Goal: Book appointment/travel/reservation

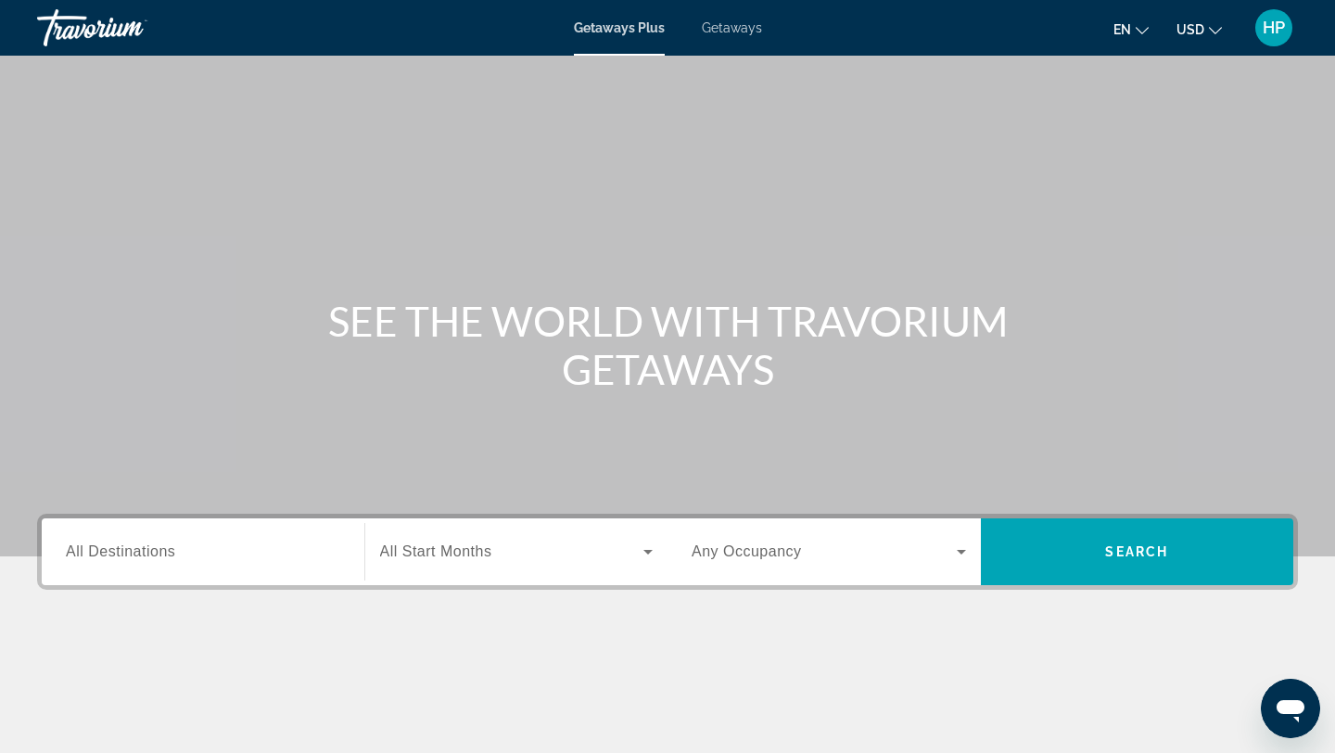
click at [728, 30] on span "Getaways" at bounding box center [732, 27] width 60 height 15
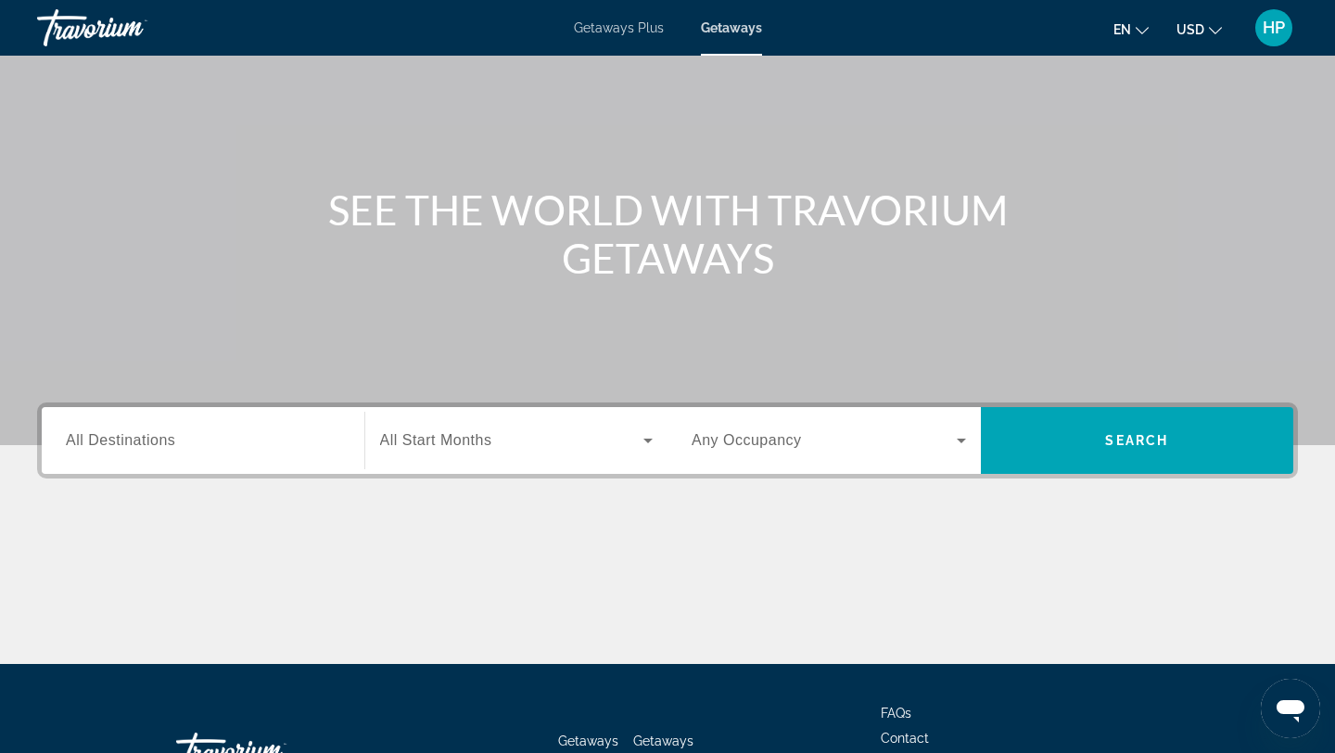
scroll to position [148, 0]
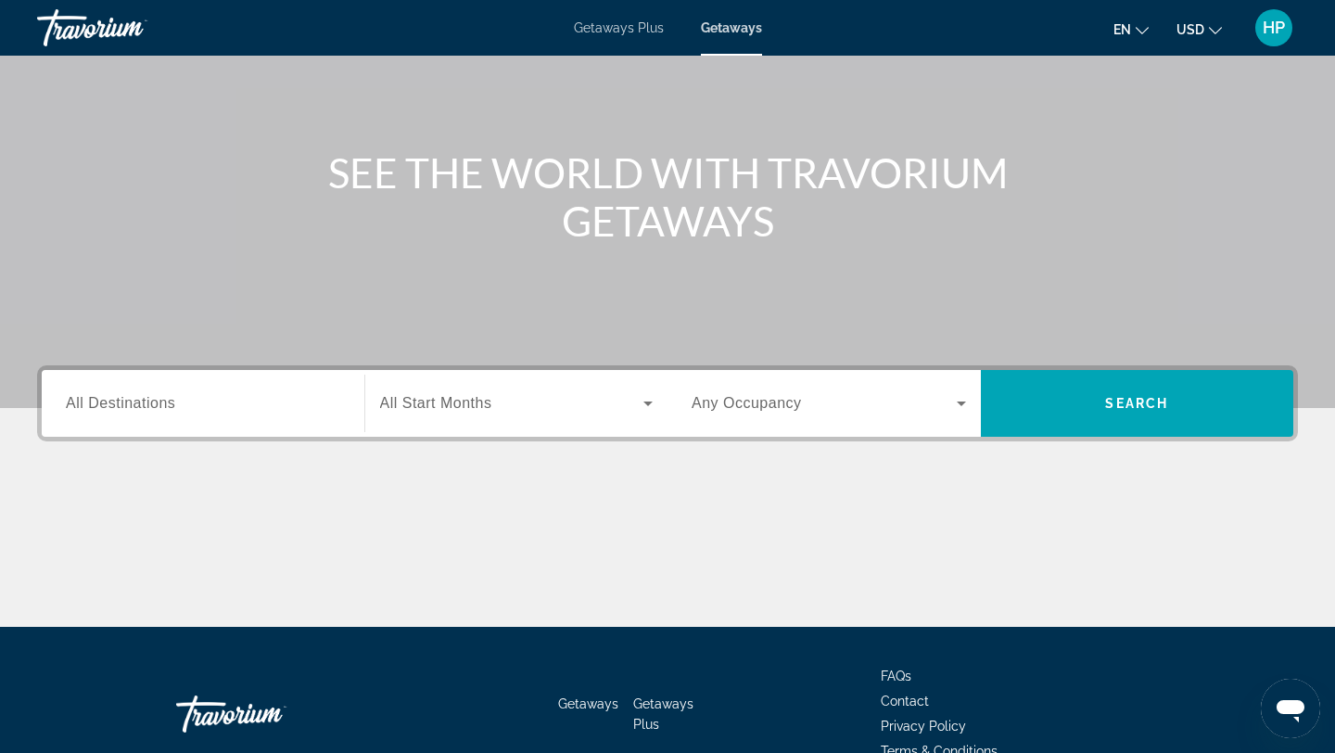
click at [122, 407] on span "All Destinations" at bounding box center [120, 403] width 109 height 16
click at [122, 407] on input "Destination All Destinations" at bounding box center [203, 404] width 275 height 22
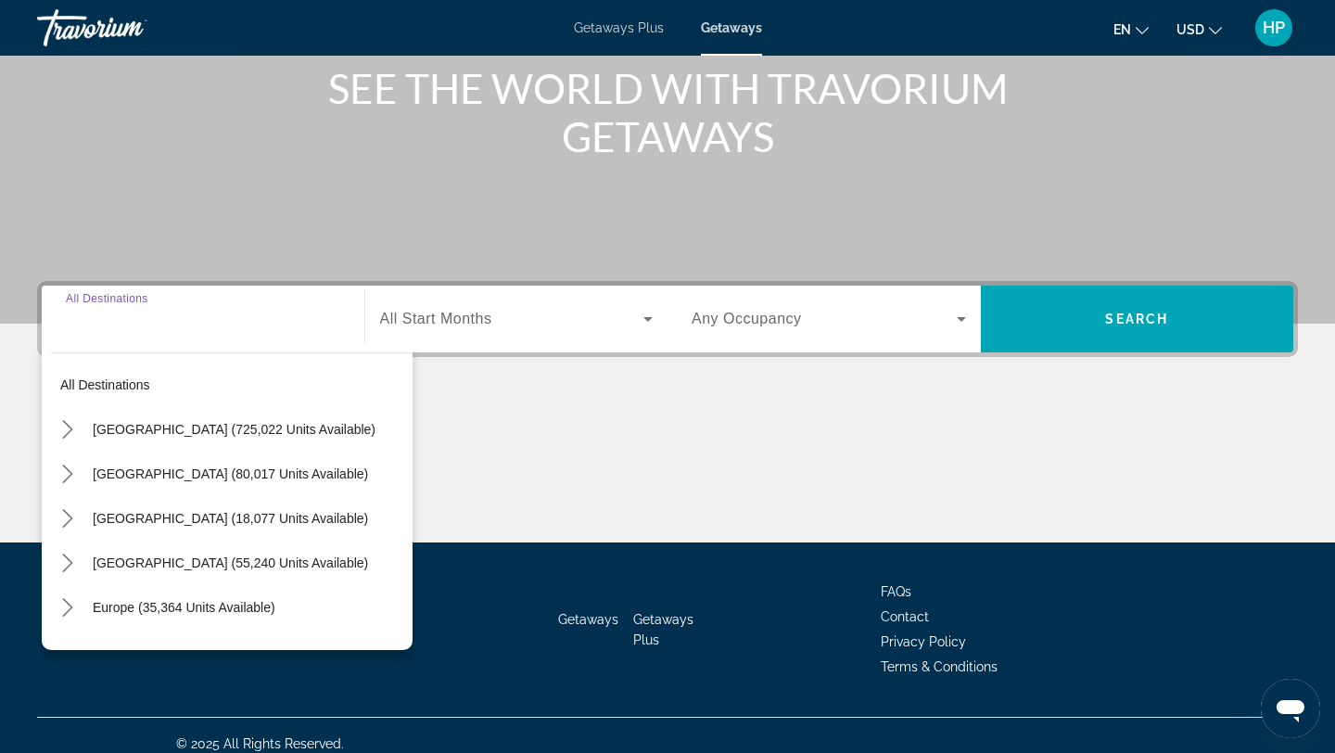
scroll to position [249, 0]
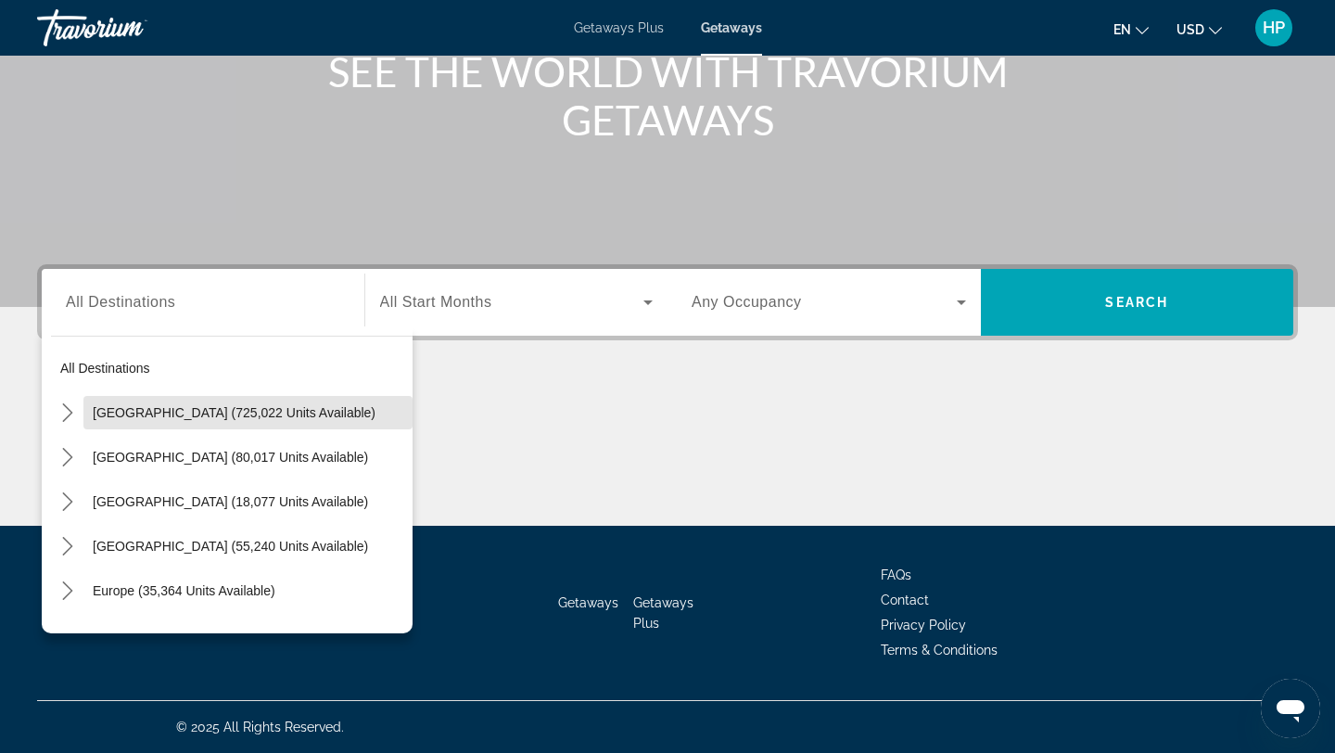
click at [122, 407] on span "[GEOGRAPHIC_DATA] (725,022 units available)" at bounding box center [234, 412] width 283 height 15
type input "**********"
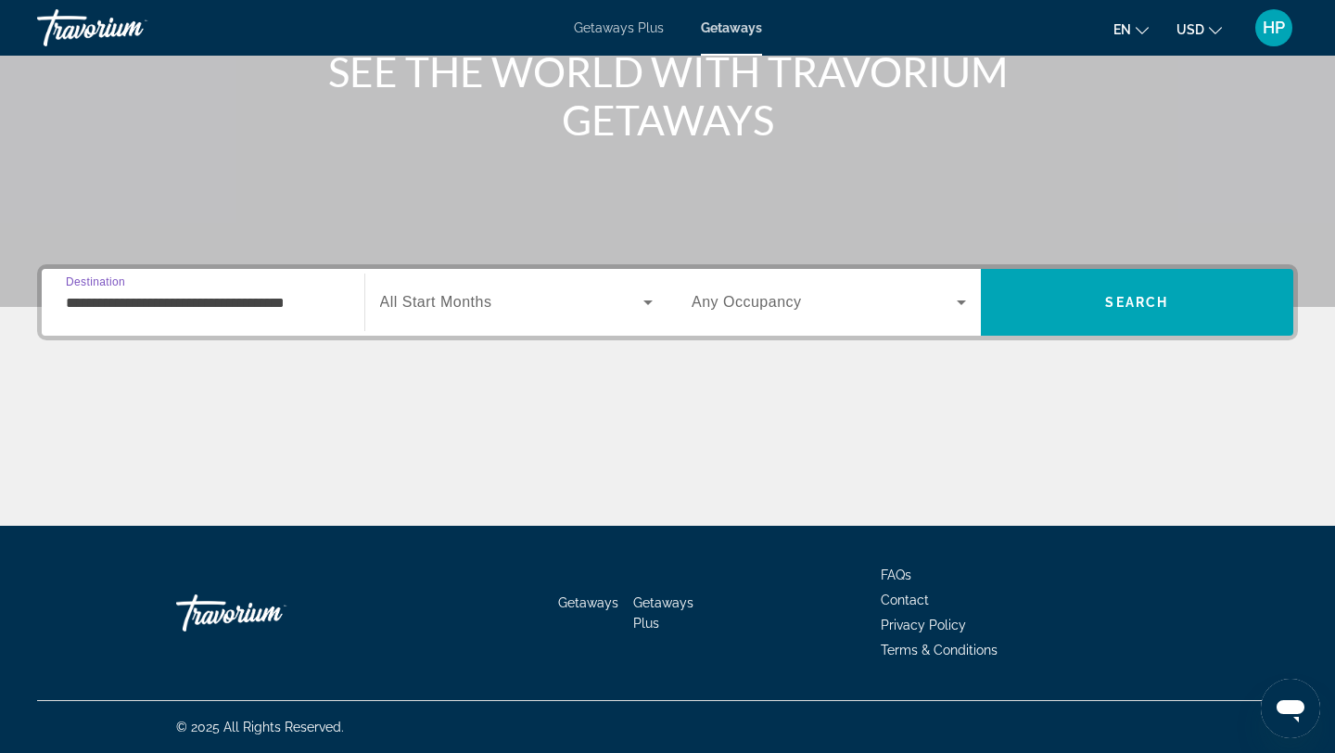
click at [647, 301] on icon "Search widget" at bounding box center [648, 302] width 9 height 5
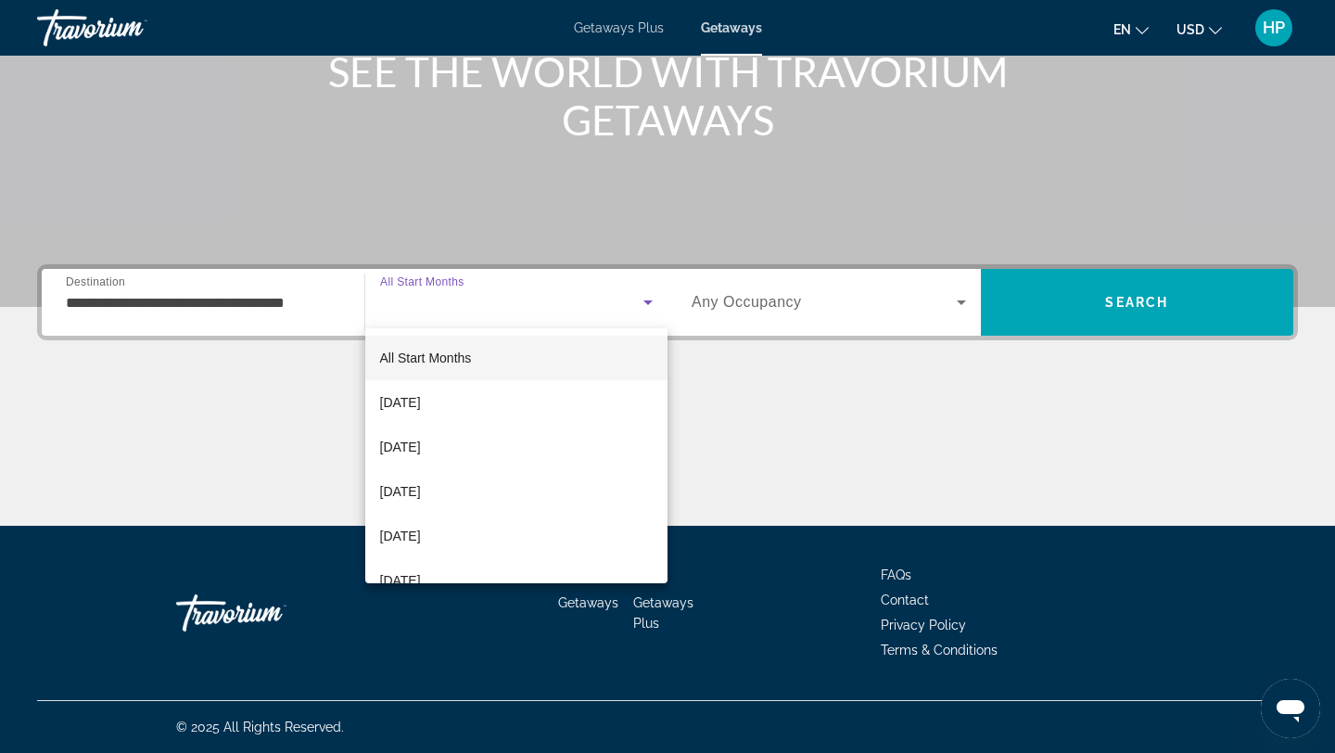
click at [769, 348] on div at bounding box center [667, 376] width 1335 height 753
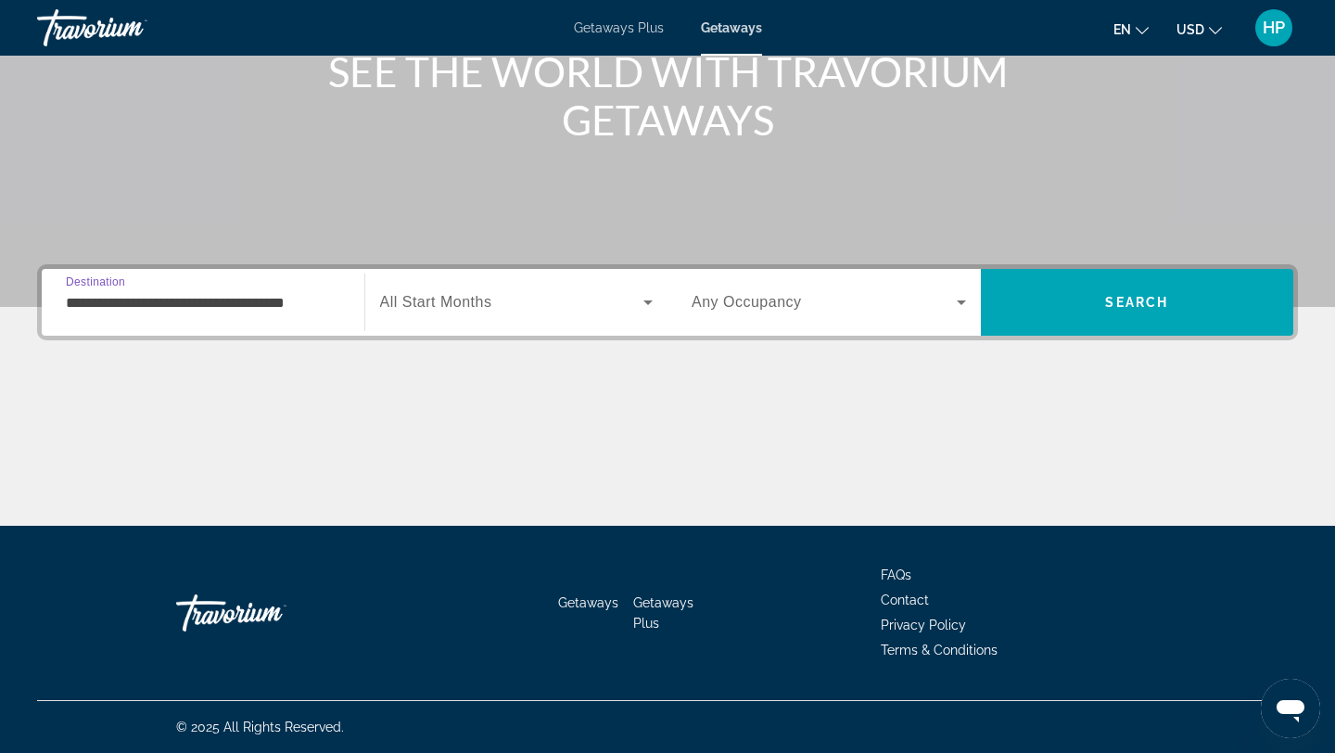
click at [315, 301] on input "**********" at bounding box center [203, 303] width 275 height 22
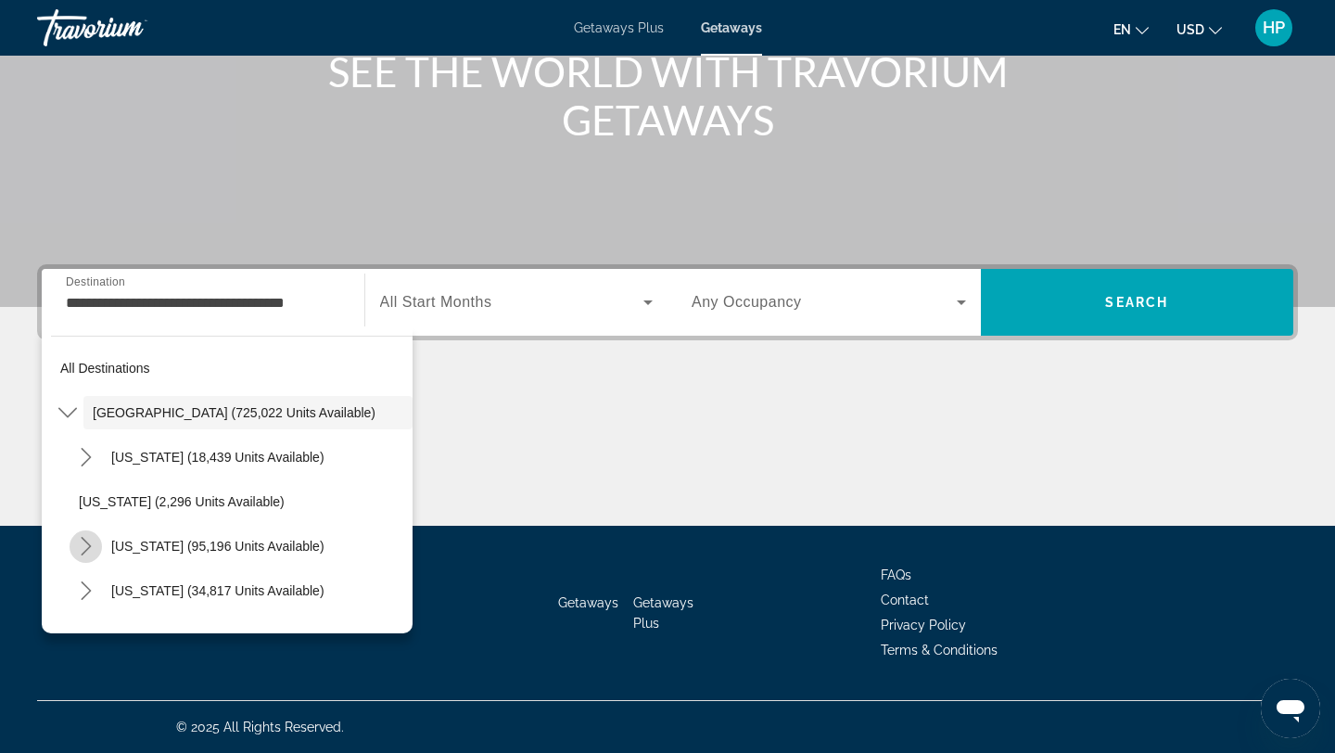
click at [88, 540] on icon "Toggle California (95,196 units available) submenu" at bounding box center [86, 546] width 19 height 19
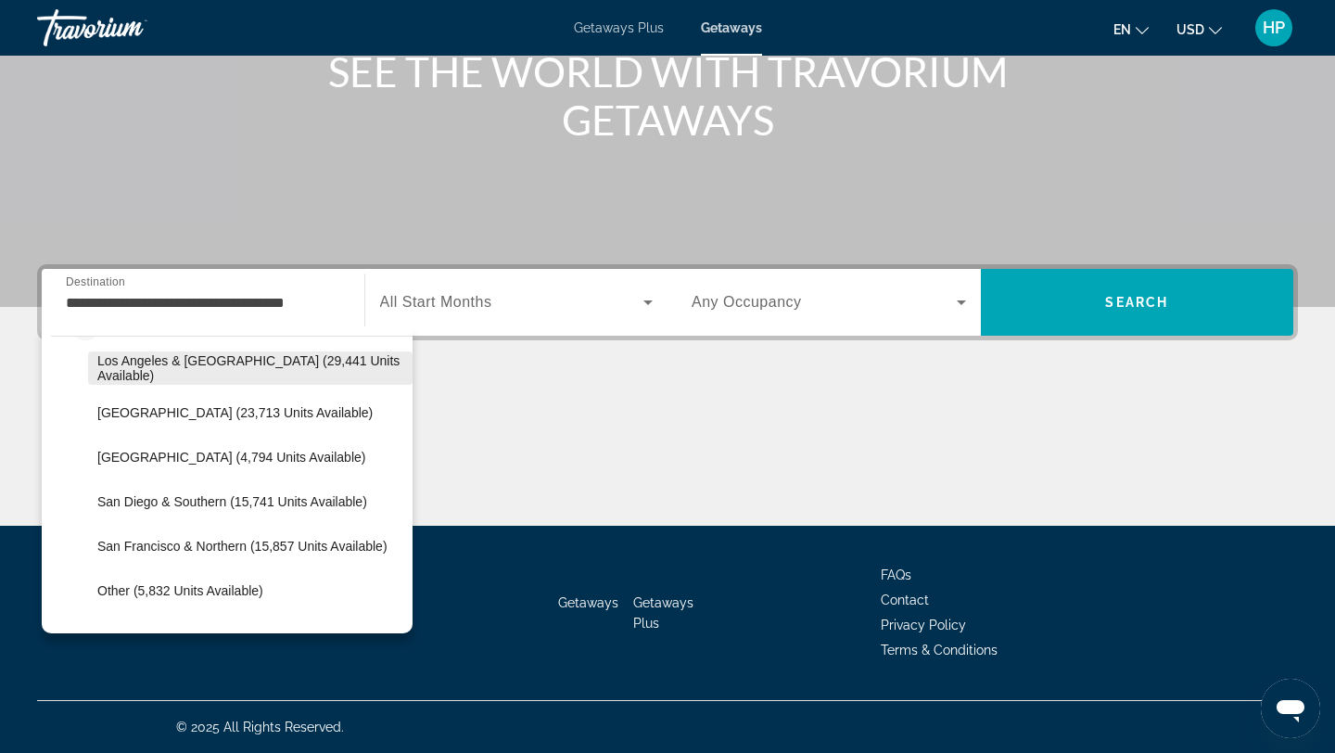
scroll to position [185, 0]
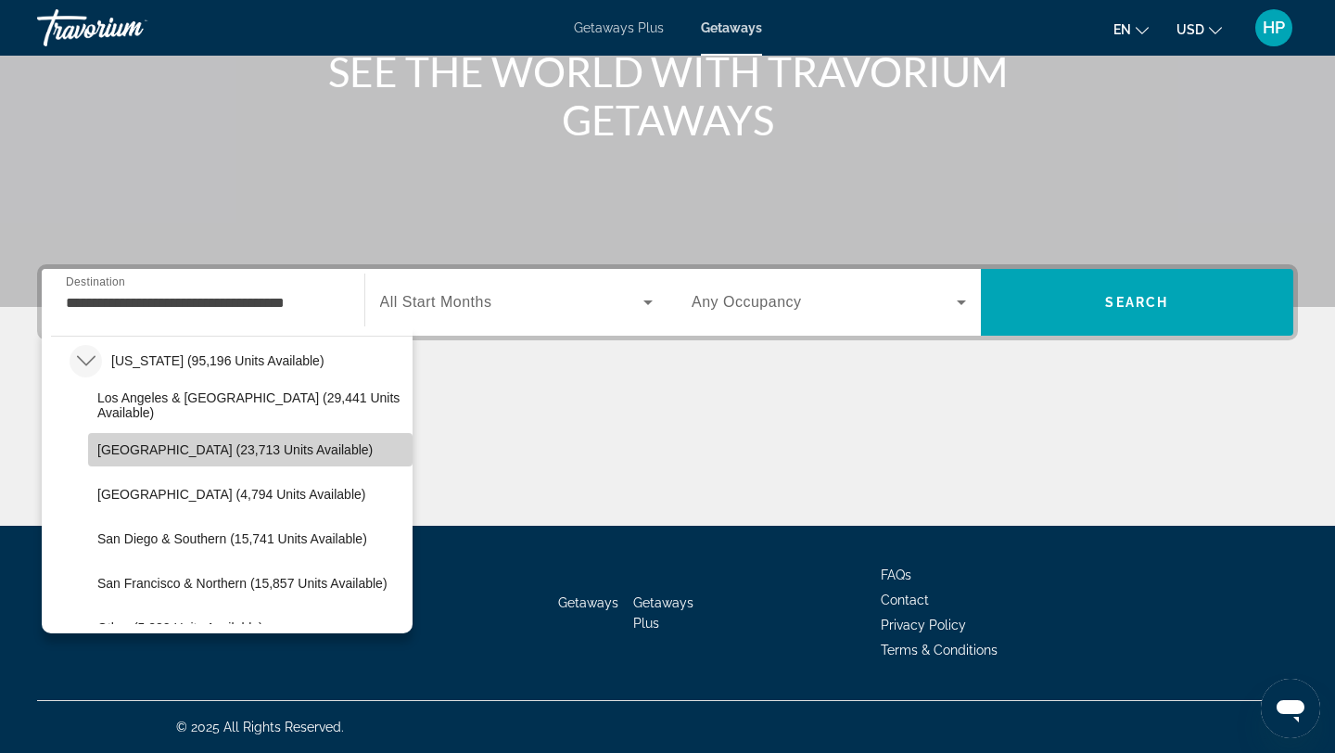
click at [254, 452] on span "[GEOGRAPHIC_DATA] (23,713 units available)" at bounding box center [234, 449] width 275 height 15
type input "**********"
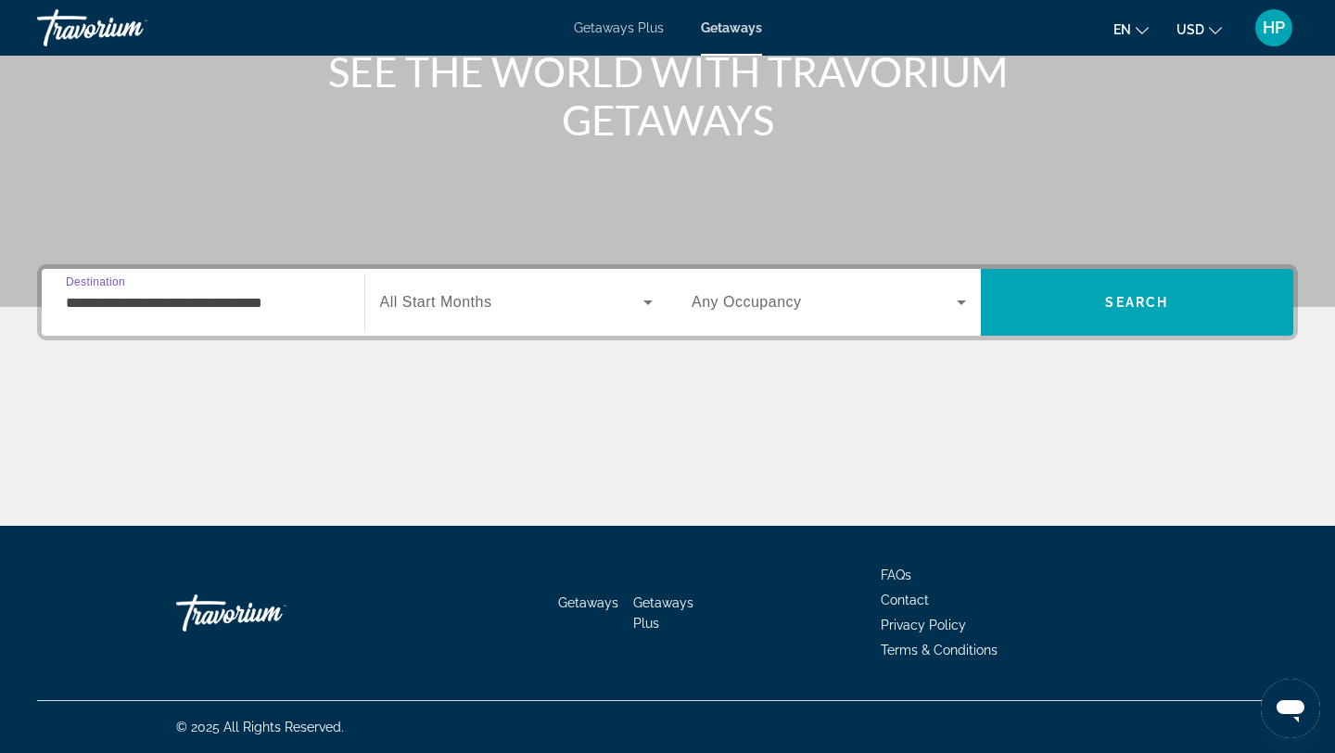
click at [325, 306] on input "**********" at bounding box center [203, 303] width 275 height 22
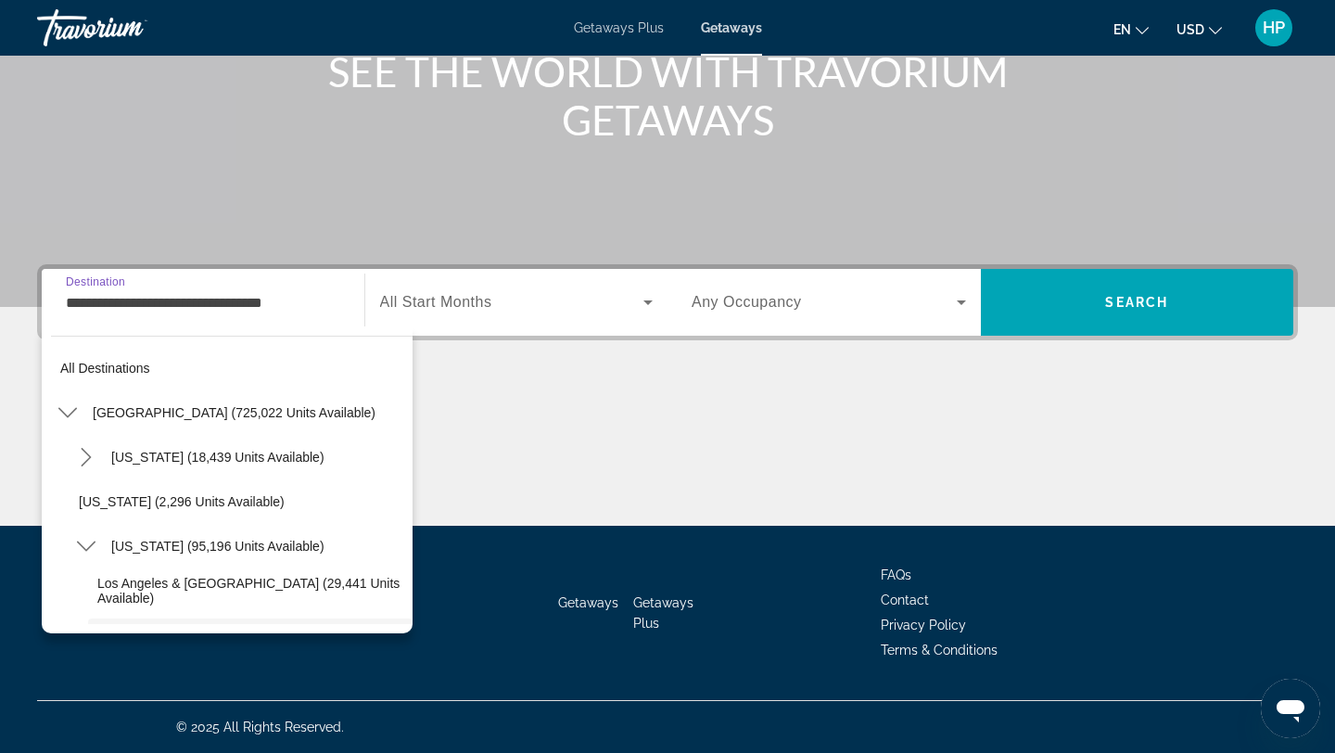
scroll to position [155, 0]
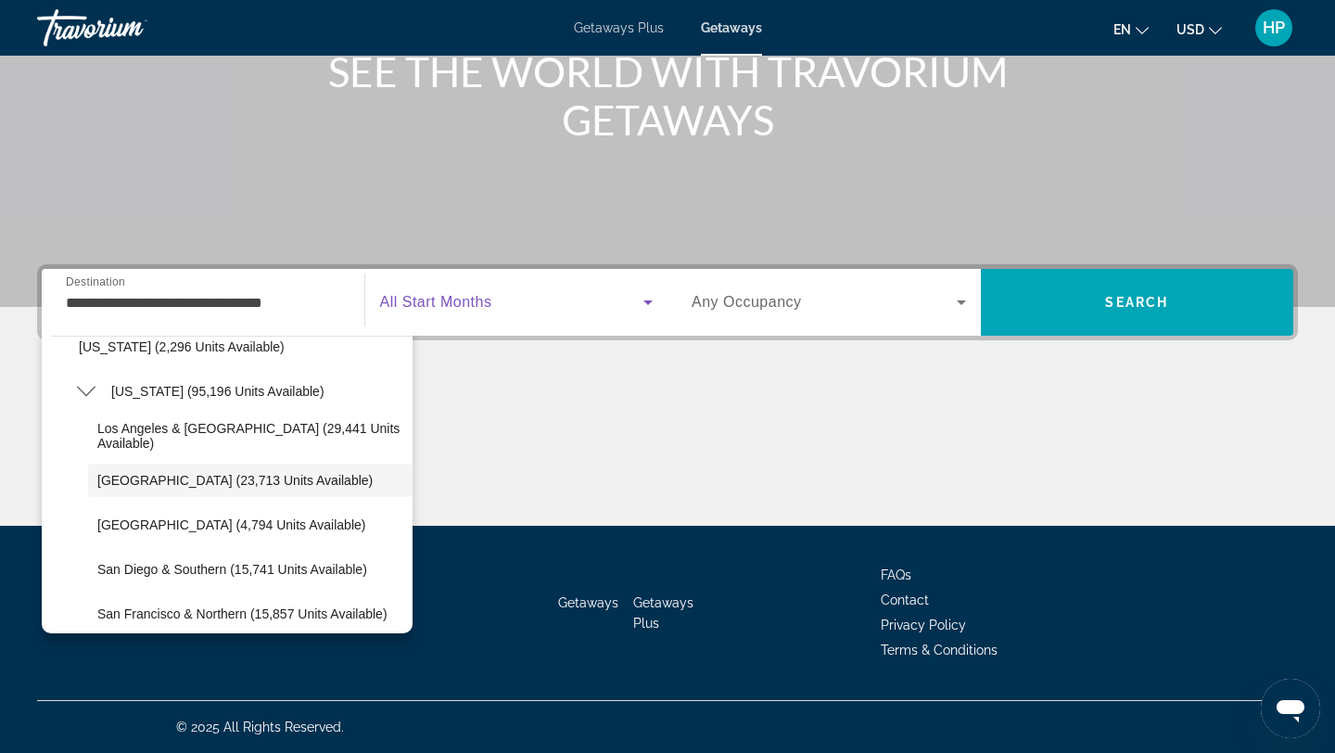
click at [574, 310] on span "Search widget" at bounding box center [512, 302] width 264 height 22
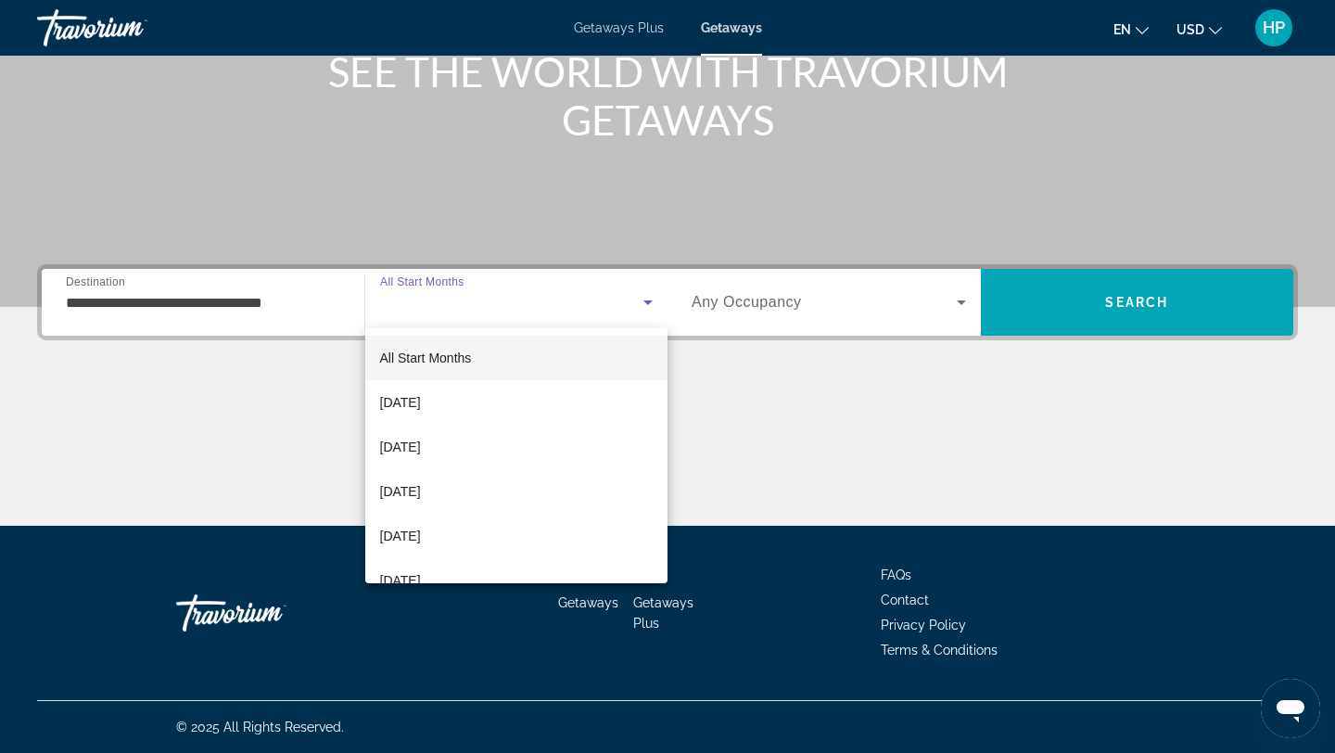
click at [958, 301] on div at bounding box center [667, 376] width 1335 height 753
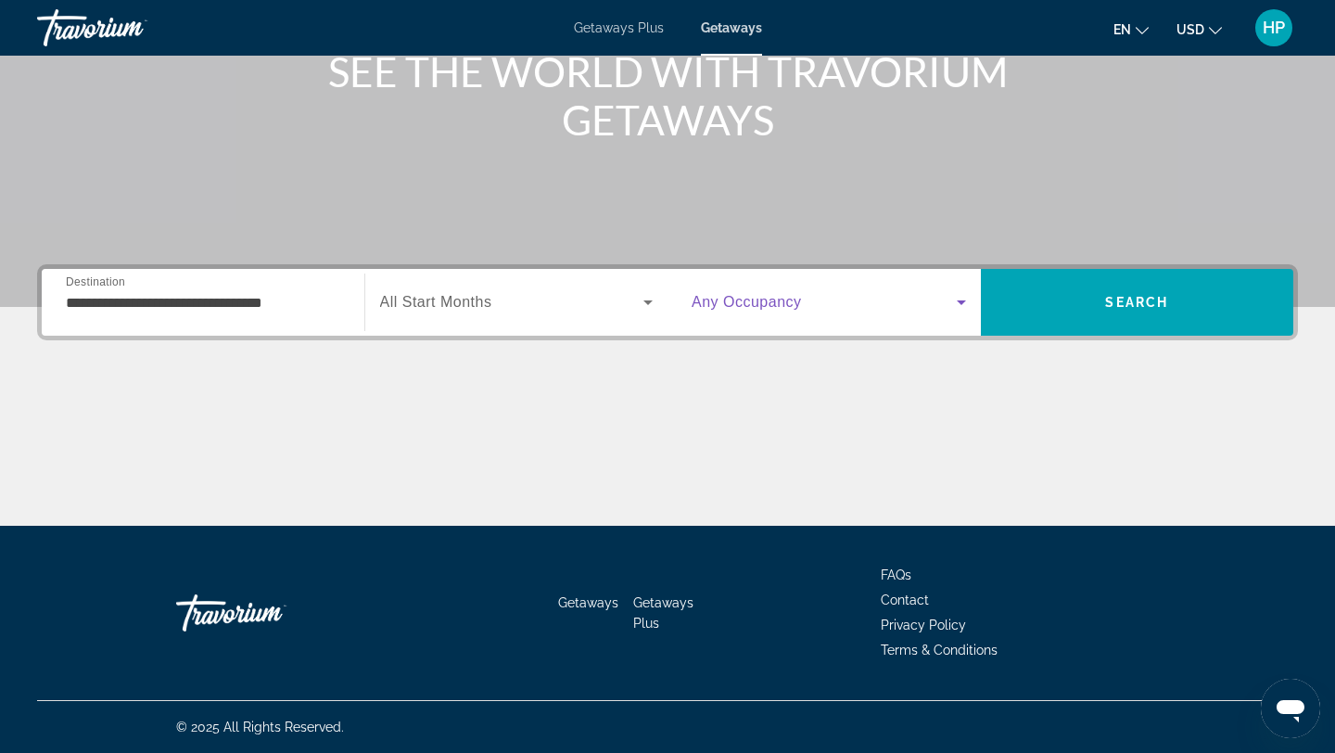
click at [960, 301] on icon "Search widget" at bounding box center [961, 302] width 9 height 5
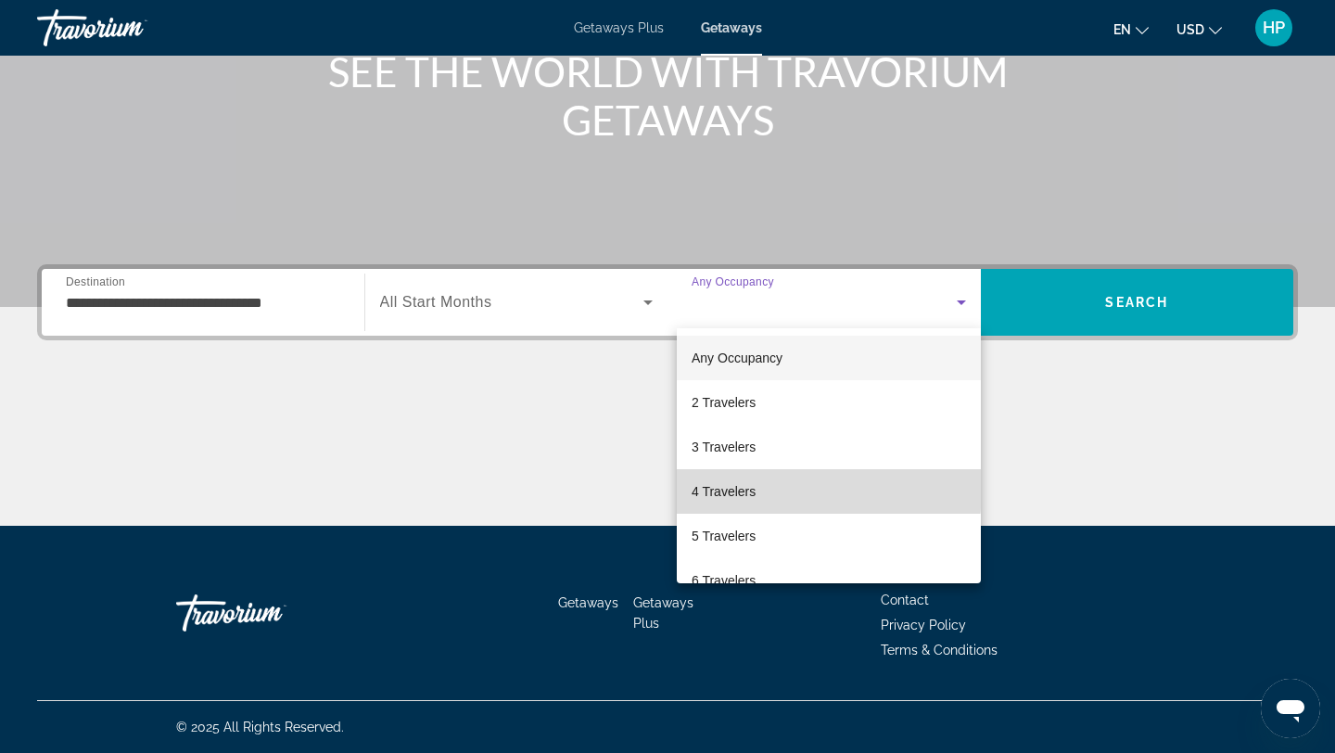
click at [758, 489] on mat-option "4 Travelers" at bounding box center [829, 491] width 304 height 45
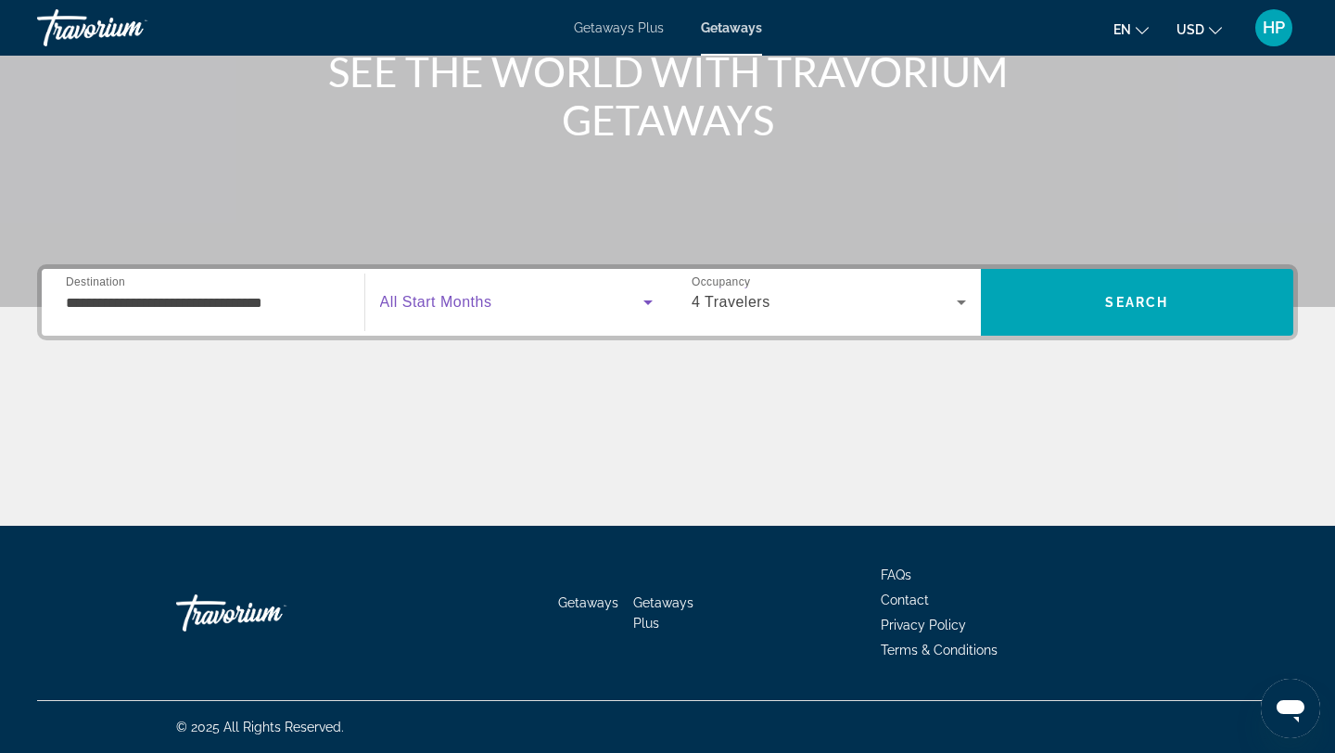
click at [647, 300] on icon "Search widget" at bounding box center [648, 302] width 22 height 22
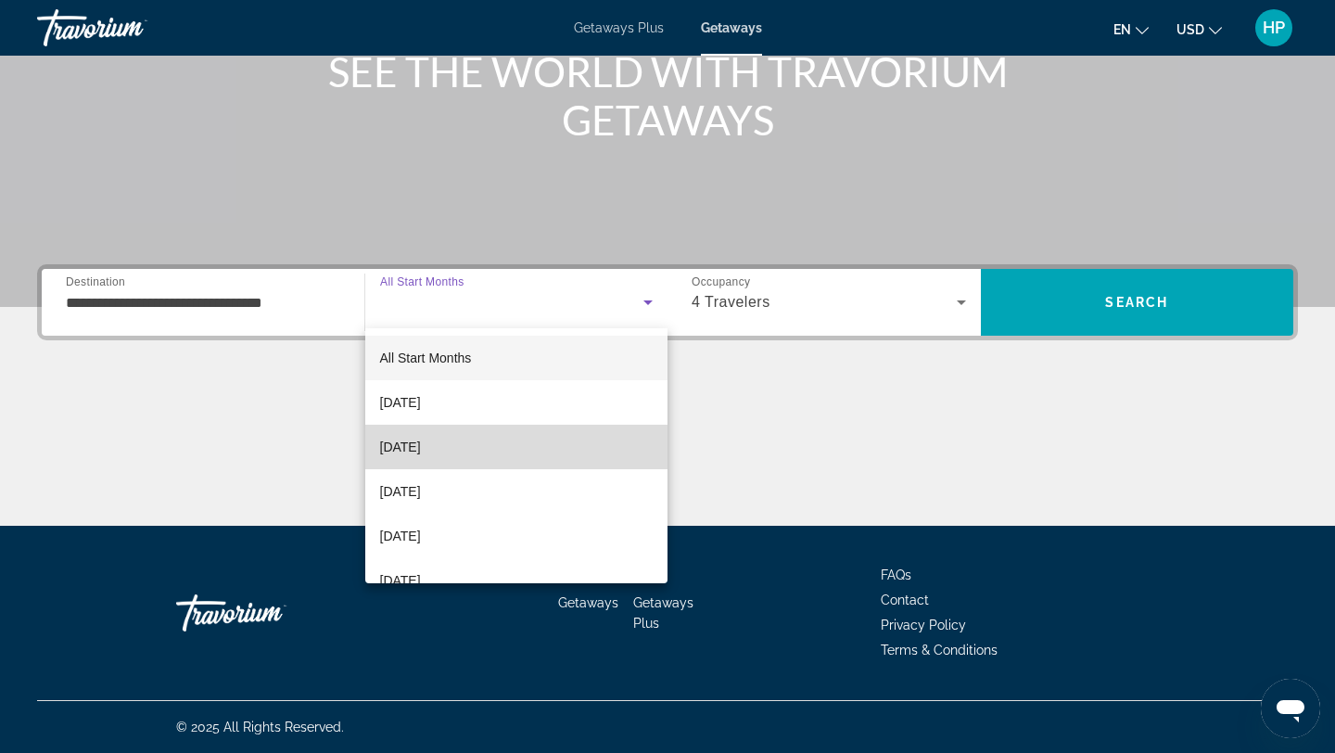
click at [421, 451] on span "[DATE]" at bounding box center [400, 447] width 41 height 22
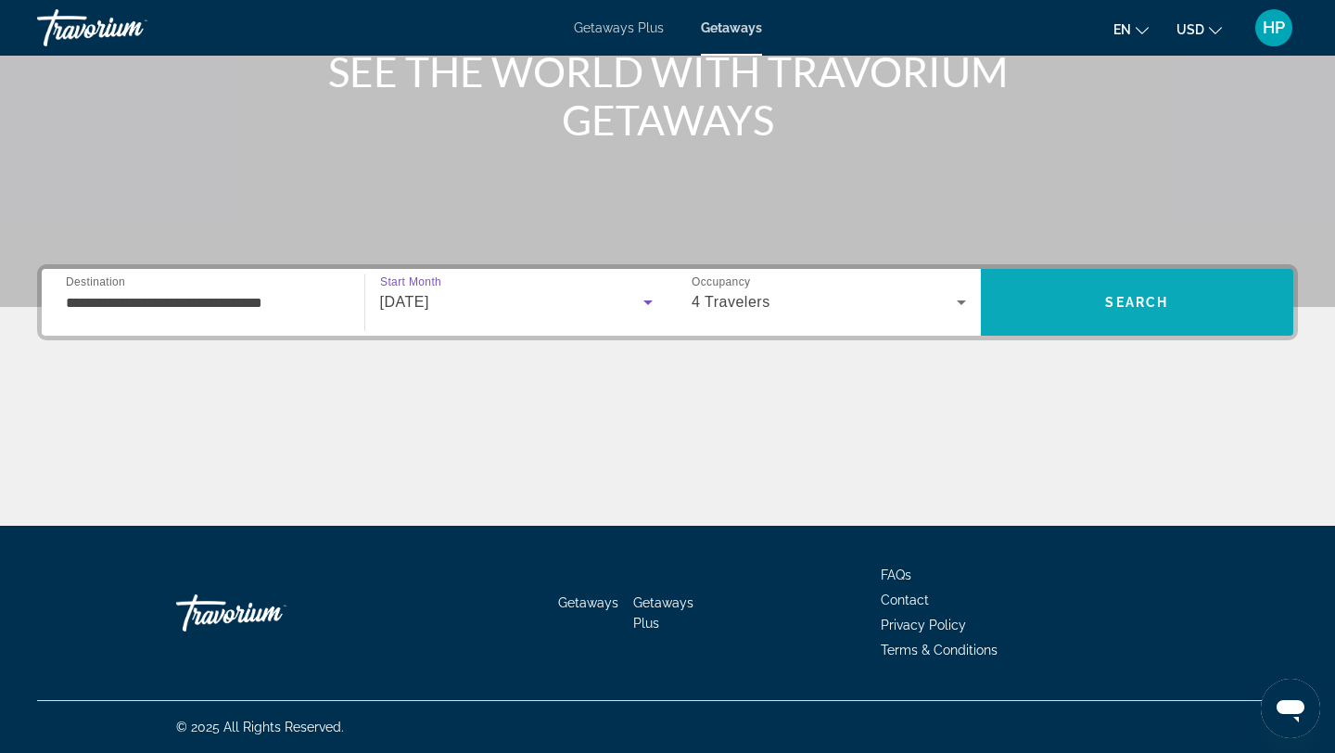
click at [1097, 282] on span "Search" at bounding box center [1137, 302] width 313 height 45
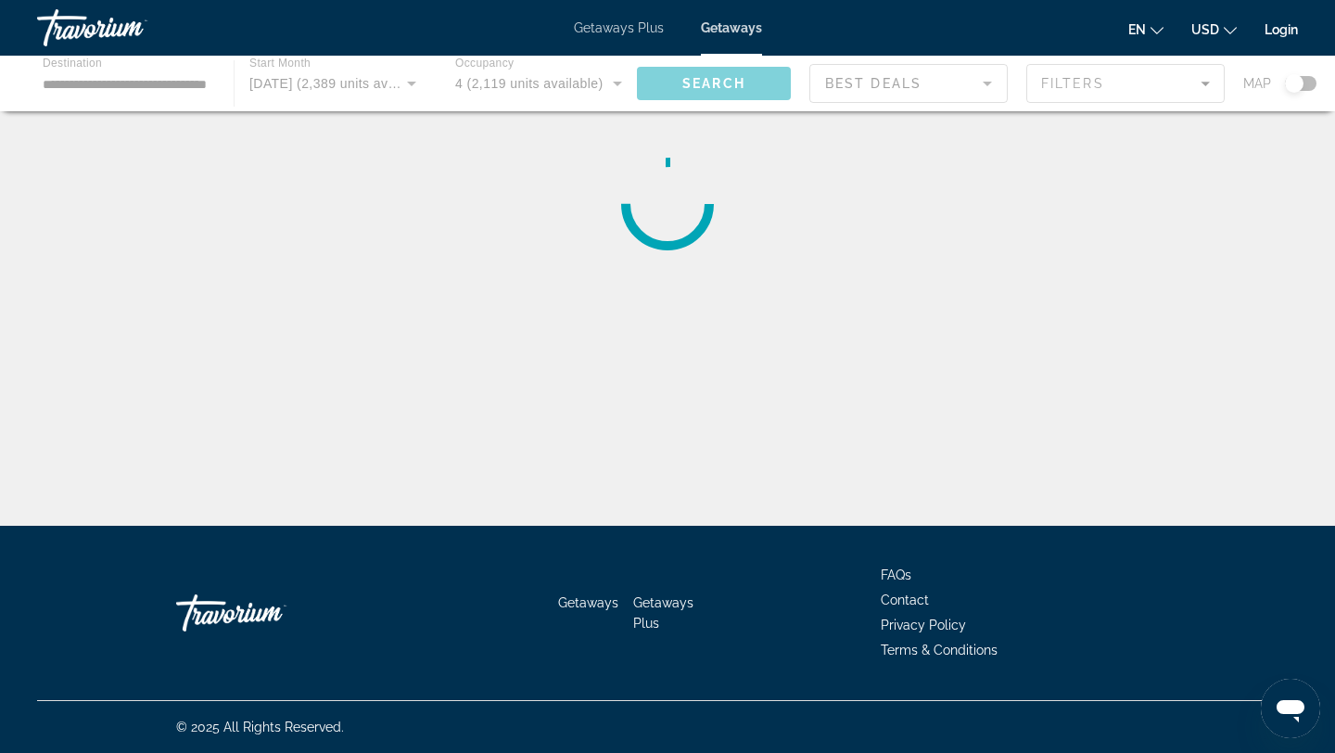
click at [1146, 87] on div "Main content" at bounding box center [667, 84] width 1335 height 56
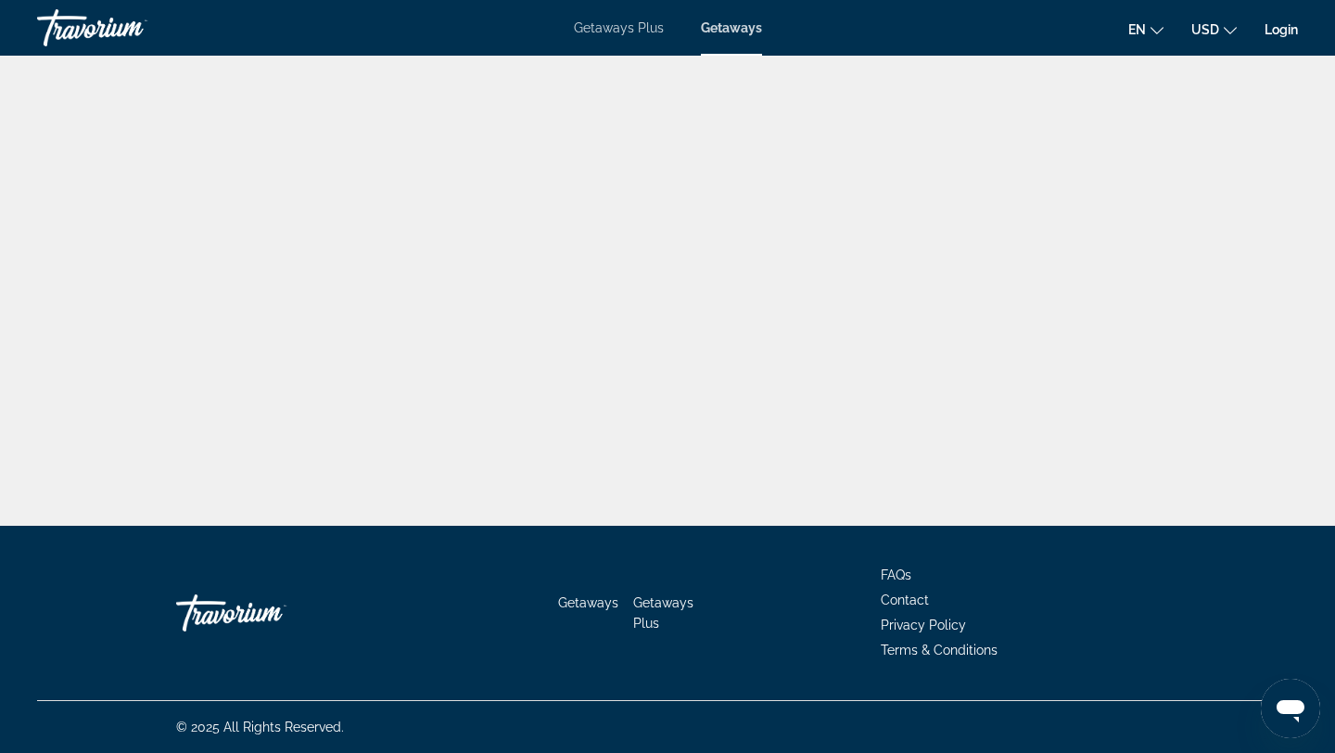
click at [730, 32] on span "Getaways" at bounding box center [731, 27] width 61 height 15
click at [732, 25] on span "Getaways" at bounding box center [731, 27] width 61 height 15
click at [722, 32] on span "Getaways" at bounding box center [731, 27] width 61 height 15
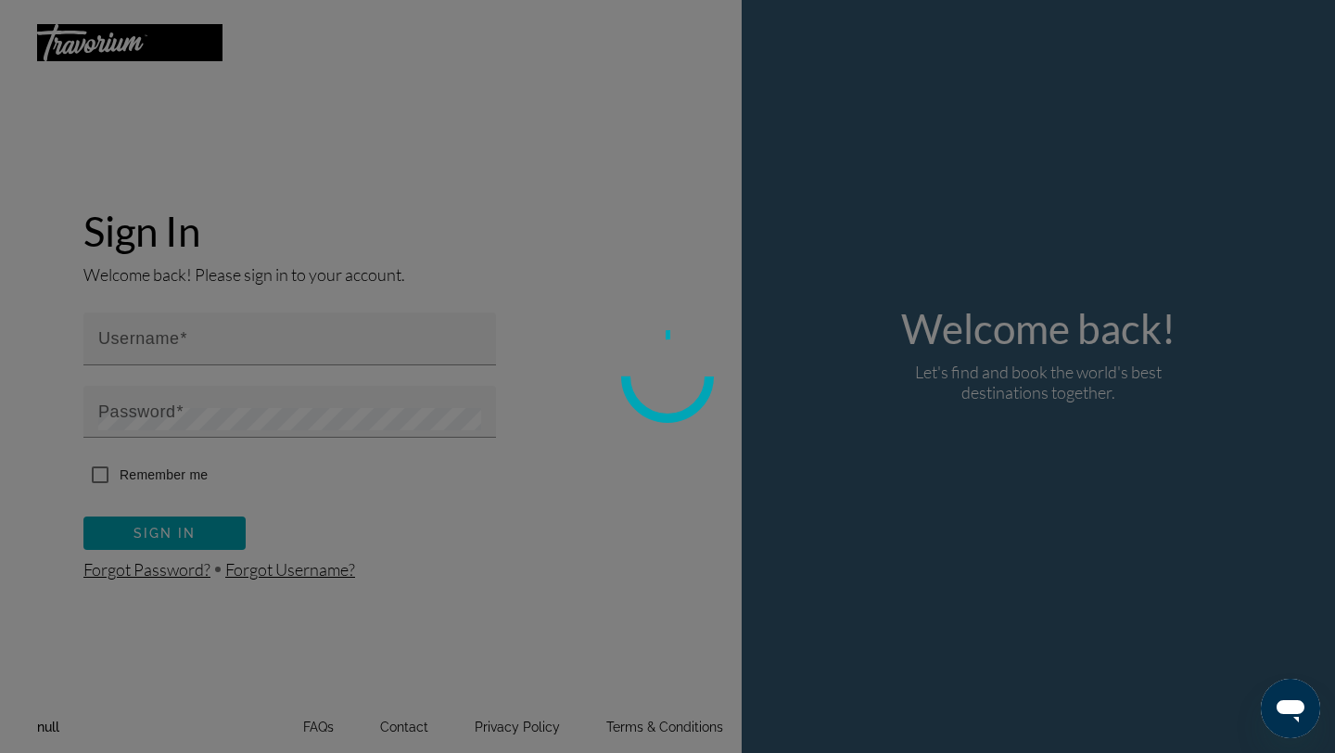
click at [375, 333] on div at bounding box center [667, 376] width 1335 height 753
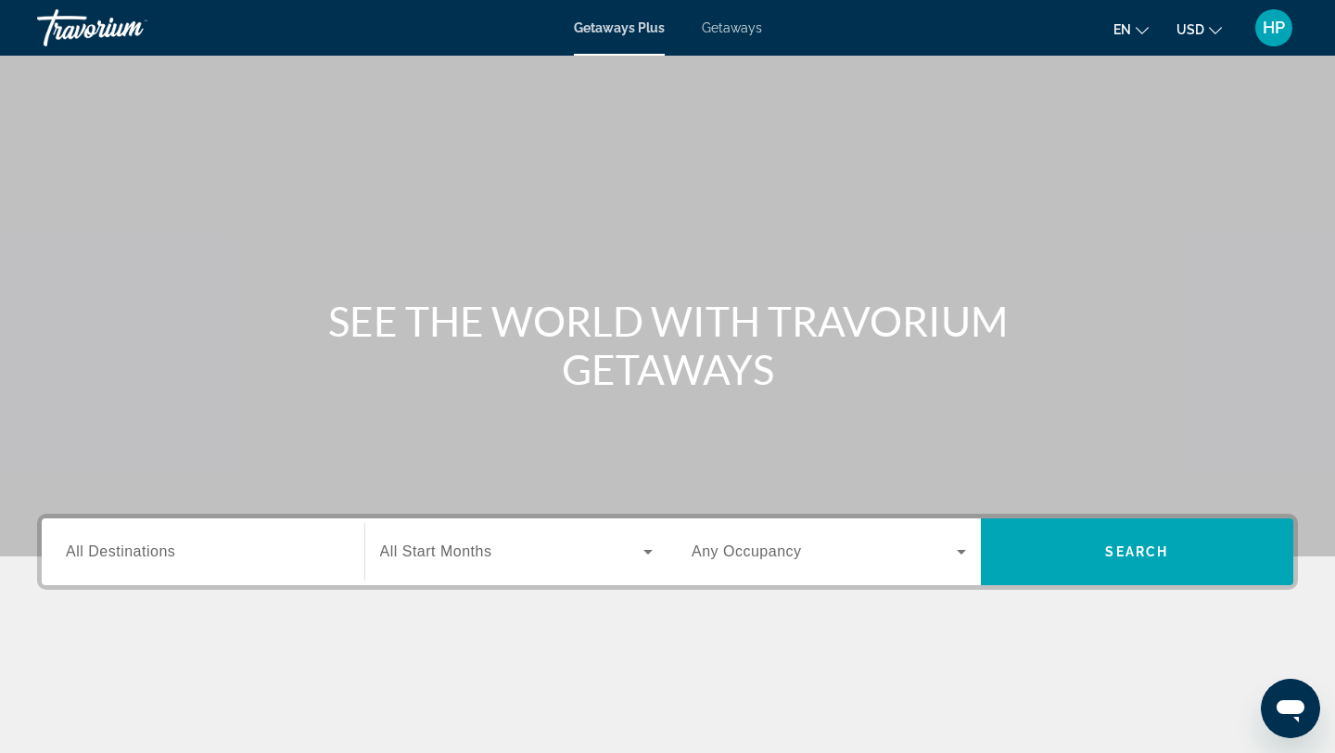
click at [741, 29] on span "Getaways" at bounding box center [732, 27] width 60 height 15
click at [286, 542] on input "Destination All Destinations" at bounding box center [203, 553] width 275 height 22
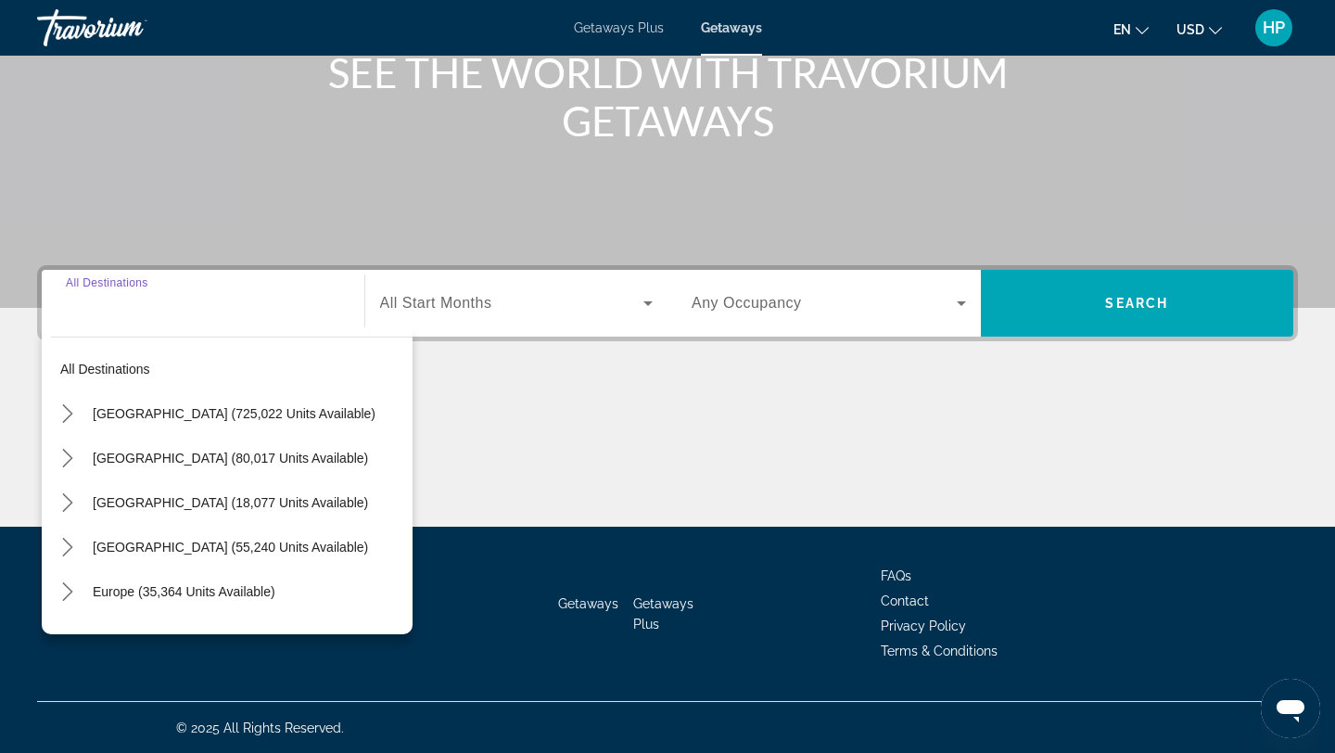
scroll to position [249, 0]
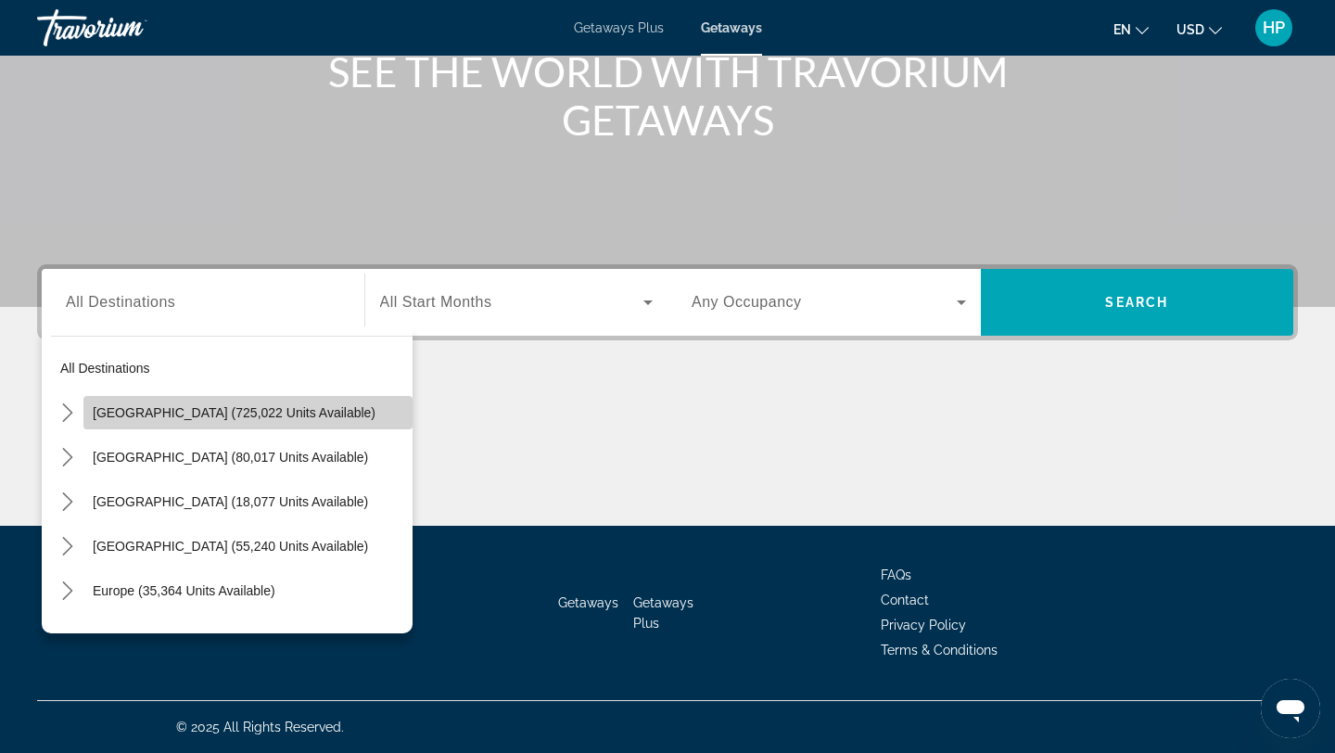
click at [250, 410] on span "[GEOGRAPHIC_DATA] (725,022 units available)" at bounding box center [234, 412] width 283 height 15
type input "**********"
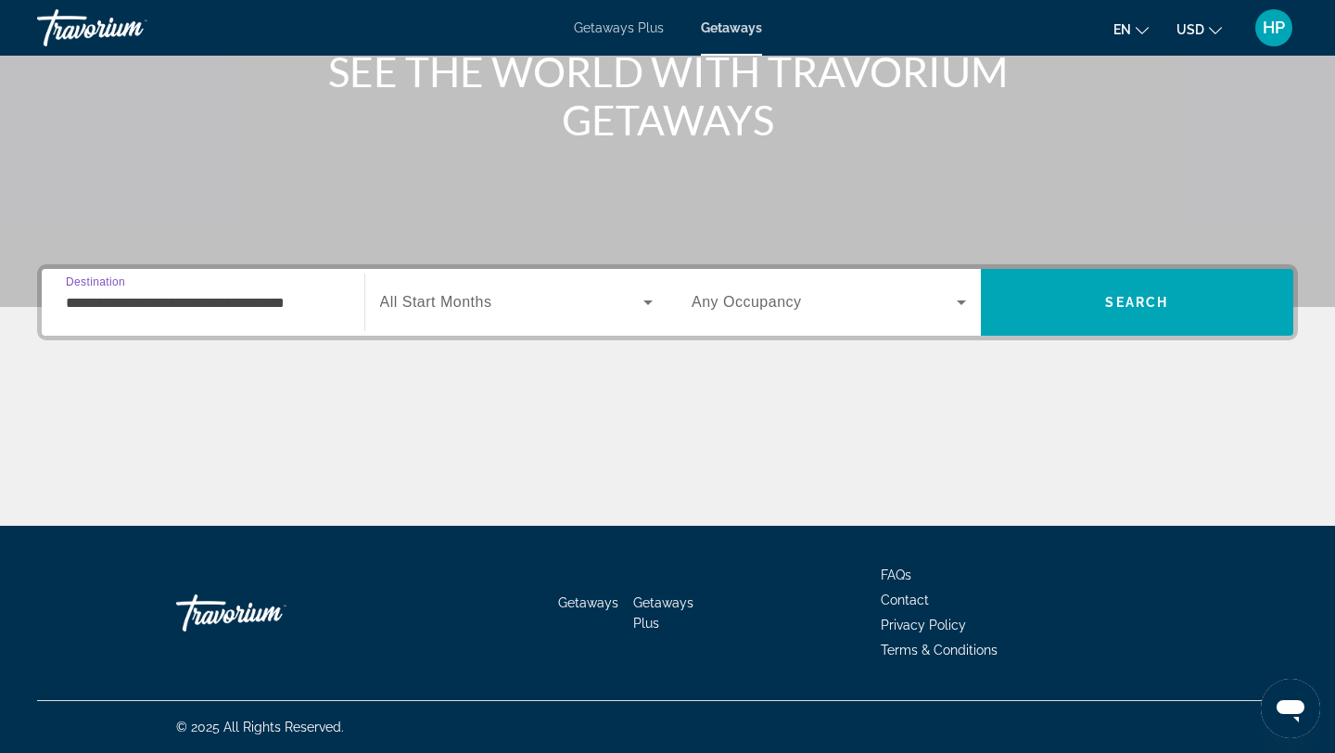
click at [249, 304] on input "**********" at bounding box center [203, 303] width 275 height 22
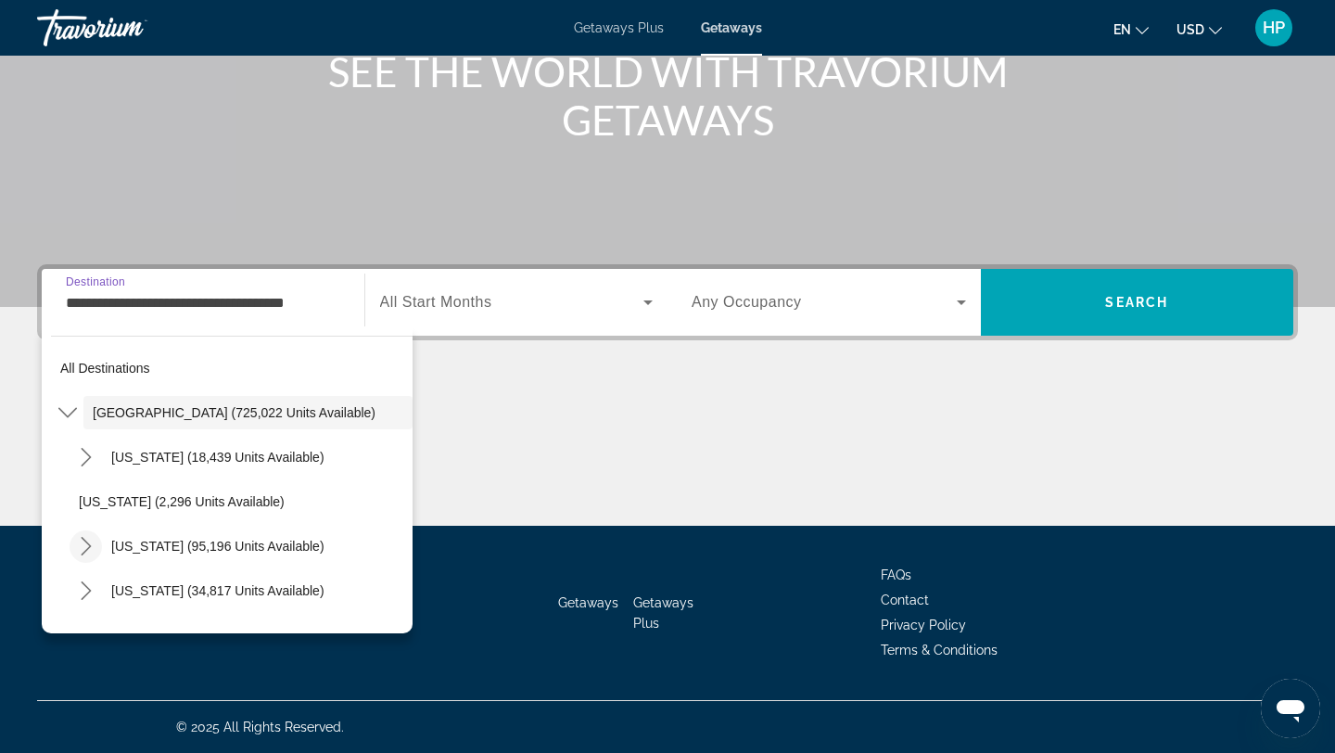
click at [86, 543] on icon "Toggle California (95,196 units available) submenu" at bounding box center [86, 546] width 10 height 19
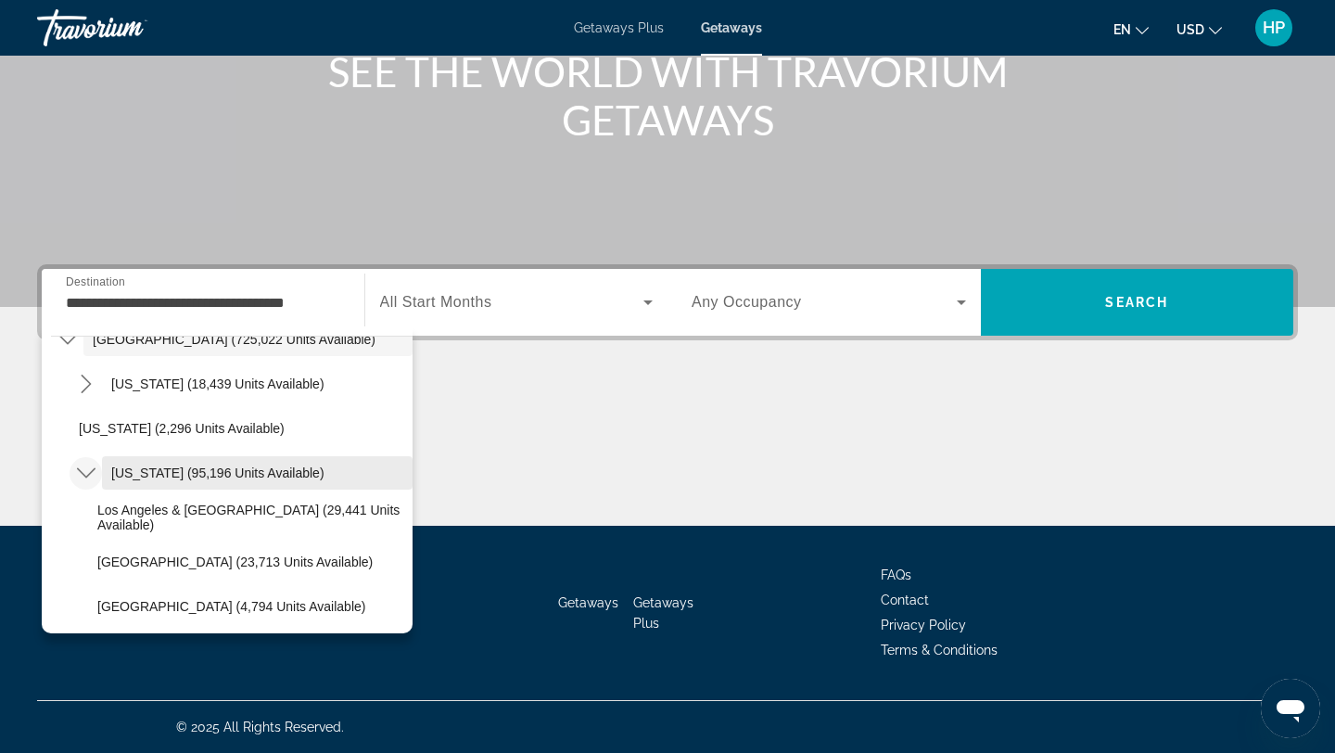
scroll to position [74, 0]
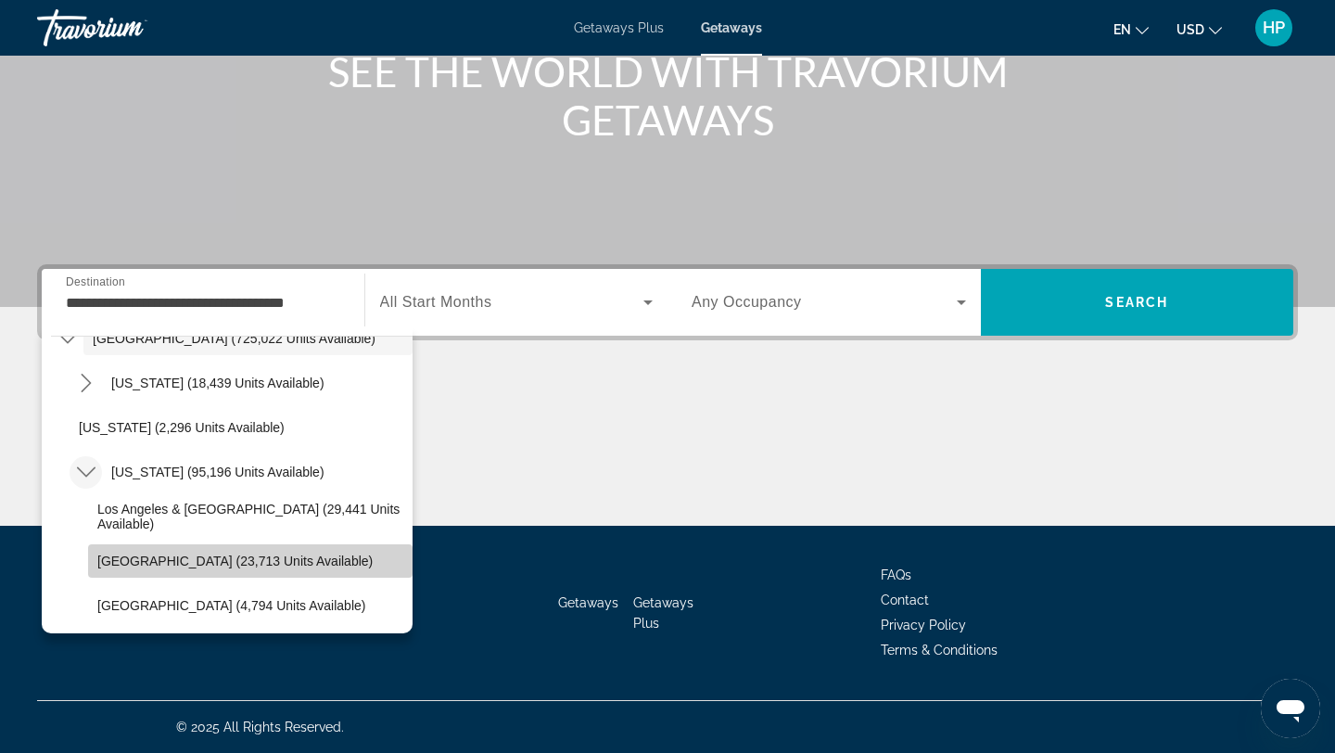
click at [211, 558] on span "[GEOGRAPHIC_DATA] (23,713 units available)" at bounding box center [234, 561] width 275 height 15
type input "**********"
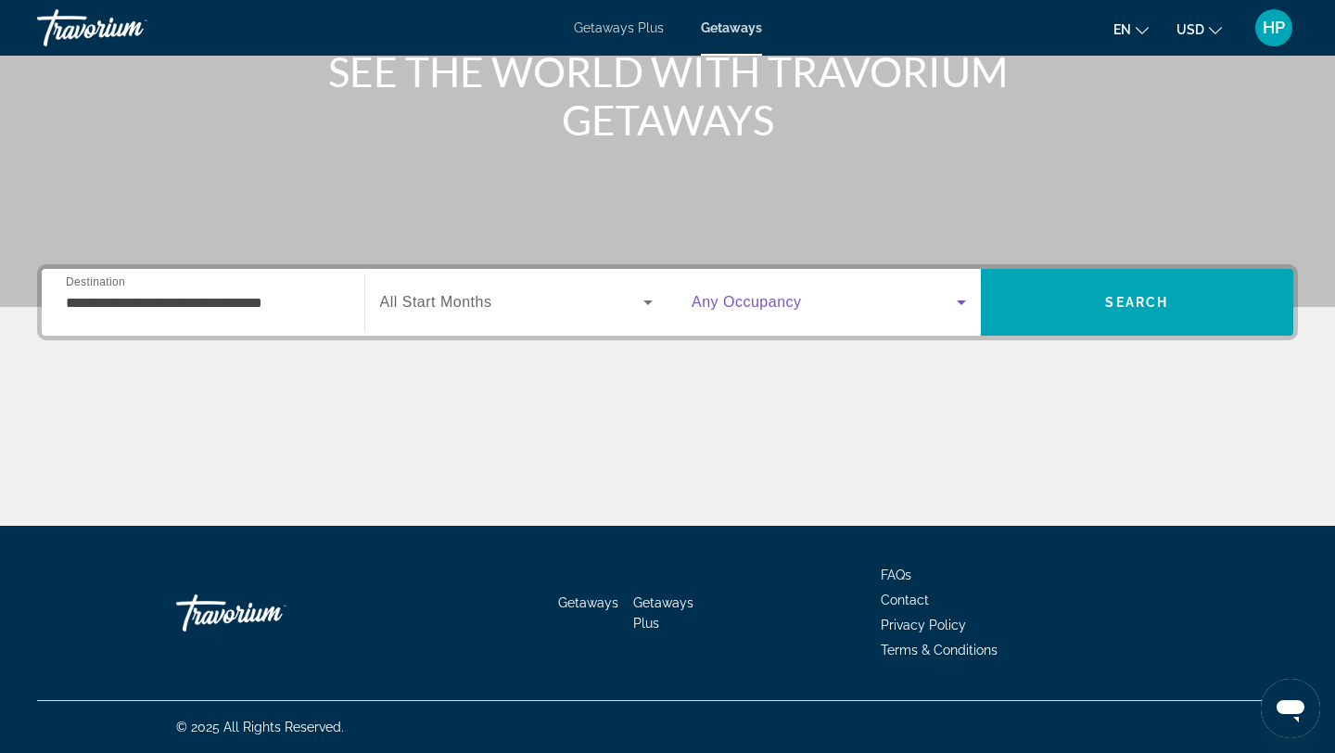
click at [958, 295] on icon "Search widget" at bounding box center [962, 302] width 22 height 22
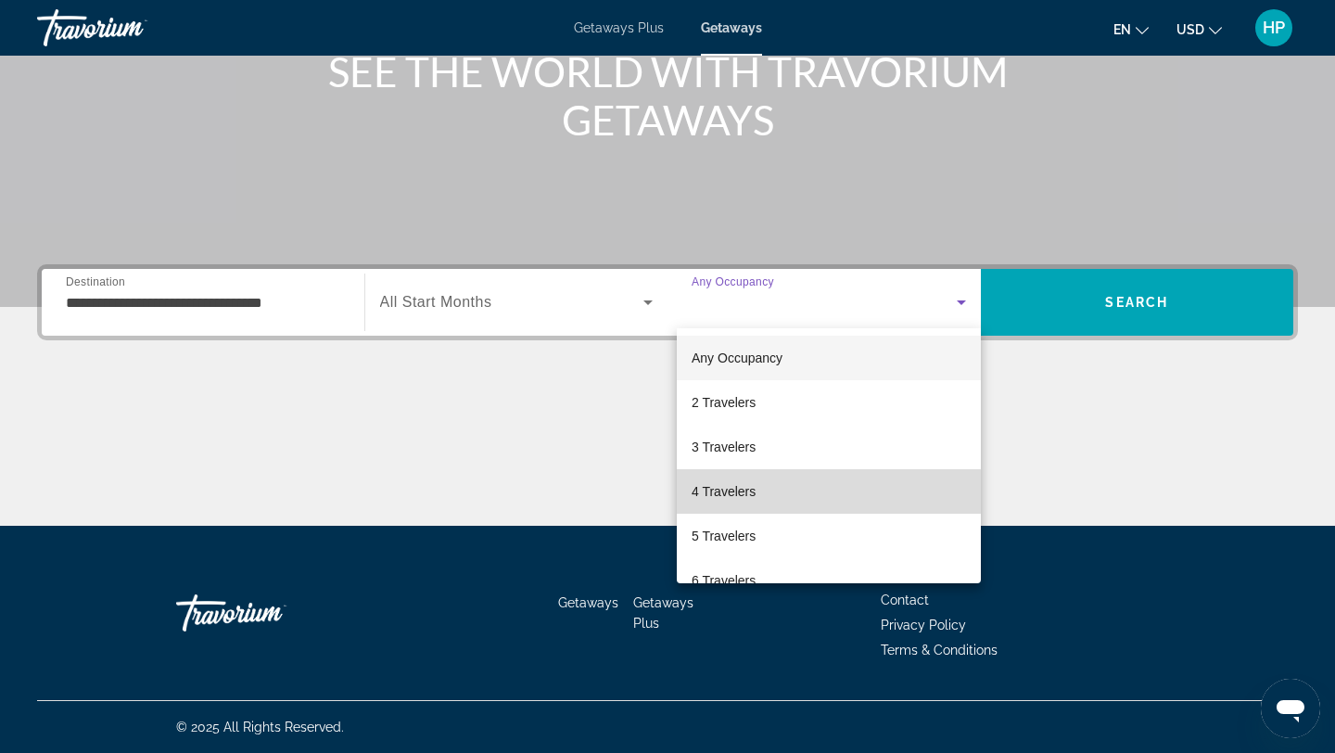
click at [716, 492] on span "4 Travelers" at bounding box center [724, 491] width 64 height 22
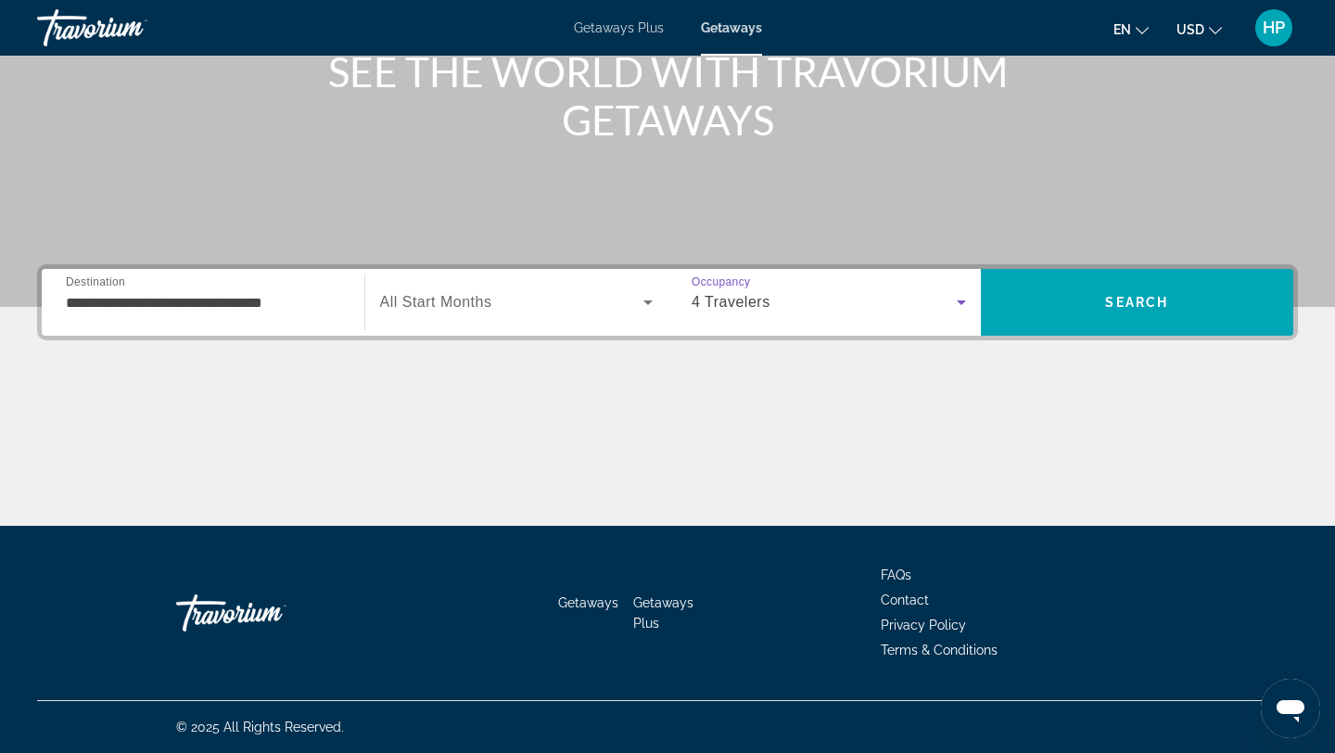
click at [644, 301] on icon "Search widget" at bounding box center [648, 302] width 22 height 22
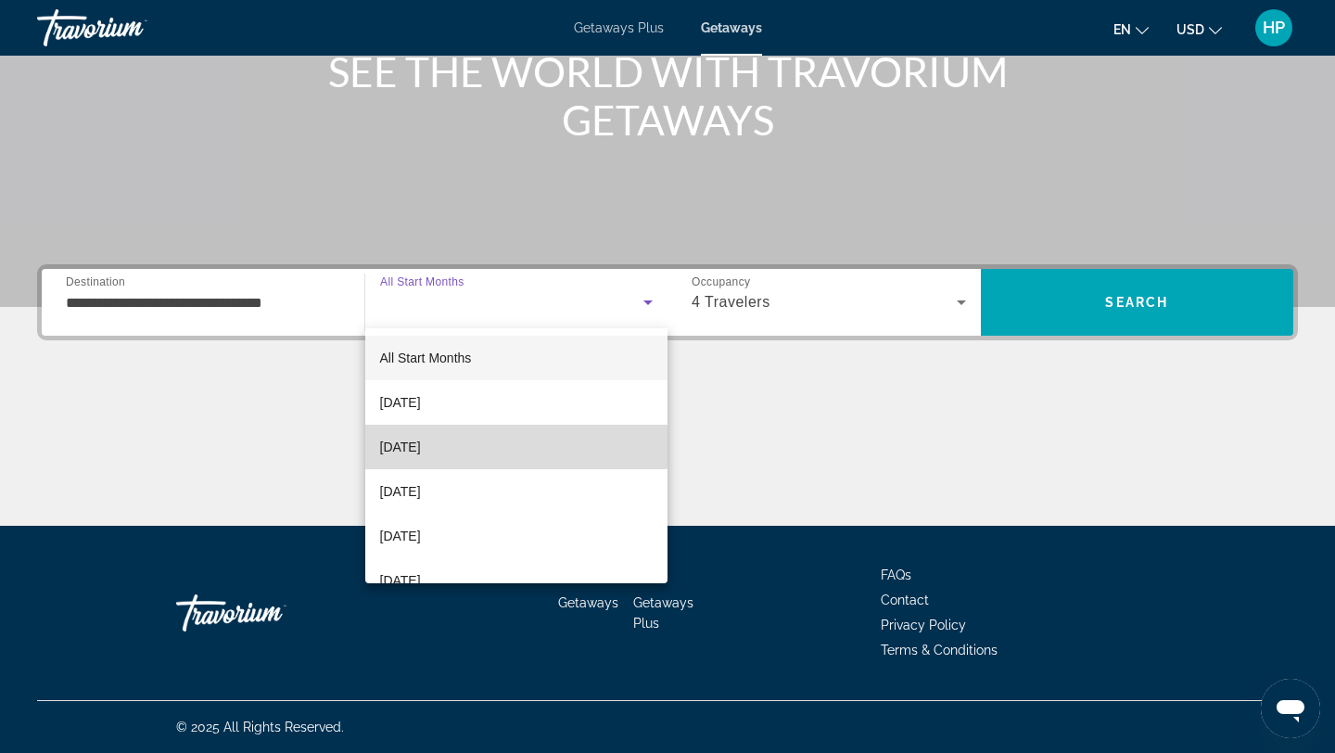
click at [421, 446] on span "[DATE]" at bounding box center [400, 447] width 41 height 22
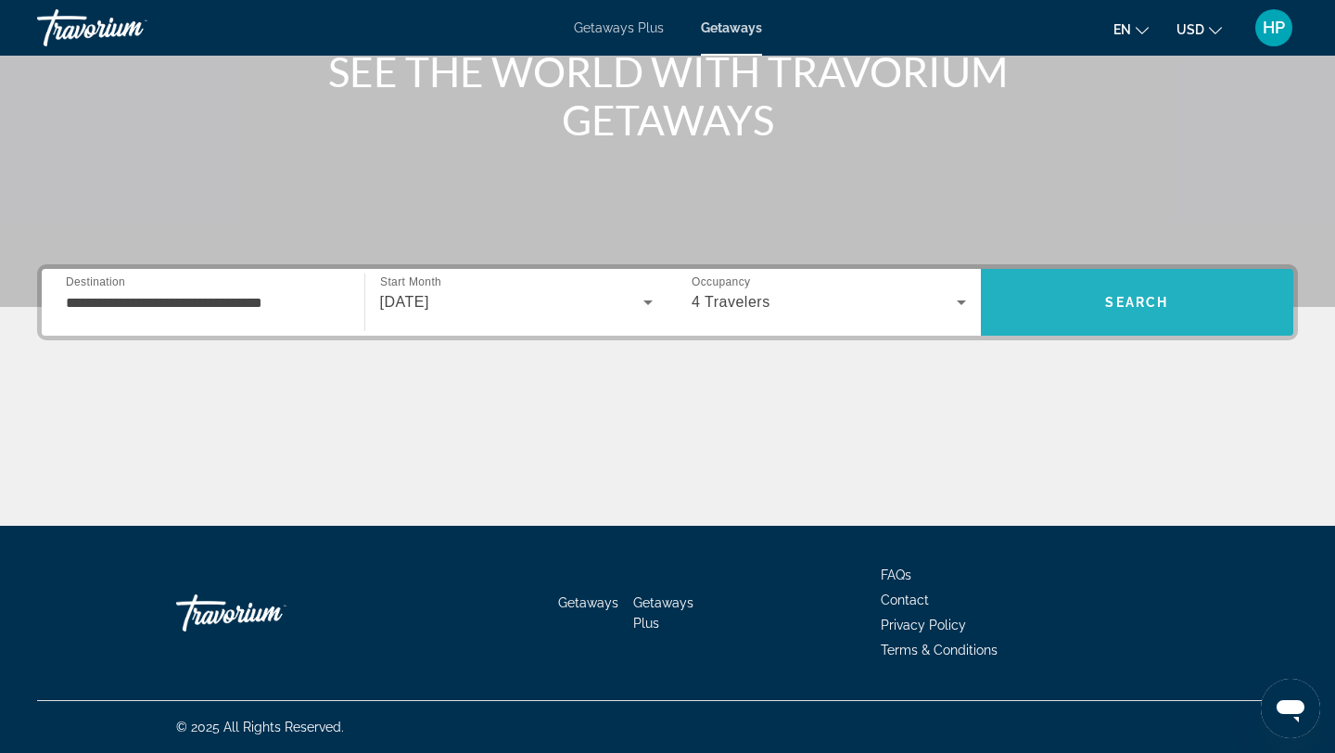
click at [1156, 285] on span "Search" at bounding box center [1137, 302] width 313 height 45
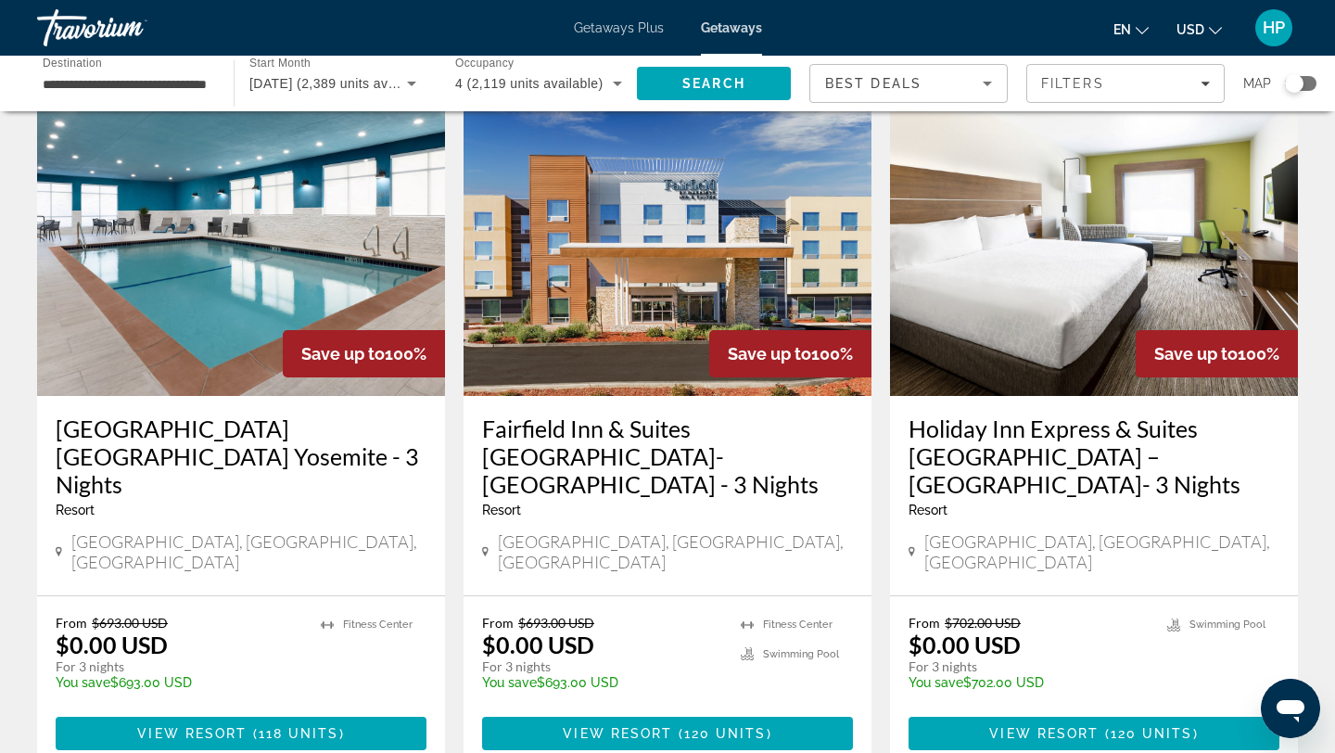
scroll to position [74, 0]
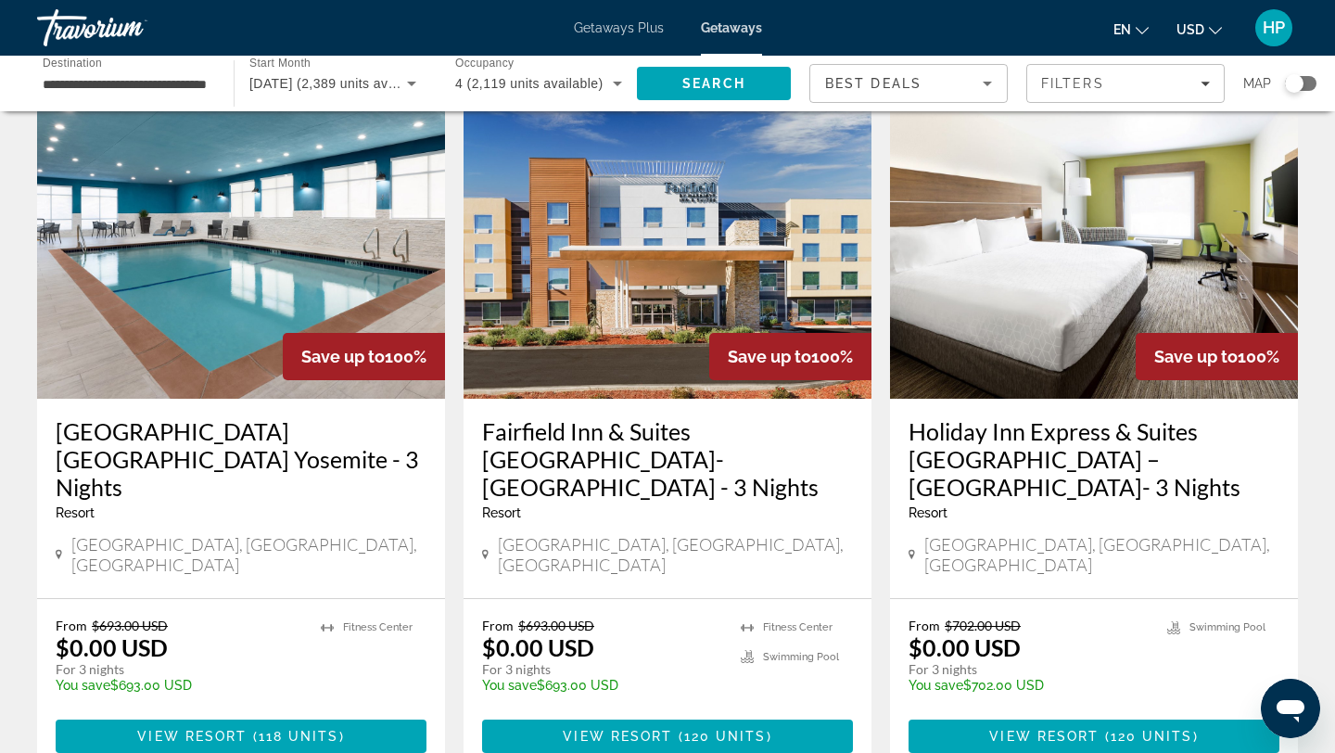
click at [1156, 285] on img "Main content" at bounding box center [1094, 250] width 408 height 297
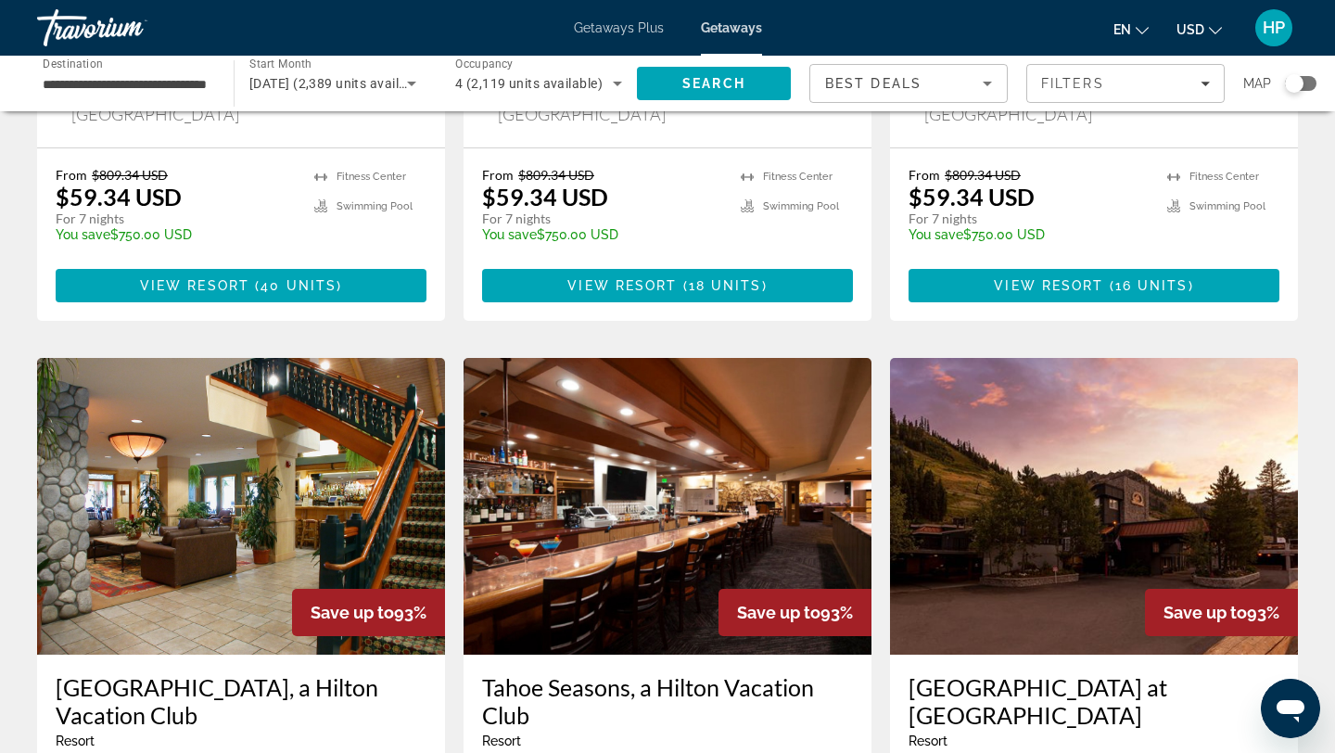
scroll to position [1892, 0]
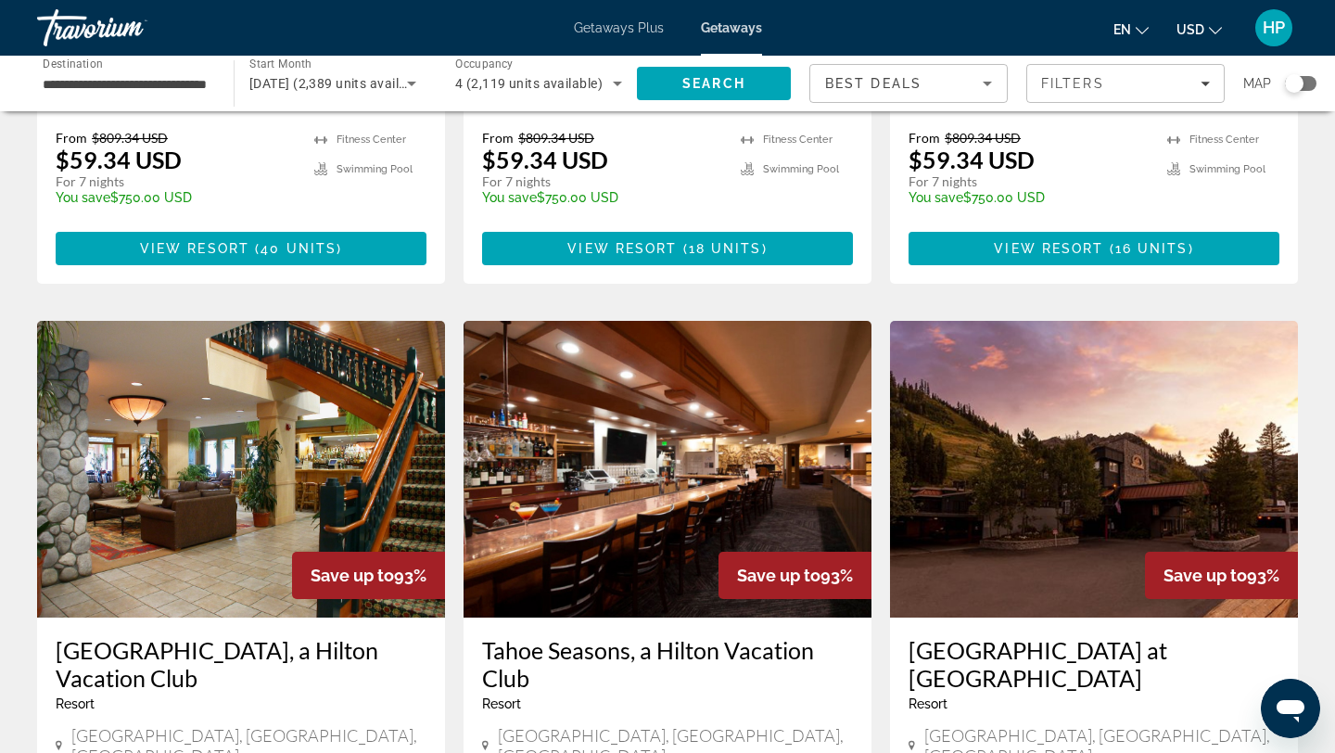
click at [1079, 398] on img "Main content" at bounding box center [1094, 469] width 408 height 297
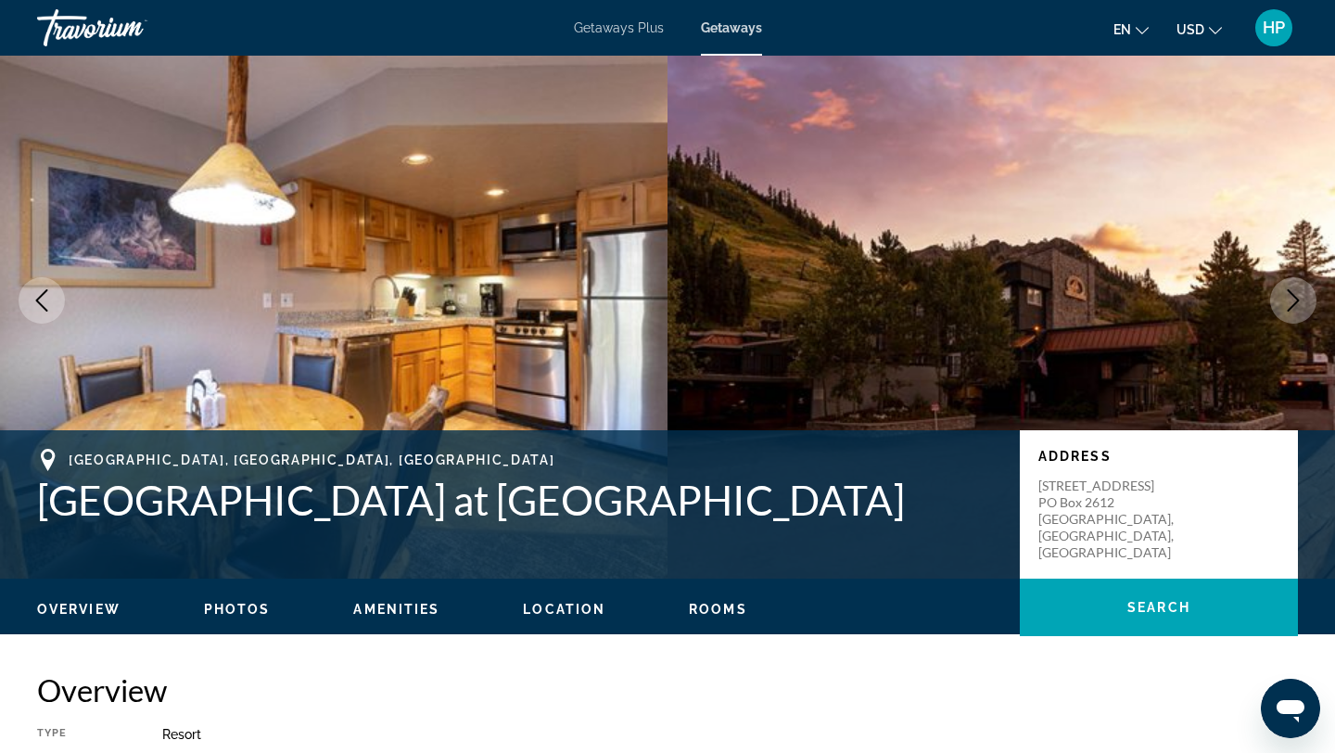
scroll to position [37, 0]
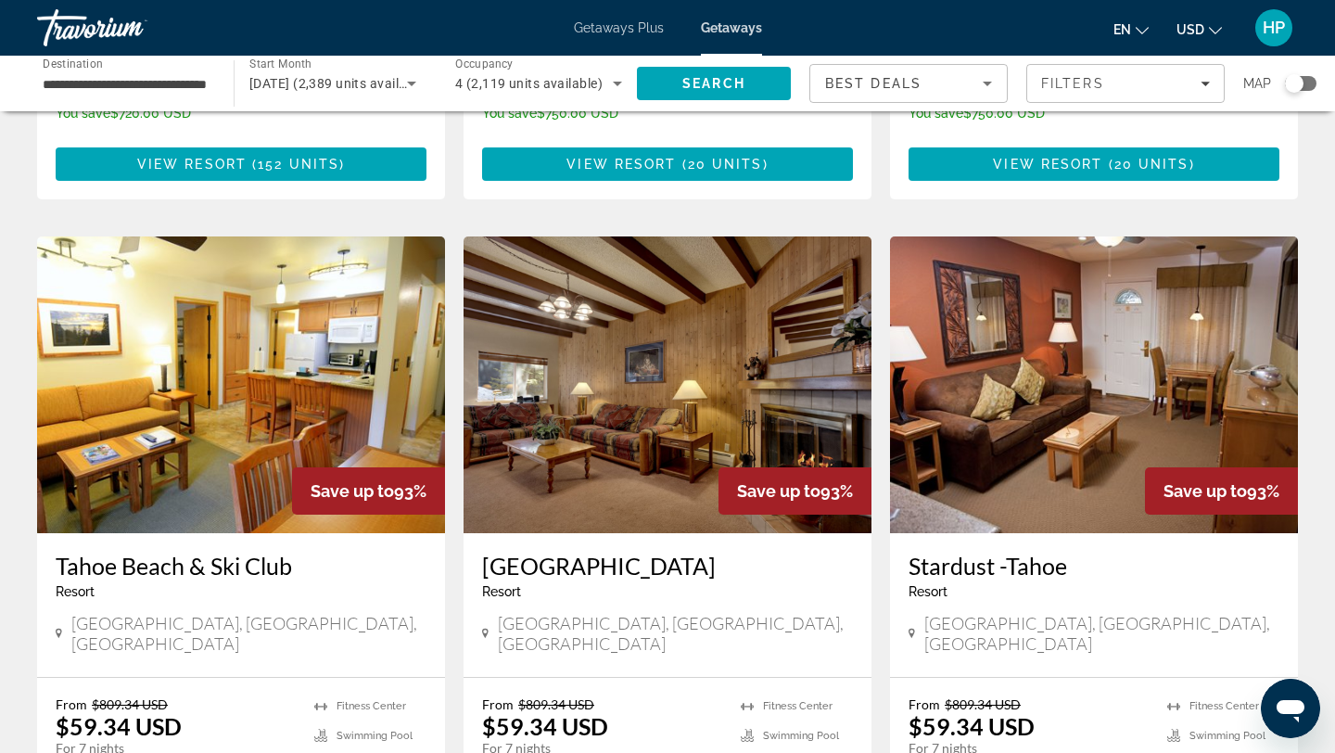
scroll to position [1329, 0]
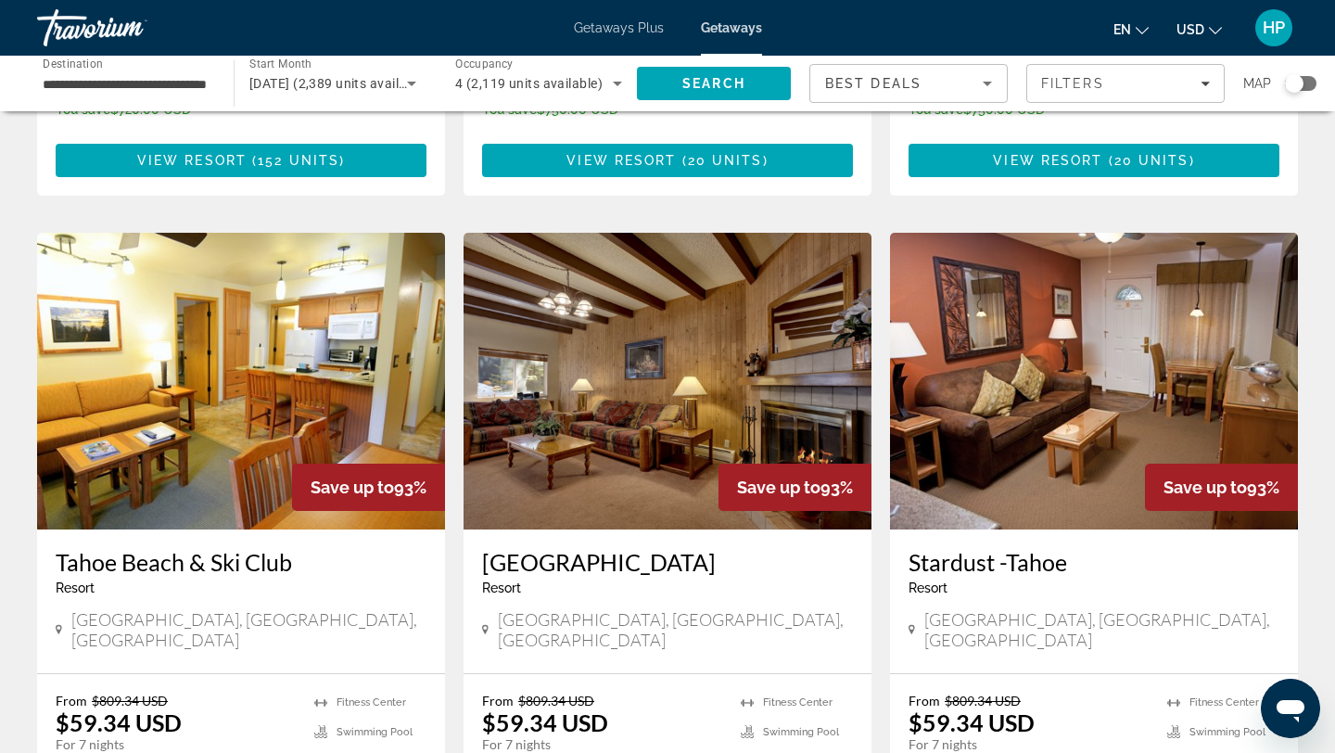
click at [659, 402] on img "Main content" at bounding box center [668, 381] width 408 height 297
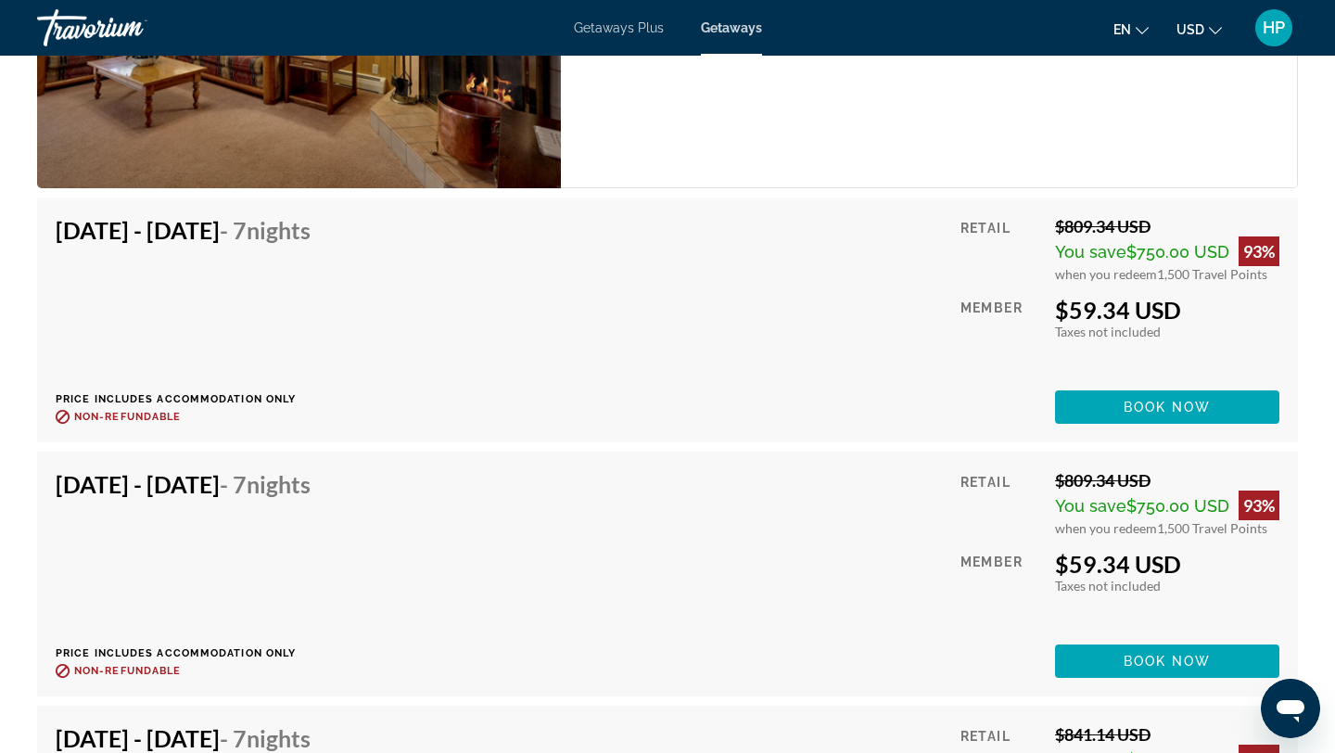
scroll to position [3710, 0]
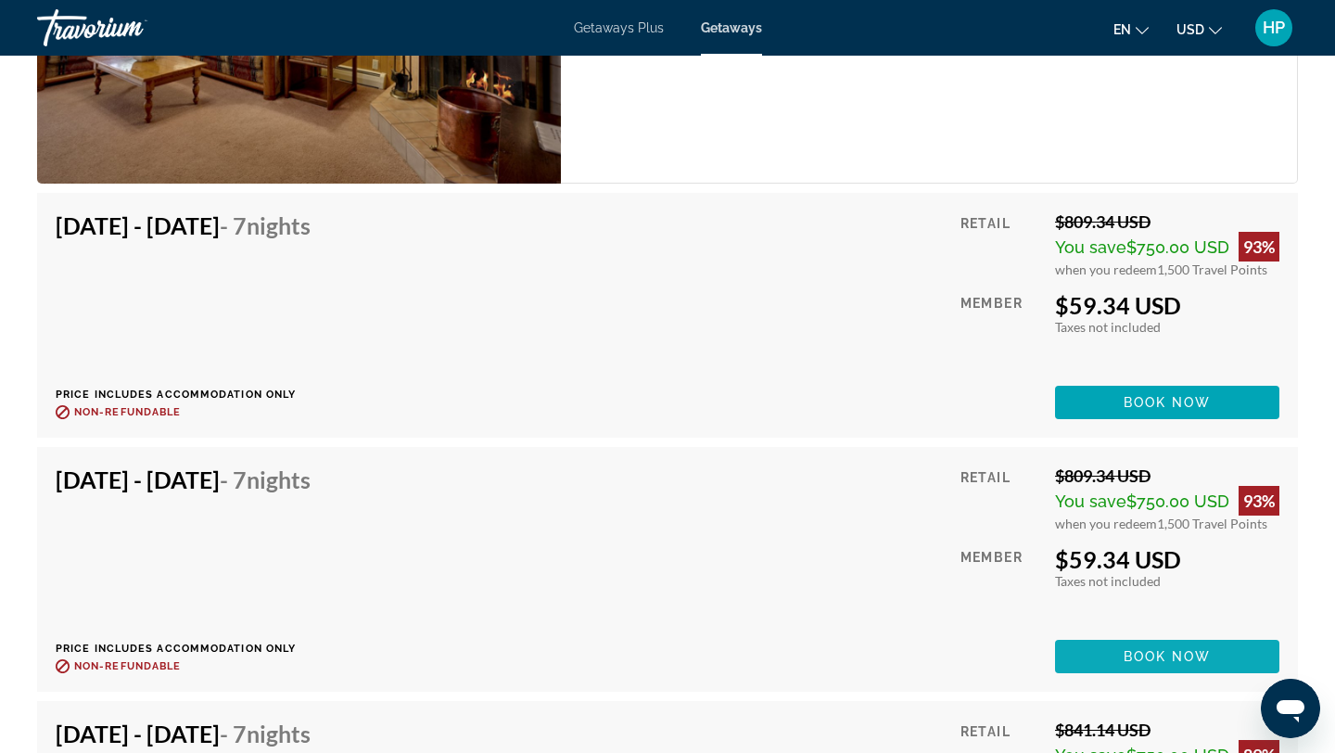
click at [1112, 649] on span "Main content" at bounding box center [1167, 656] width 224 height 45
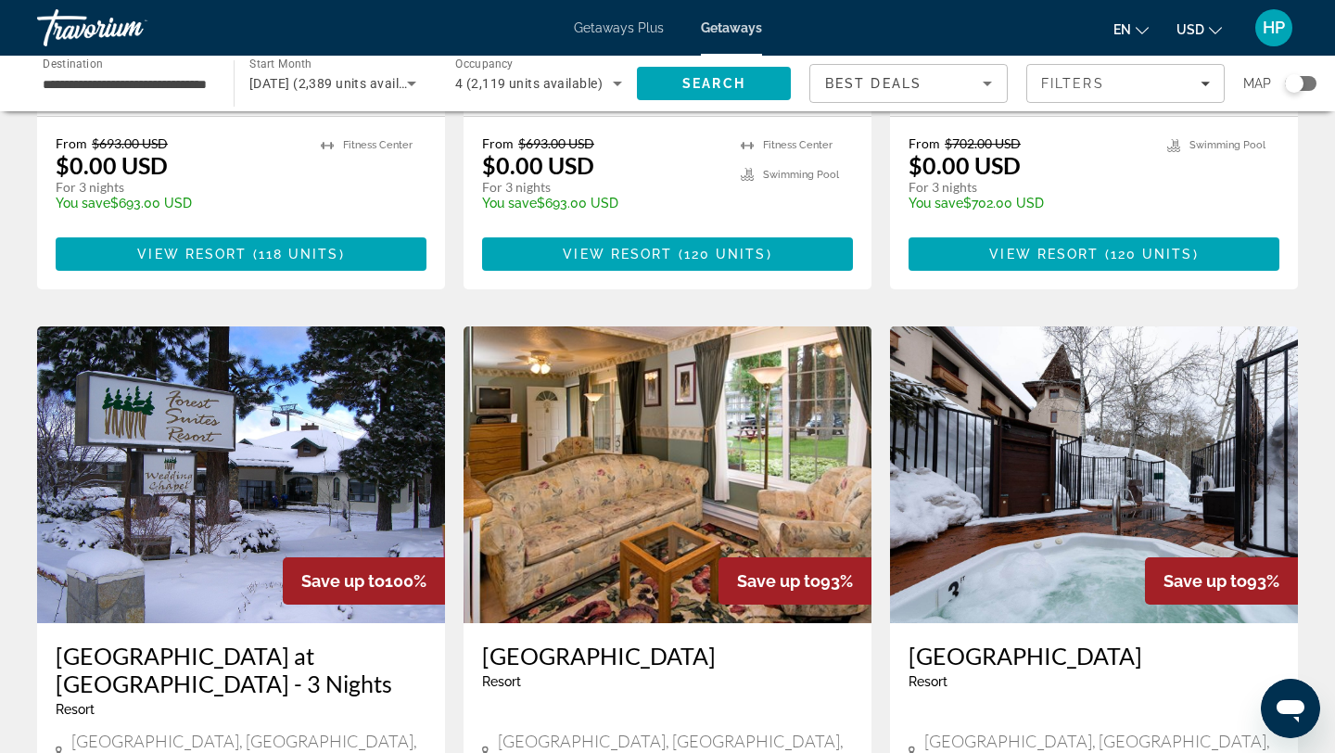
scroll to position [594, 0]
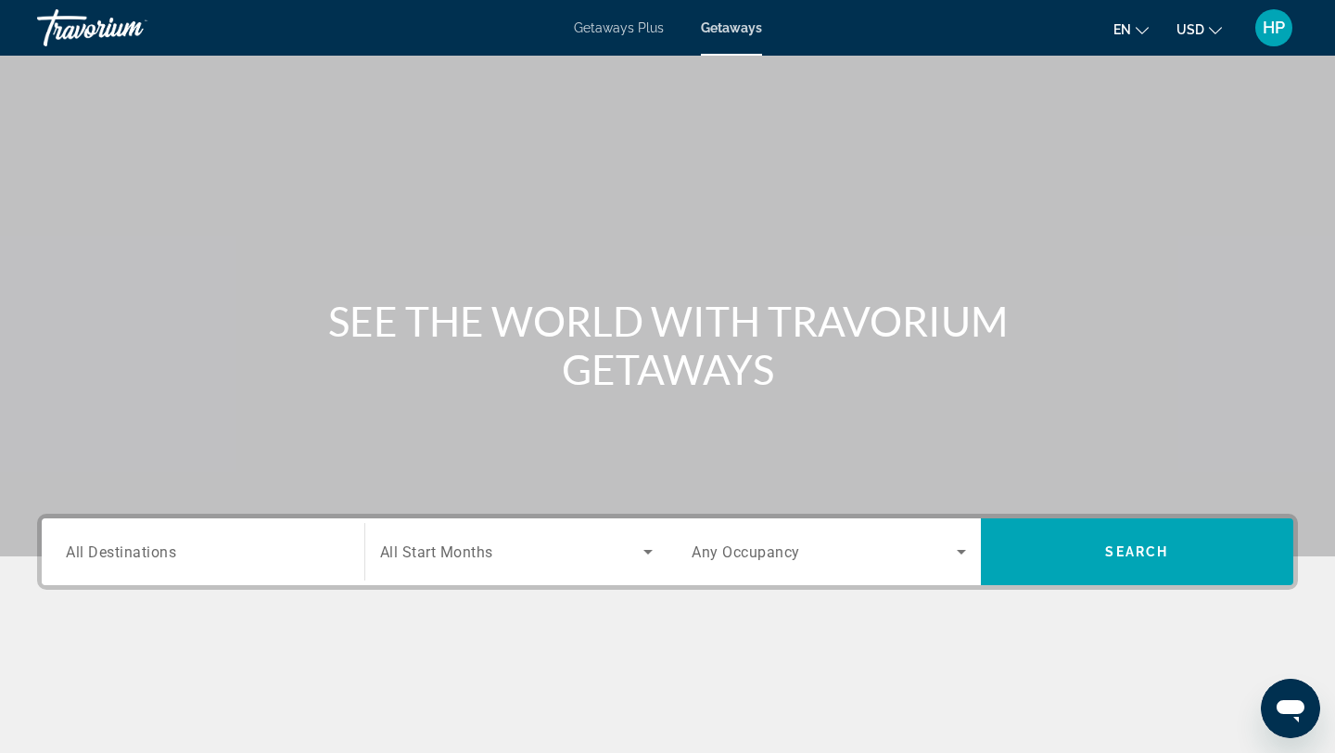
click at [91, 555] on span "All Destinations" at bounding box center [121, 552] width 110 height 18
click at [91, 555] on input "Destination All Destinations" at bounding box center [203, 553] width 275 height 22
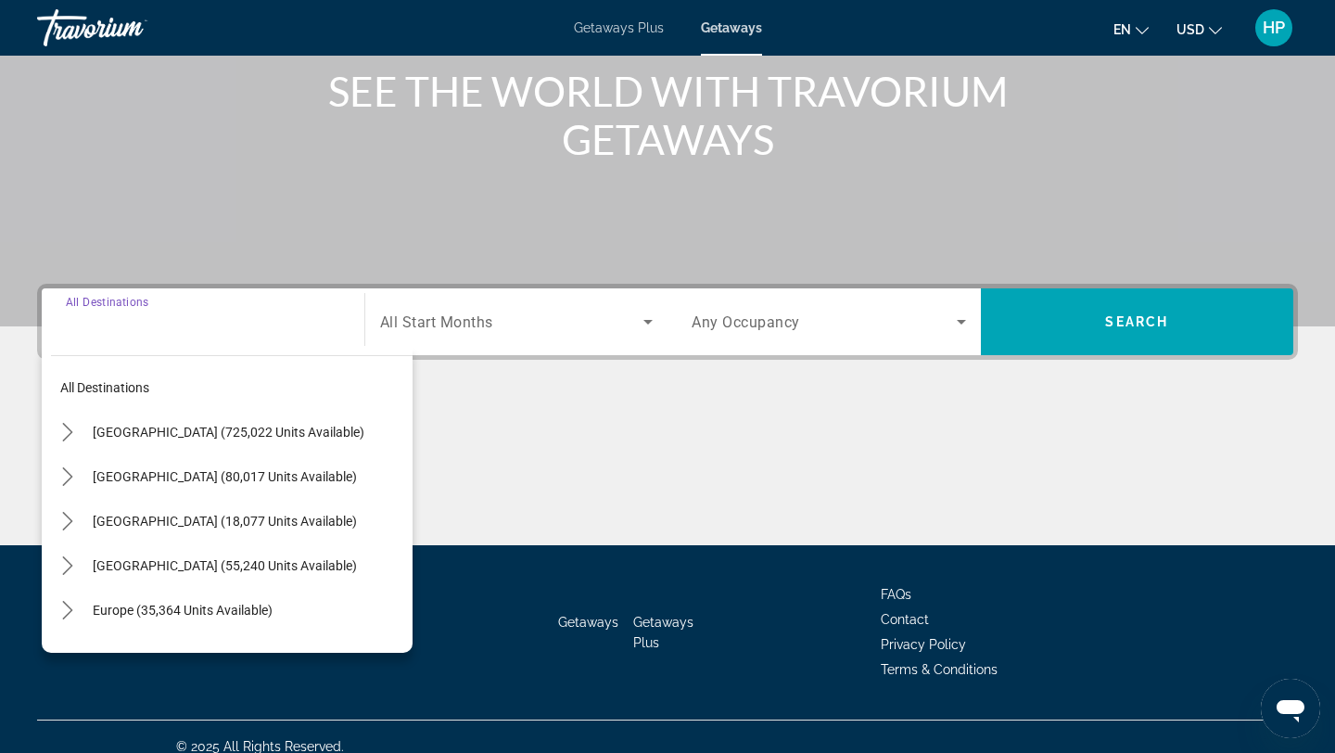
scroll to position [249, 0]
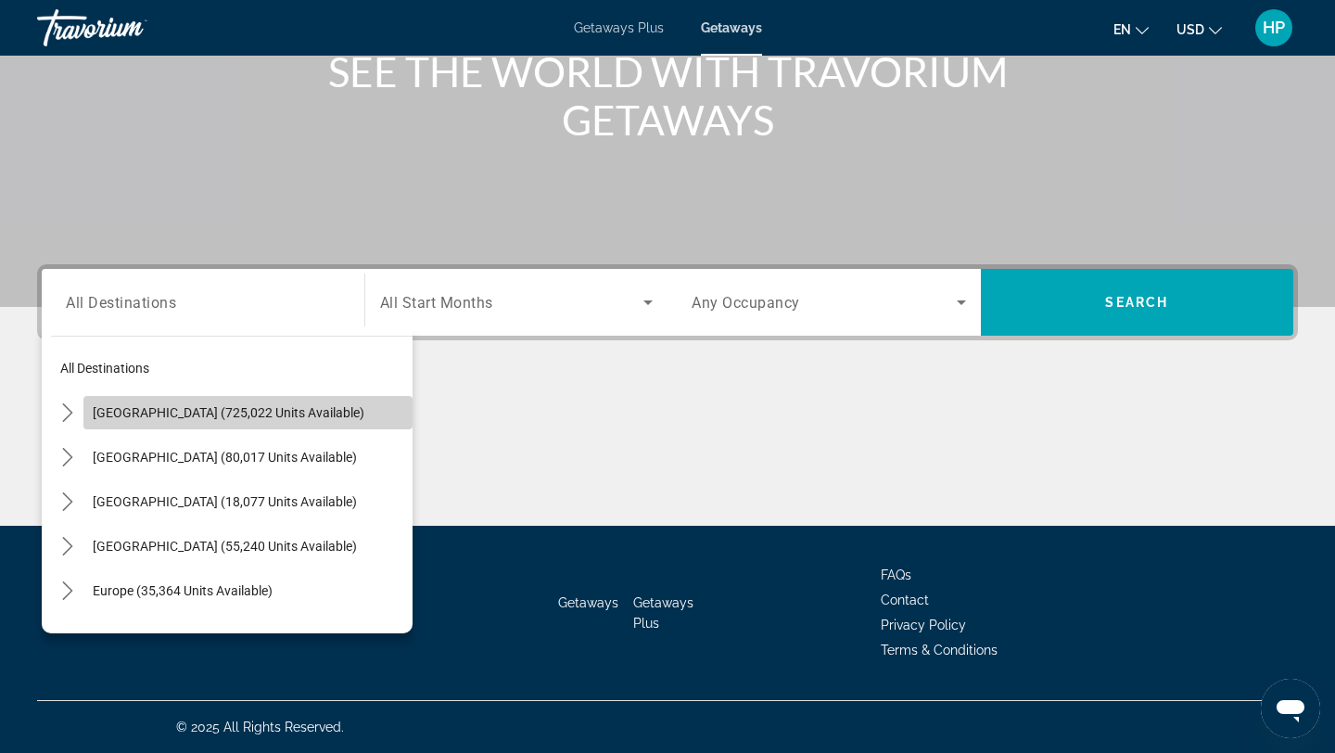
click at [188, 408] on span "[GEOGRAPHIC_DATA] (725,022 units available)" at bounding box center [229, 412] width 272 height 15
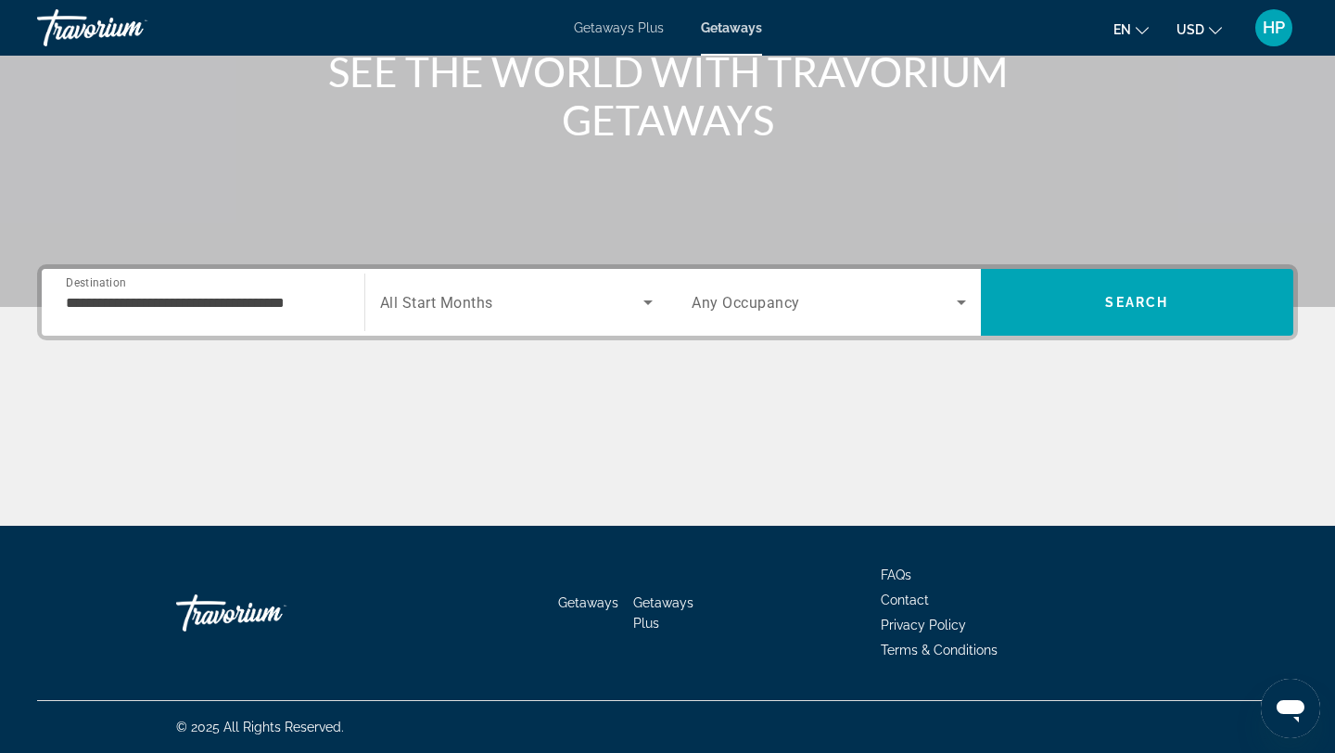
click at [273, 318] on div "**********" at bounding box center [203, 302] width 275 height 53
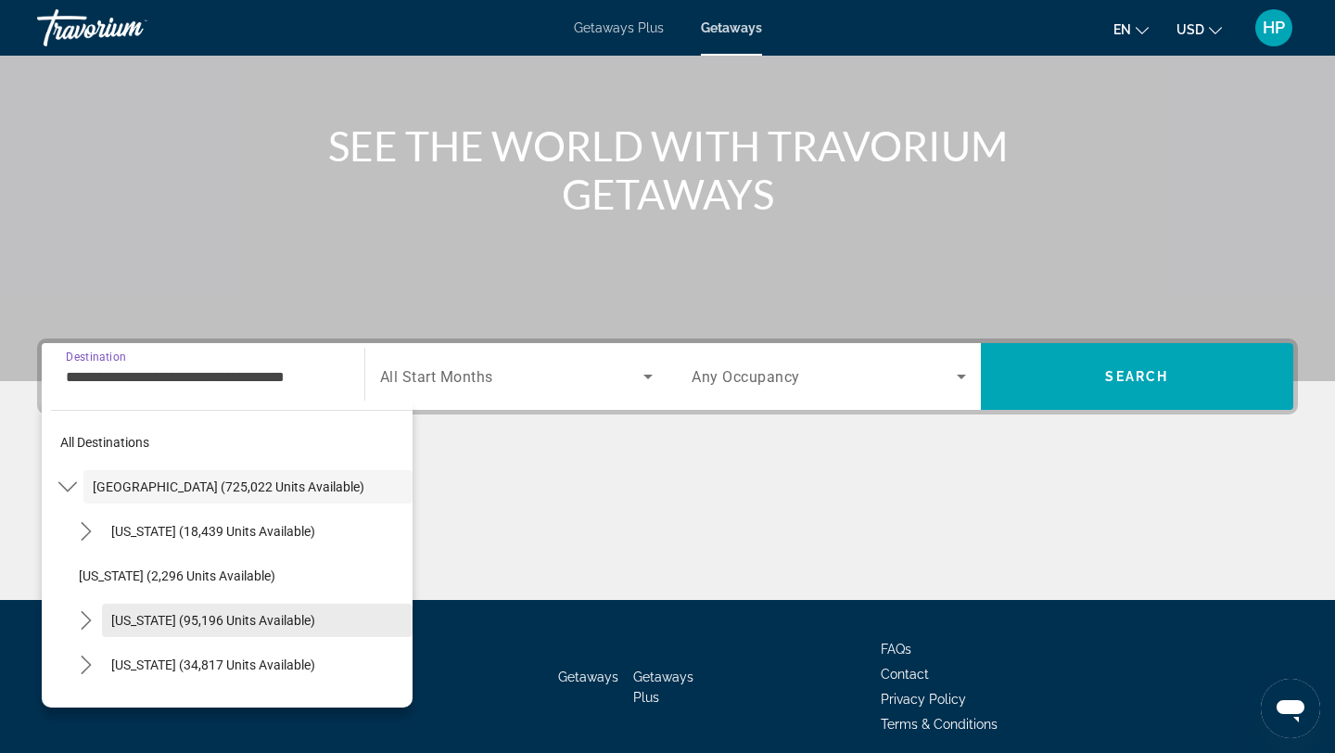
scroll to position [212, 0]
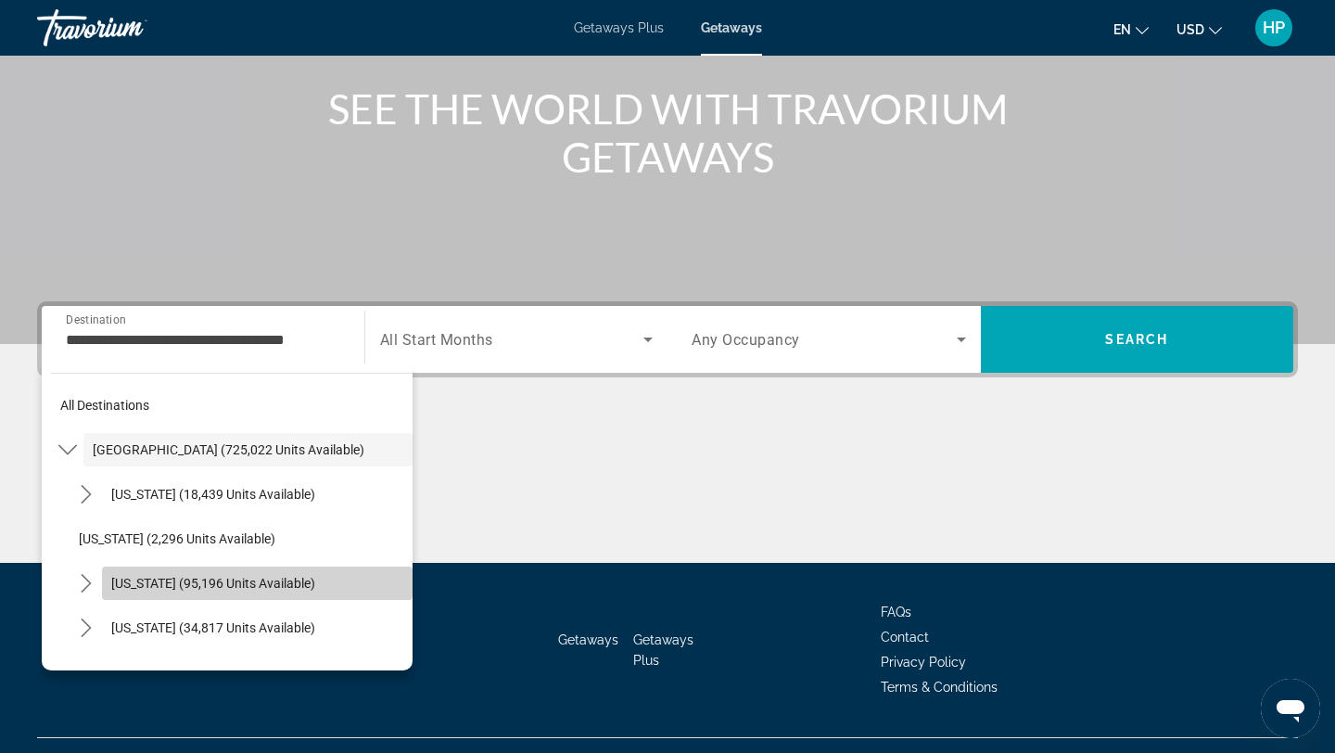
click at [249, 580] on span "[US_STATE] (95,196 units available)" at bounding box center [213, 583] width 204 height 15
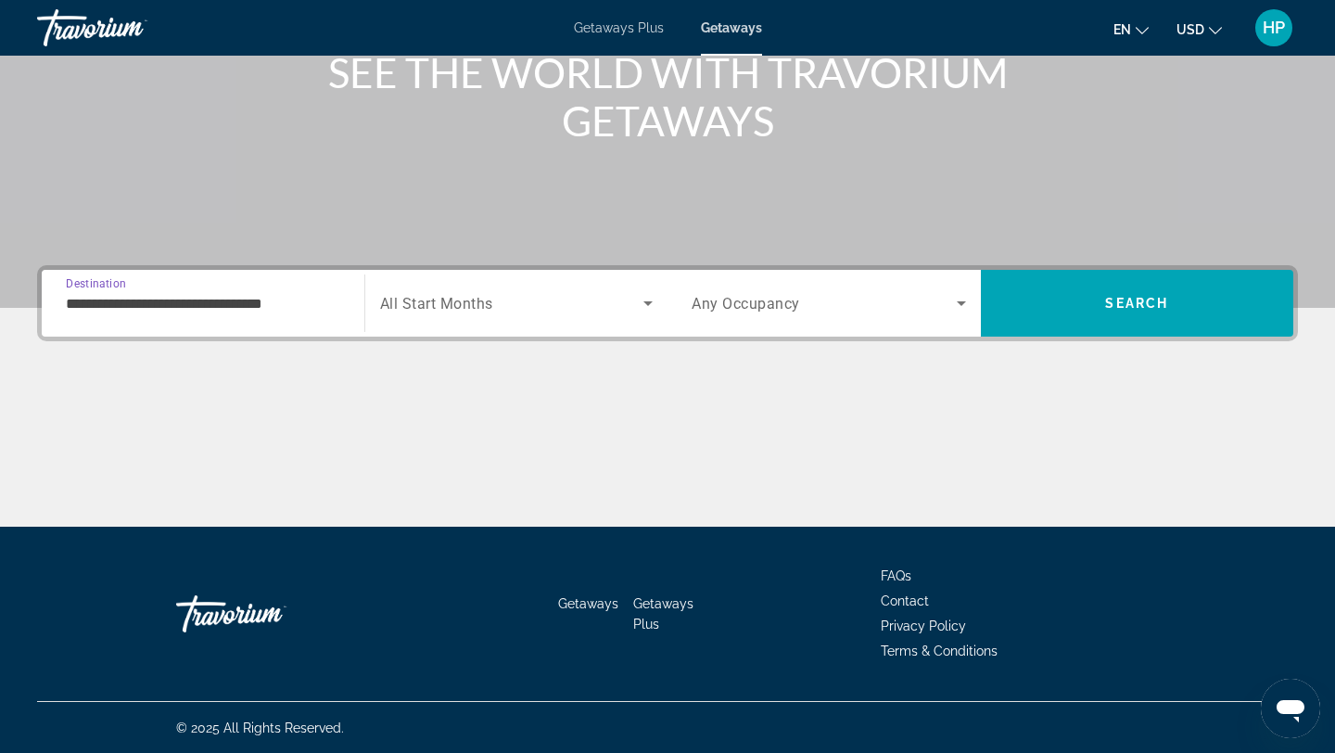
scroll to position [249, 0]
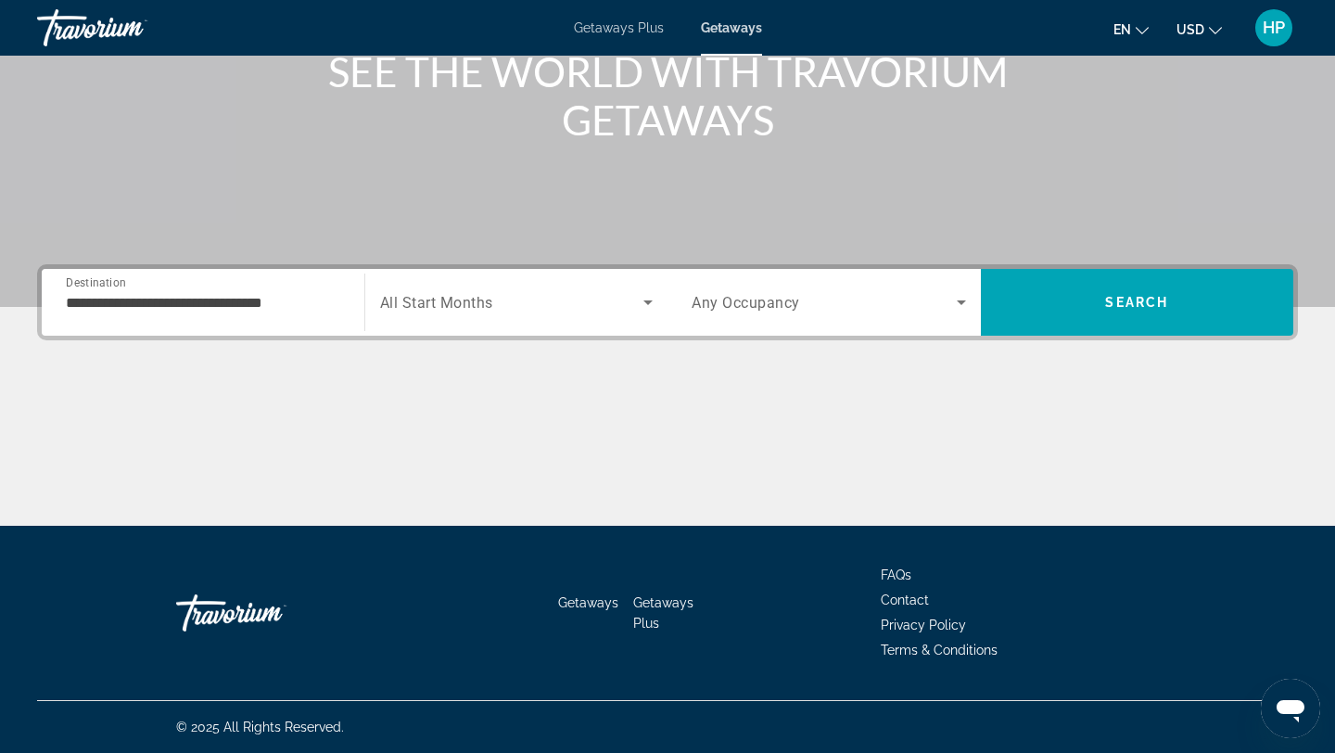
click at [227, 314] on div "**********" at bounding box center [203, 302] width 275 height 53
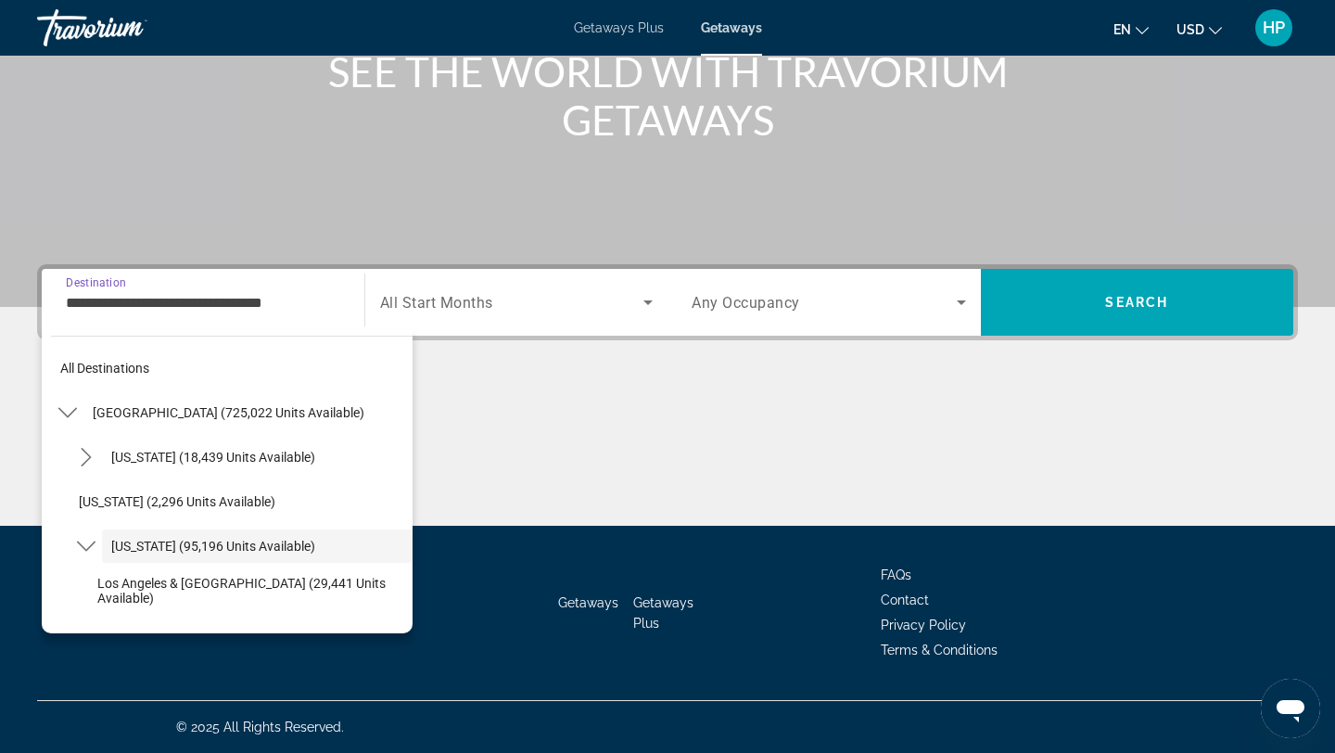
scroll to position [66, 0]
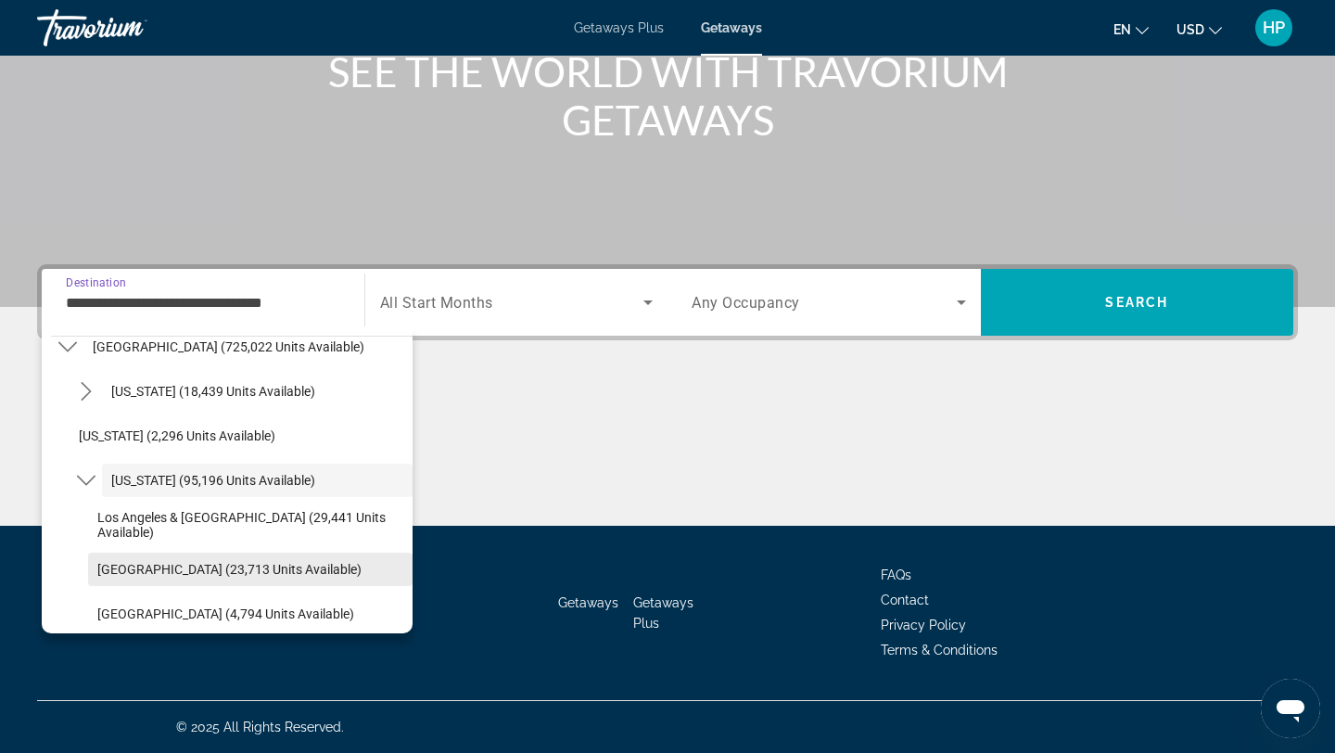
click at [205, 567] on span "[GEOGRAPHIC_DATA] (23,713 units available)" at bounding box center [229, 569] width 264 height 15
type input "**********"
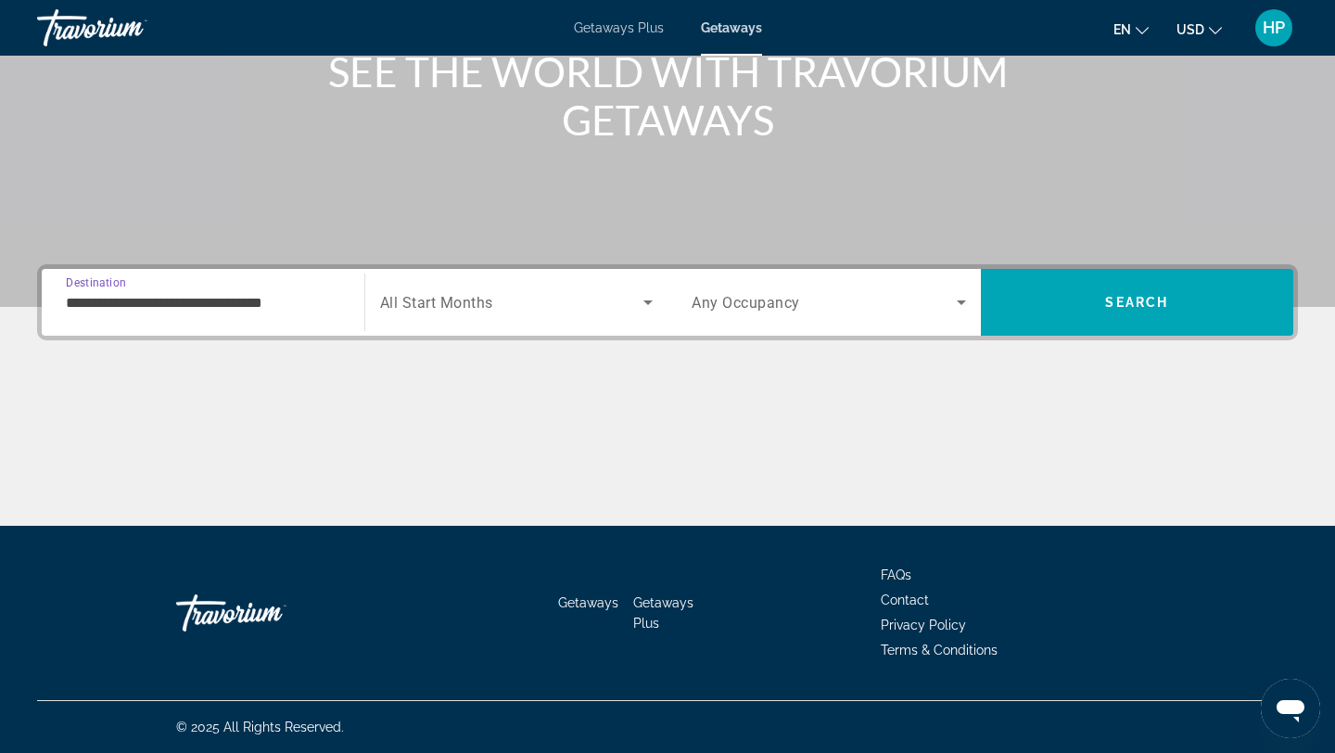
click at [313, 300] on input "**********" at bounding box center [203, 303] width 275 height 22
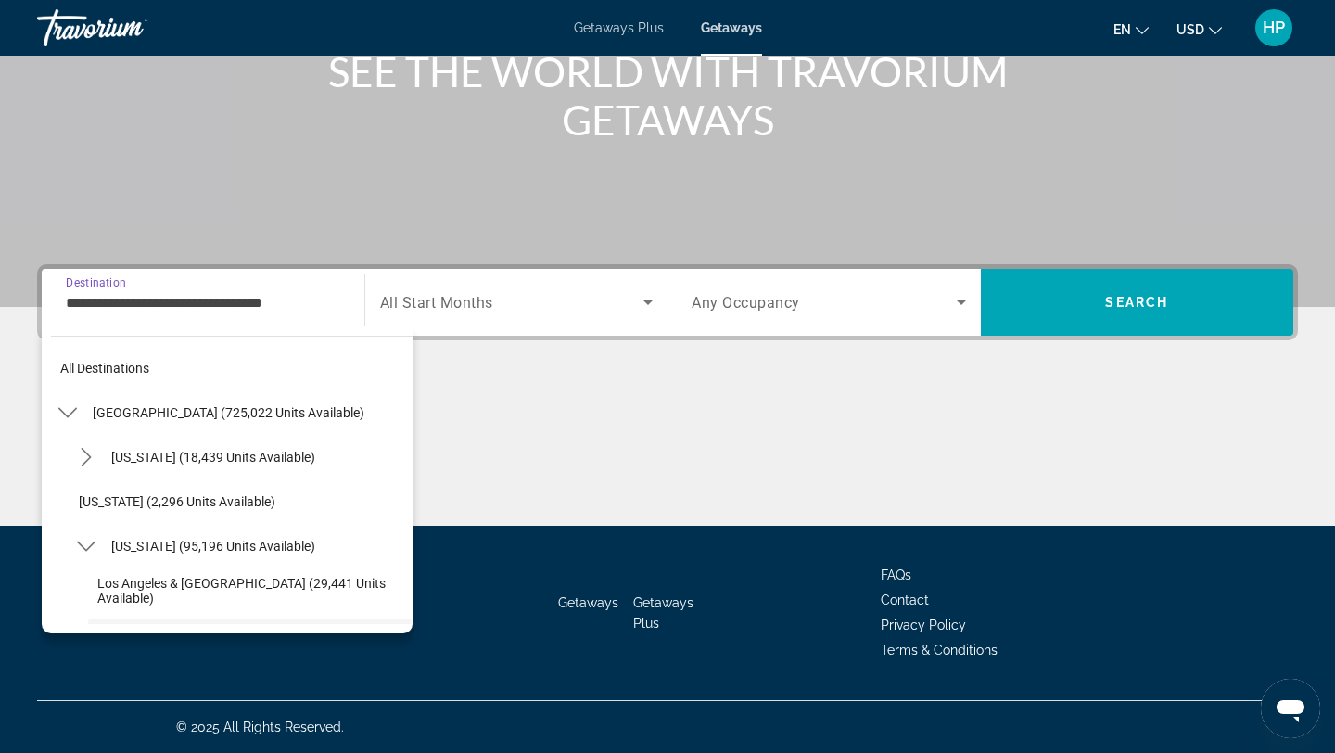
scroll to position [155, 0]
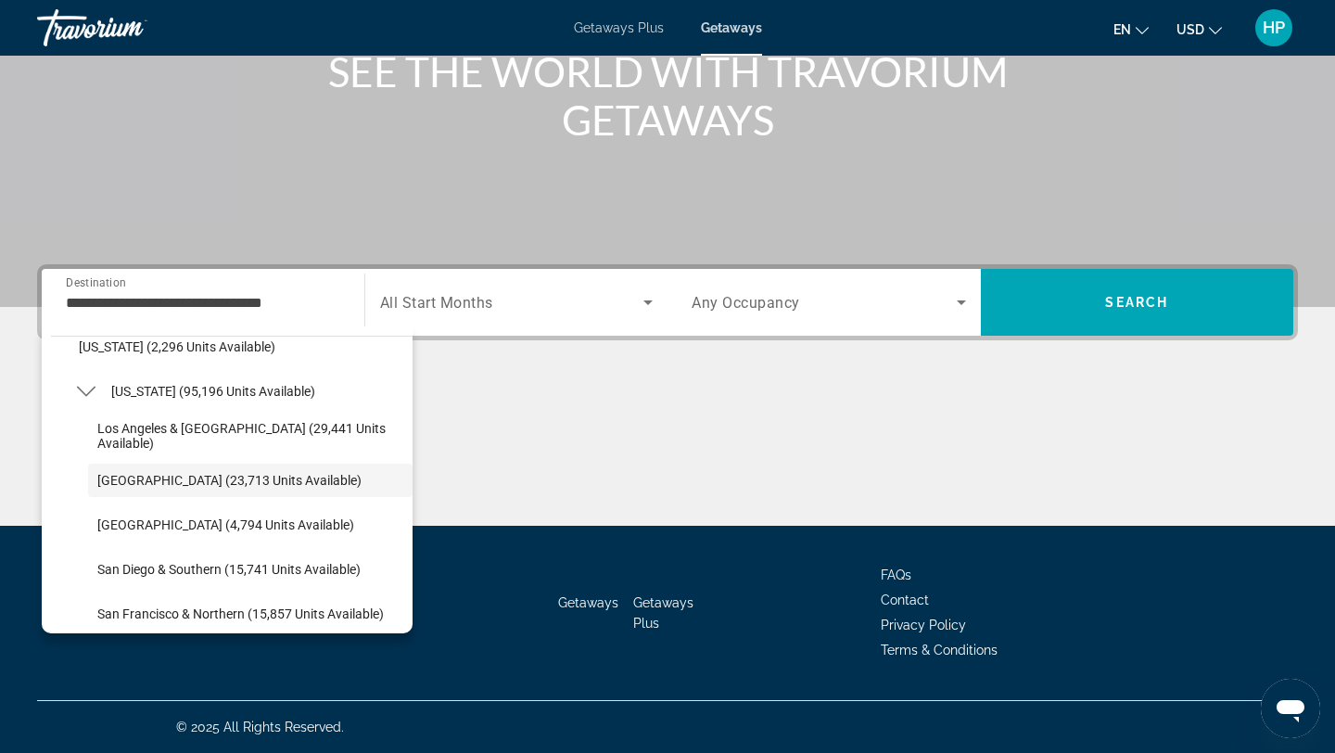
click at [278, 290] on div "**********" at bounding box center [203, 302] width 275 height 53
click at [735, 42] on div "Getaways Plus Getaways en English Español Français Italiano Português русский U…" at bounding box center [667, 28] width 1335 height 48
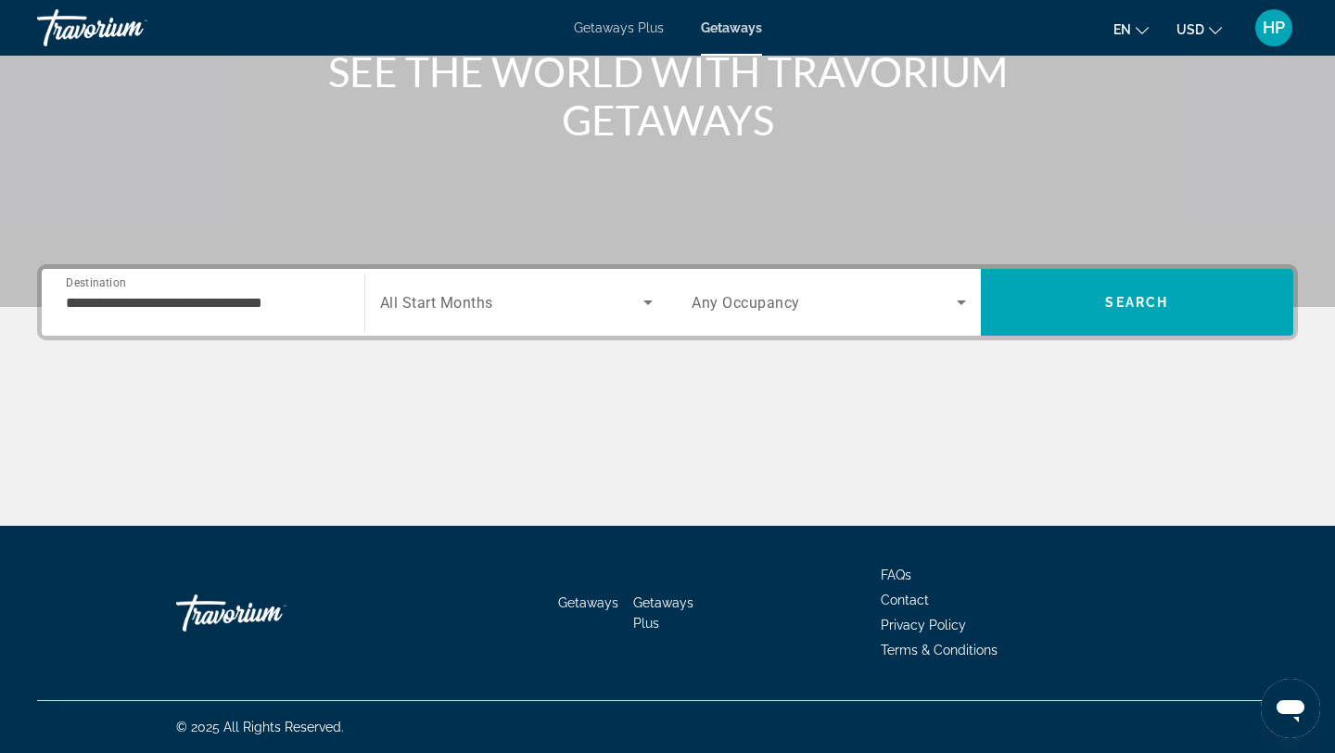
click at [734, 26] on span "Getaways" at bounding box center [731, 27] width 61 height 15
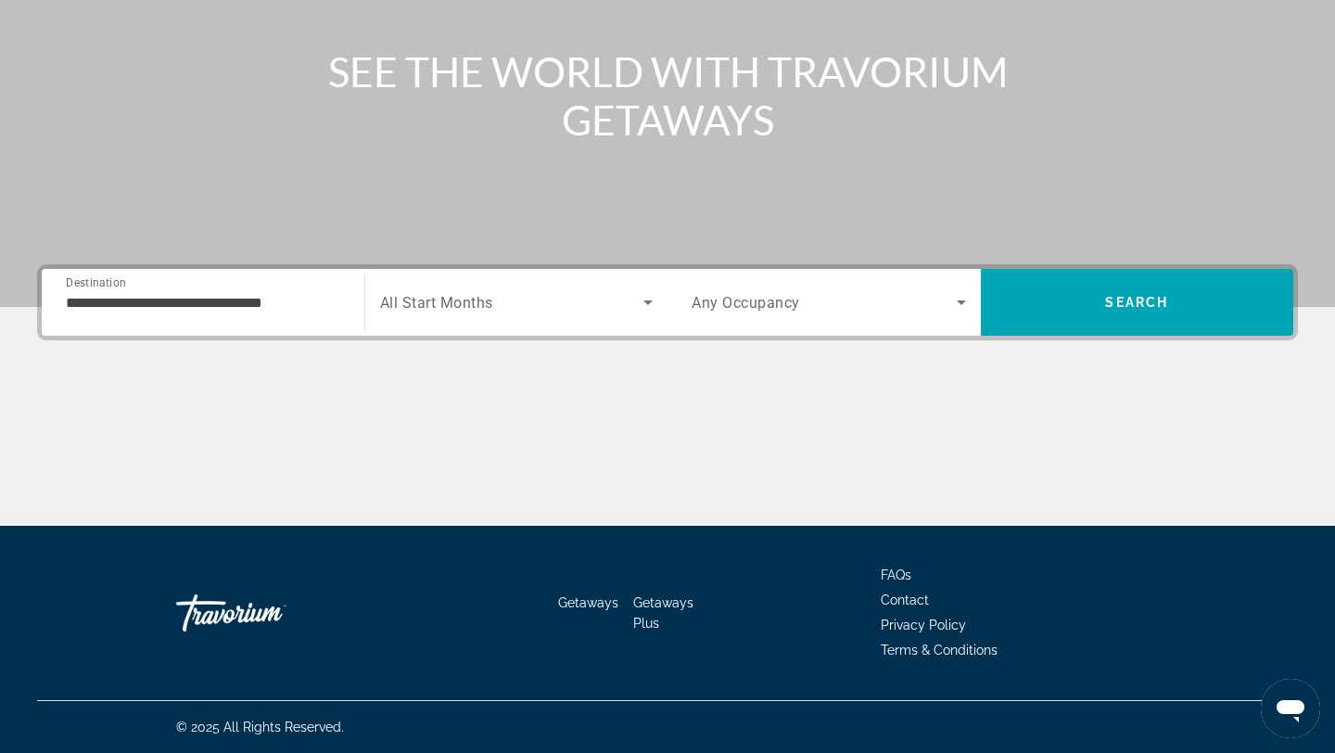
scroll to position [0, 0]
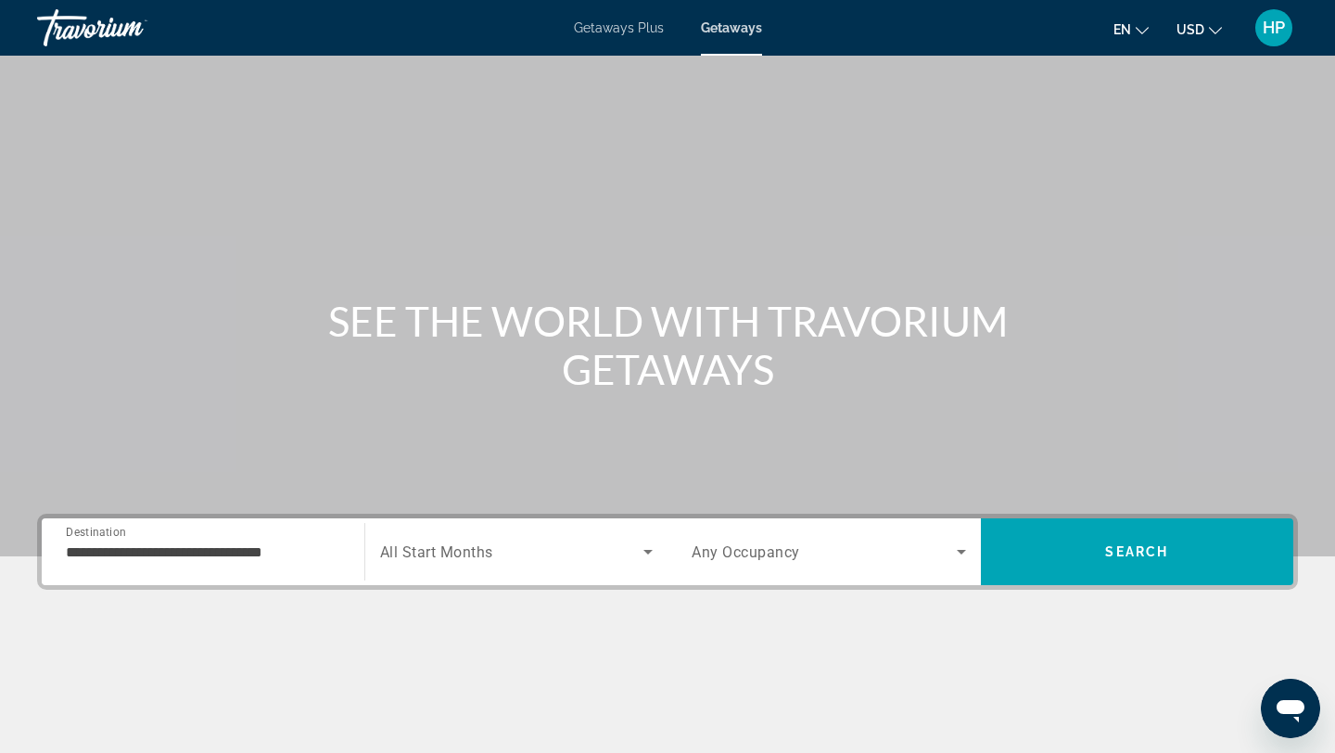
click at [314, 560] on input "**********" at bounding box center [203, 553] width 275 height 22
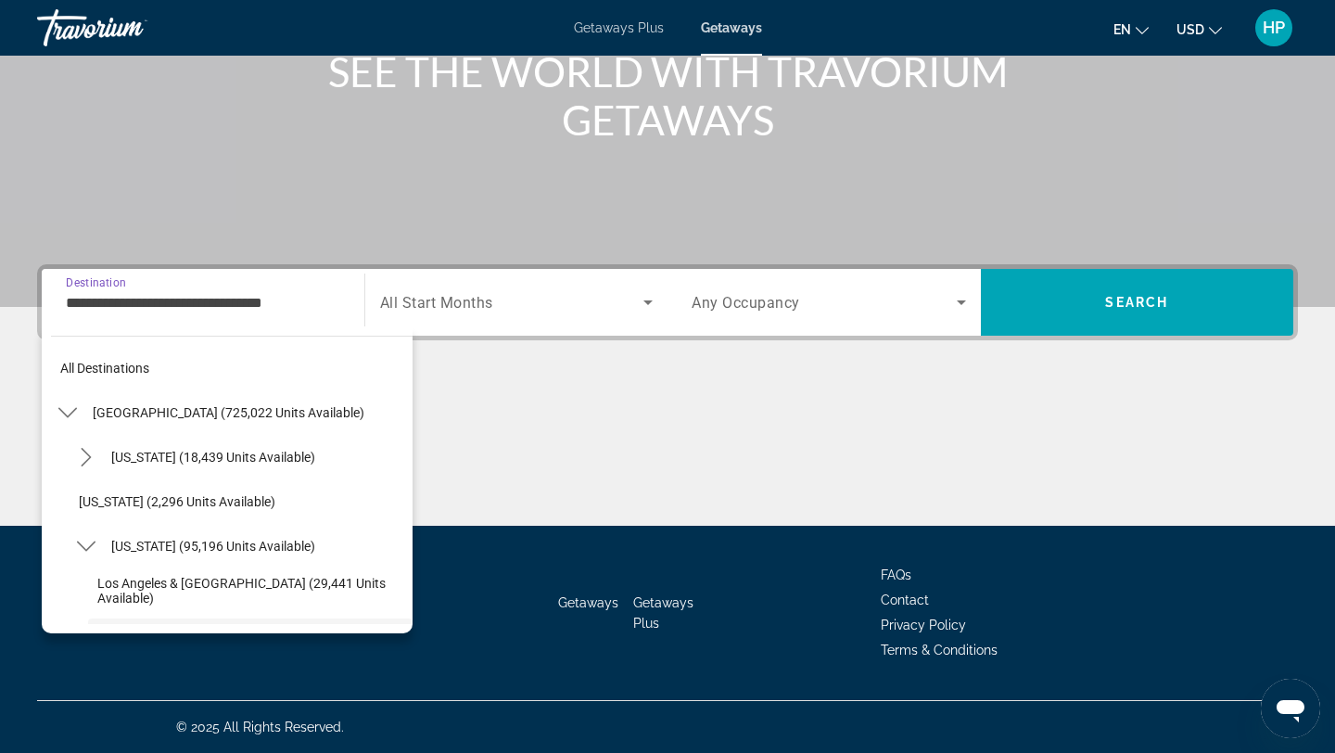
scroll to position [155, 0]
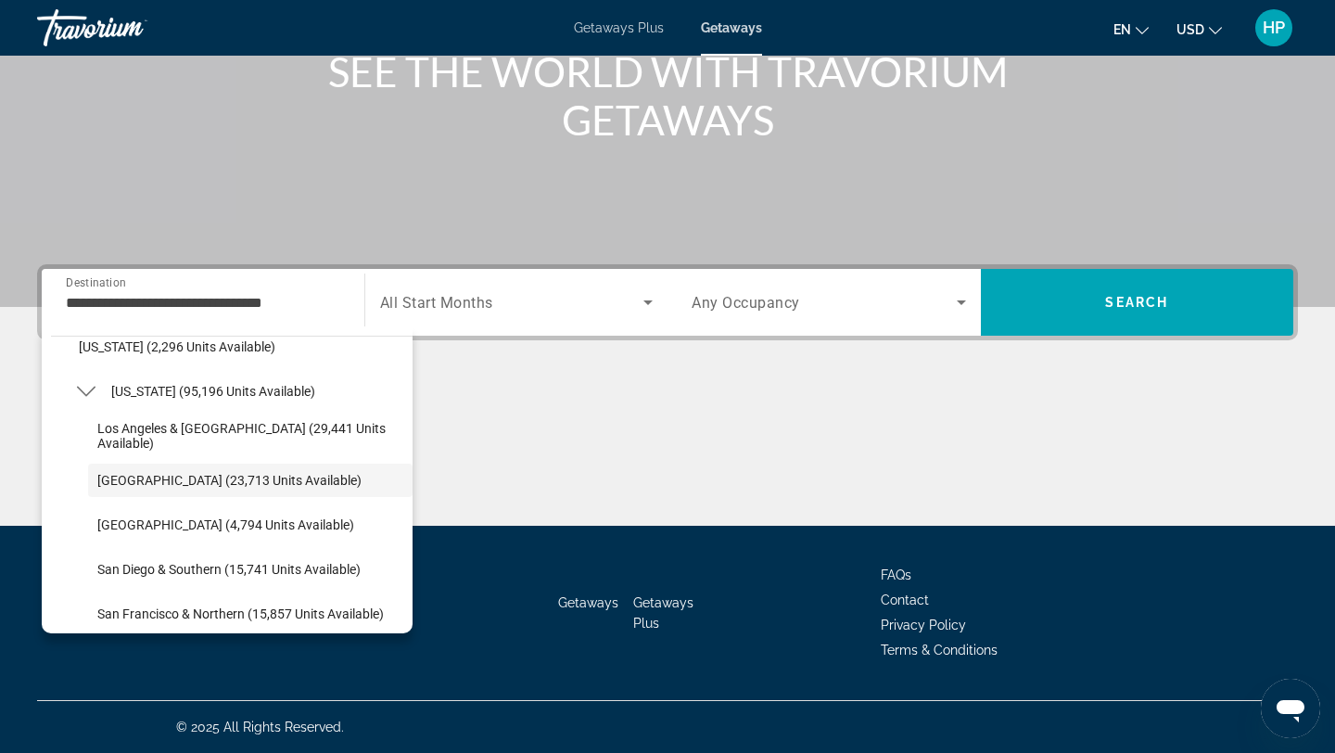
click at [86, 121] on div "SEE THE WORLD WITH TRAVORIUM GETAWAYS" at bounding box center [667, 95] width 1335 height 96
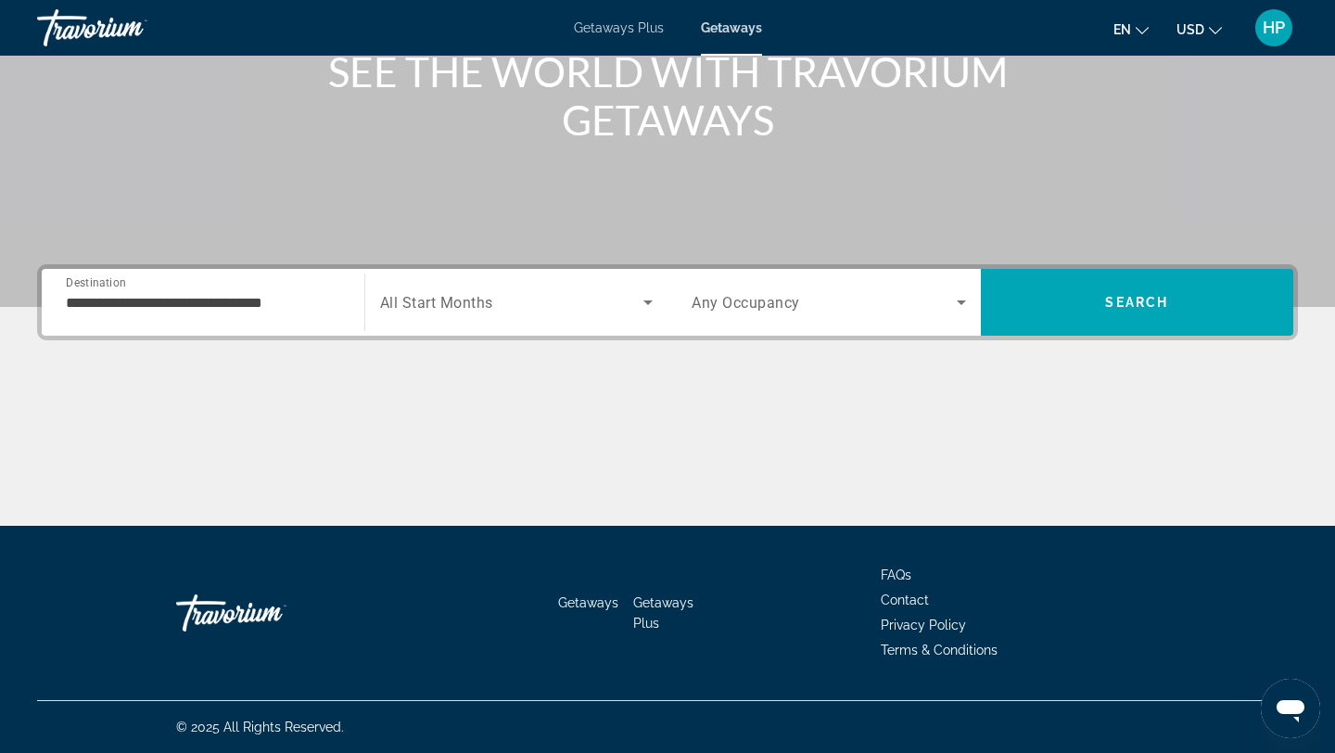
click at [723, 28] on span "Getaways" at bounding box center [731, 27] width 61 height 15
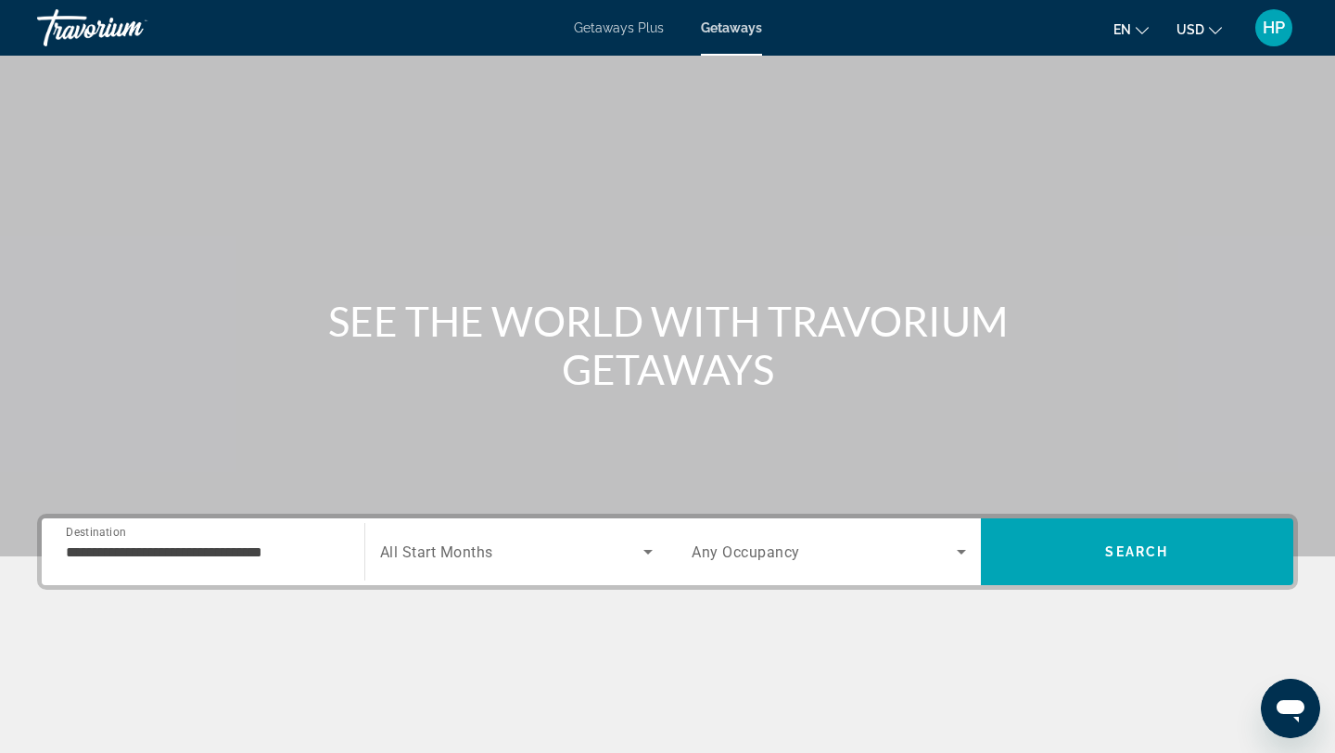
click at [723, 28] on span "Getaways" at bounding box center [731, 27] width 61 height 15
click at [273, 547] on input "**********" at bounding box center [203, 553] width 275 height 22
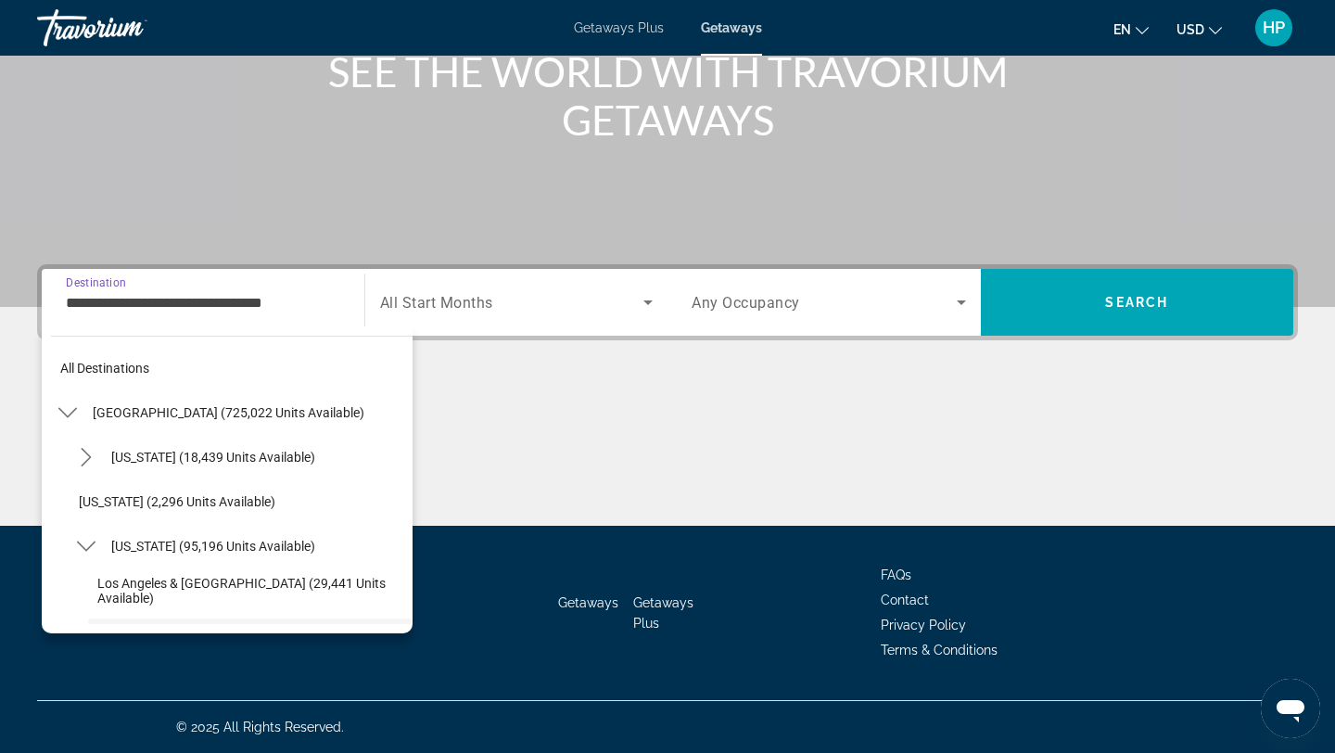
scroll to position [155, 0]
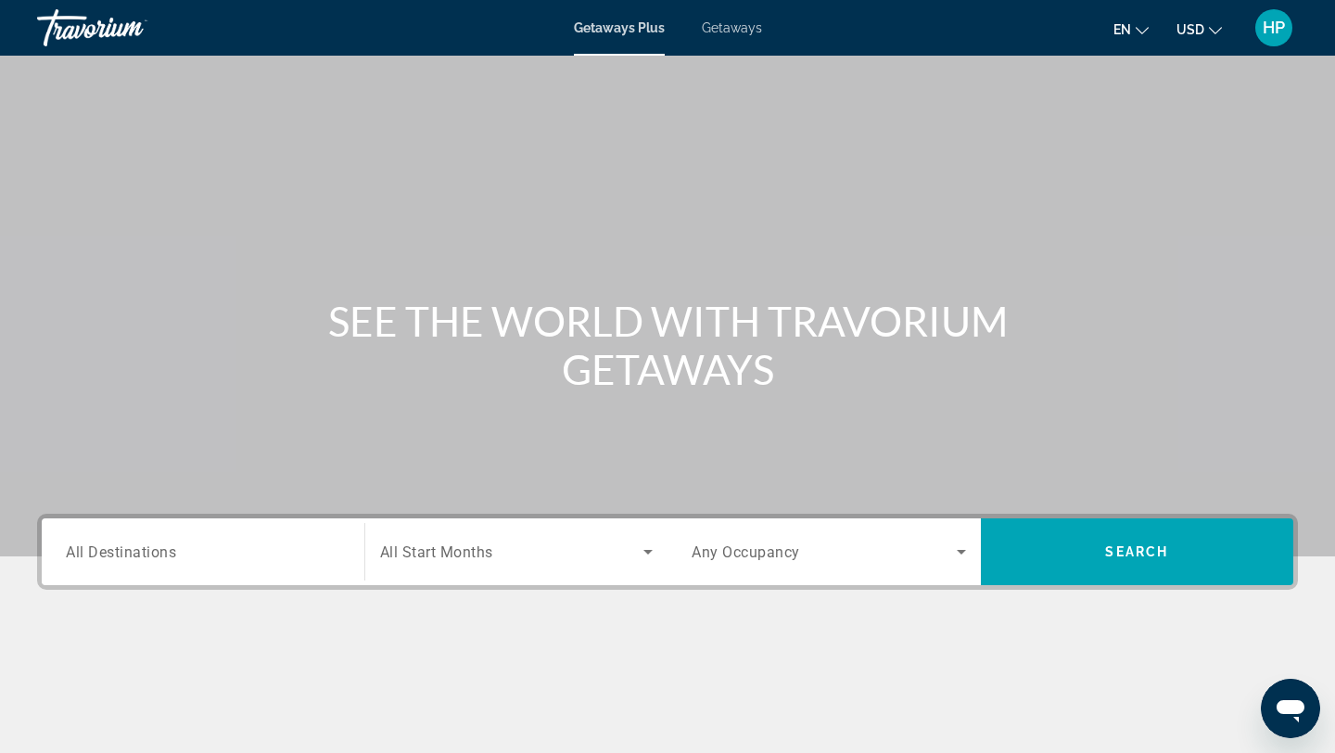
click at [311, 572] on div "Search widget" at bounding box center [203, 552] width 275 height 53
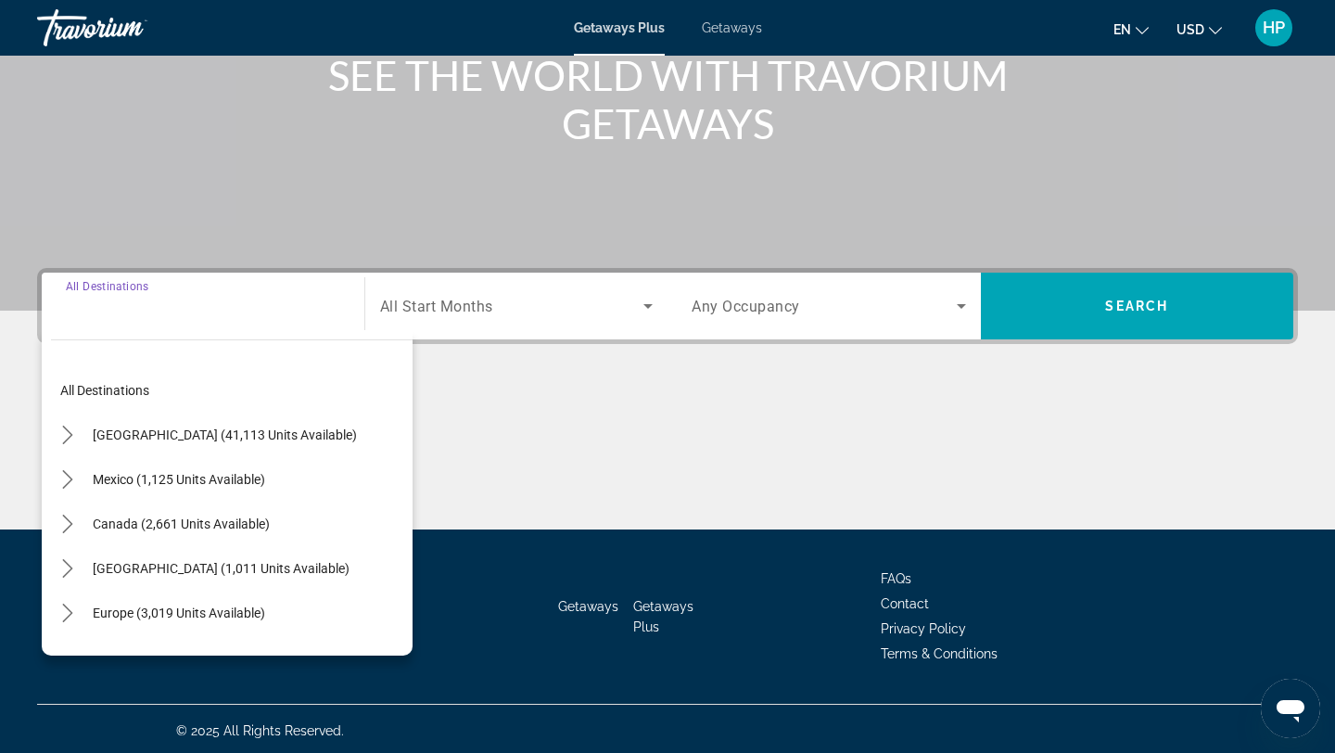
scroll to position [249, 0]
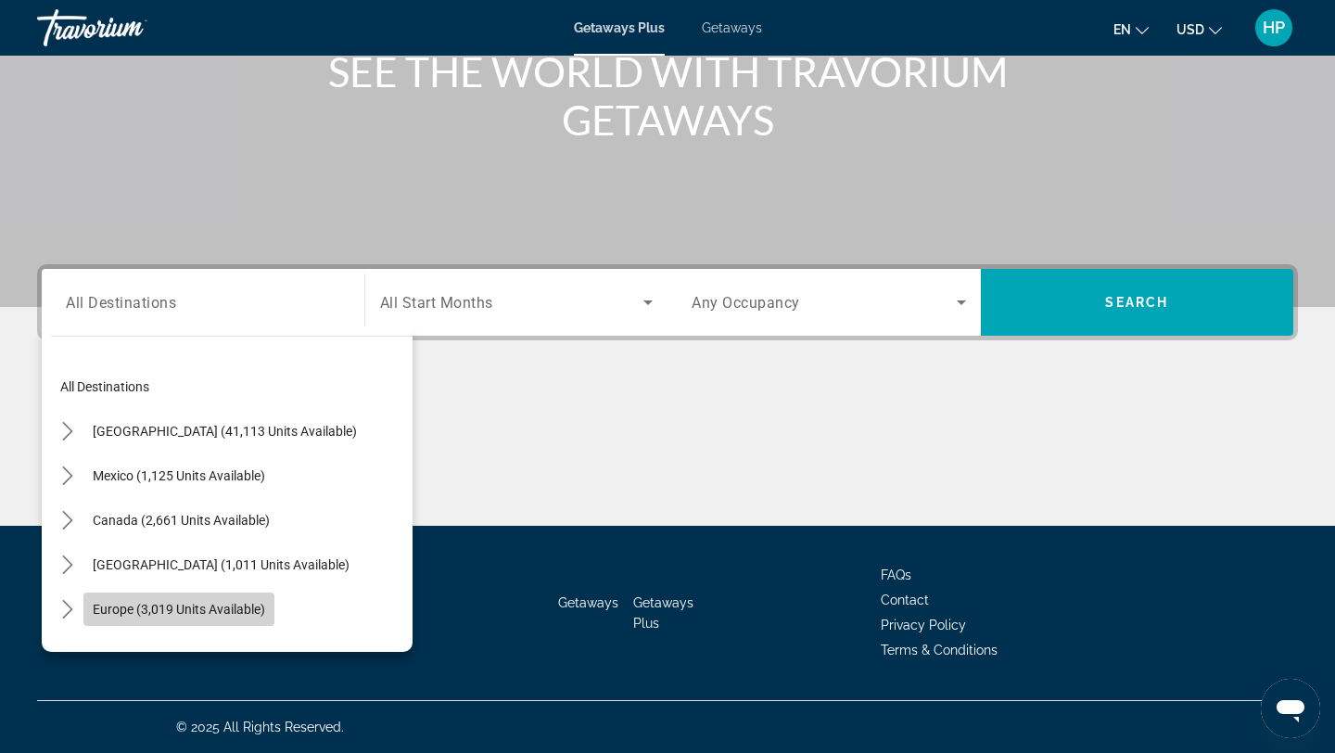
click at [237, 602] on span "Europe (3,019 units available)" at bounding box center [179, 609] width 172 height 15
type input "**********"
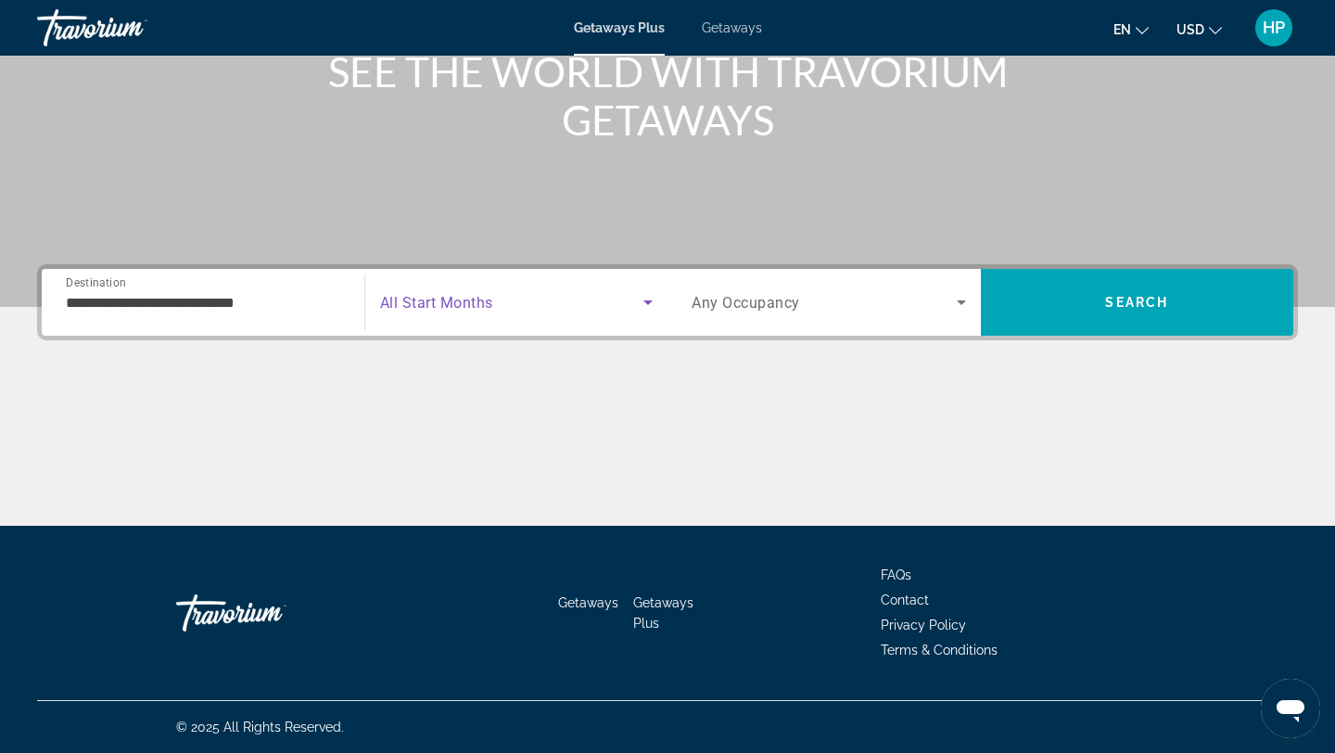
click at [645, 303] on icon "Search widget" at bounding box center [648, 302] width 22 height 22
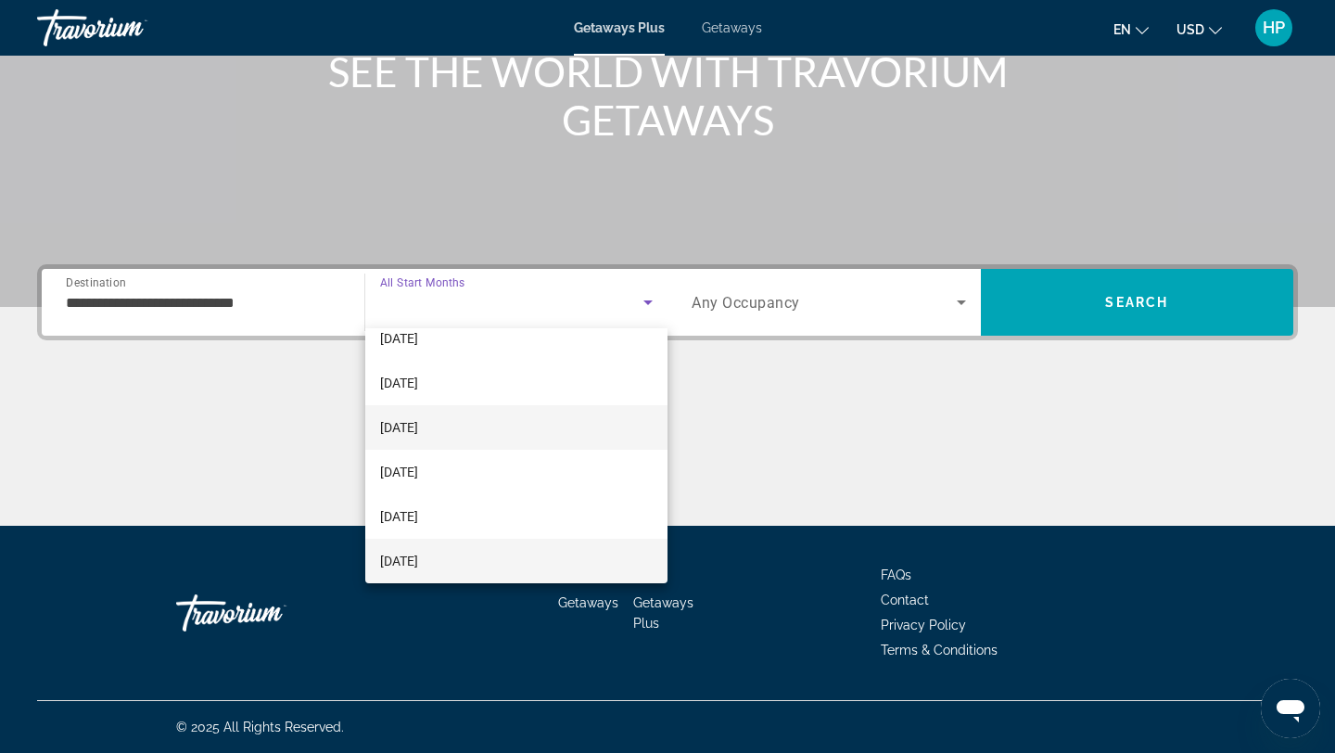
scroll to position [153, 0]
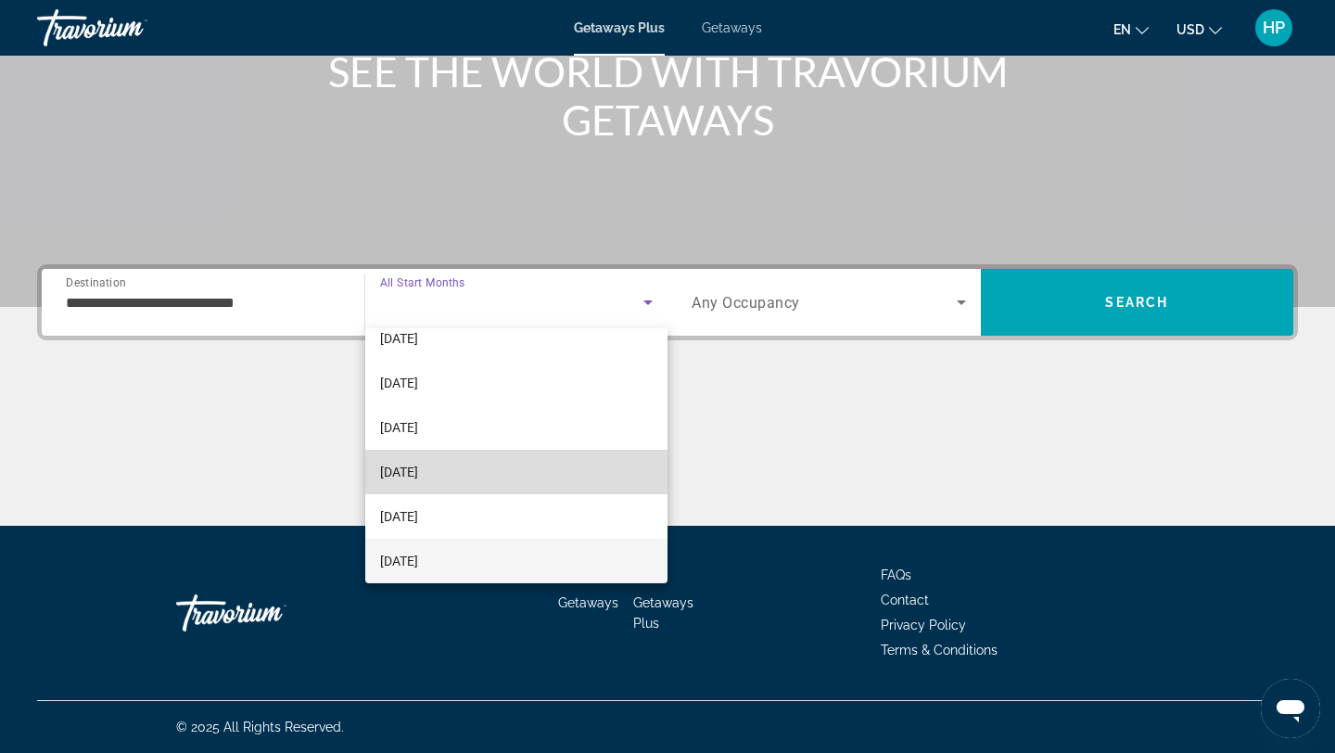
click at [418, 467] on span "[DATE]" at bounding box center [399, 472] width 38 height 22
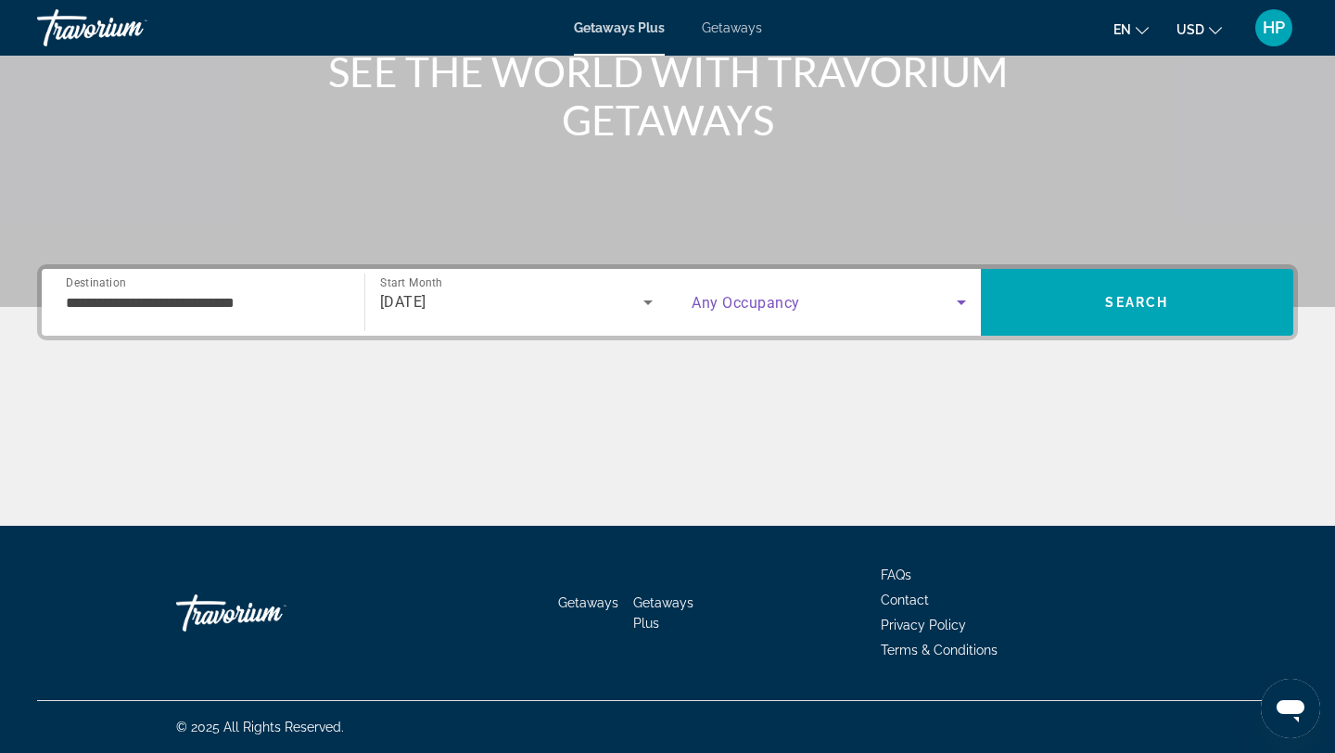
click at [960, 302] on icon "Search widget" at bounding box center [961, 302] width 9 height 5
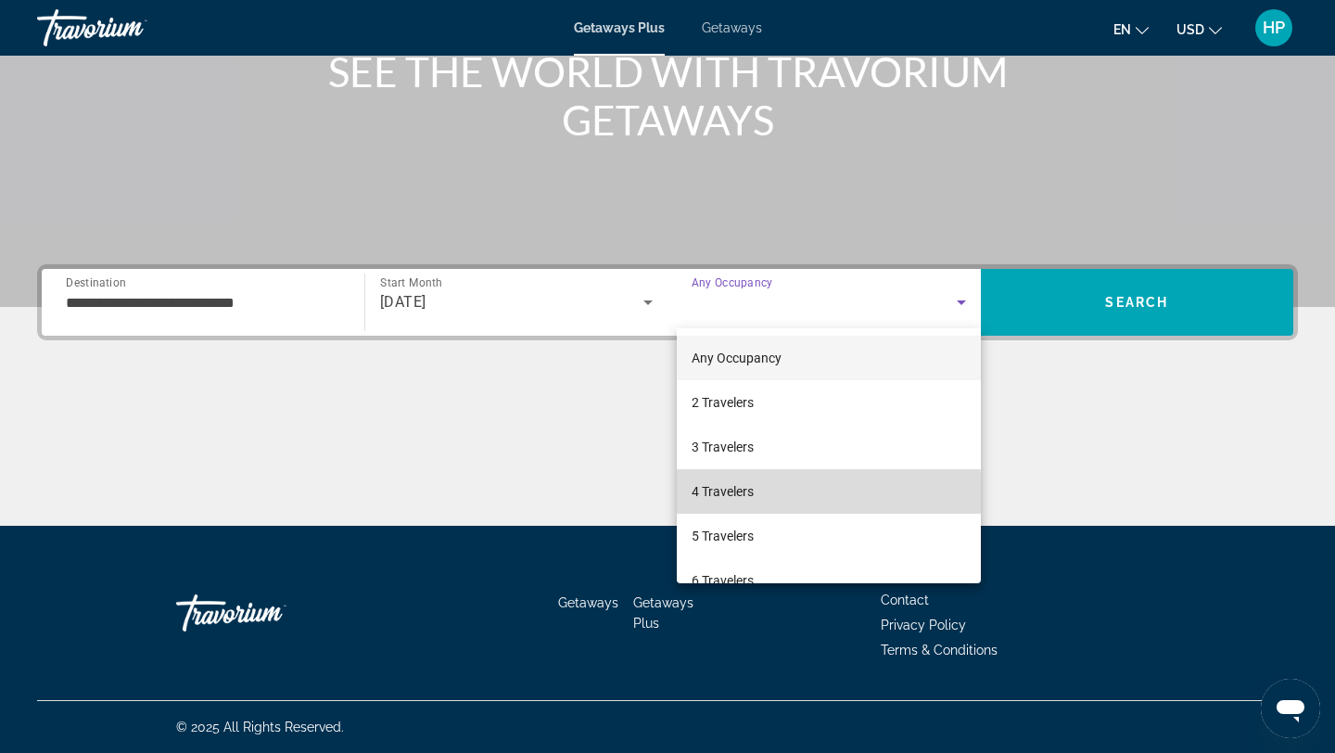
click at [752, 496] on span "4 Travelers" at bounding box center [723, 491] width 62 height 22
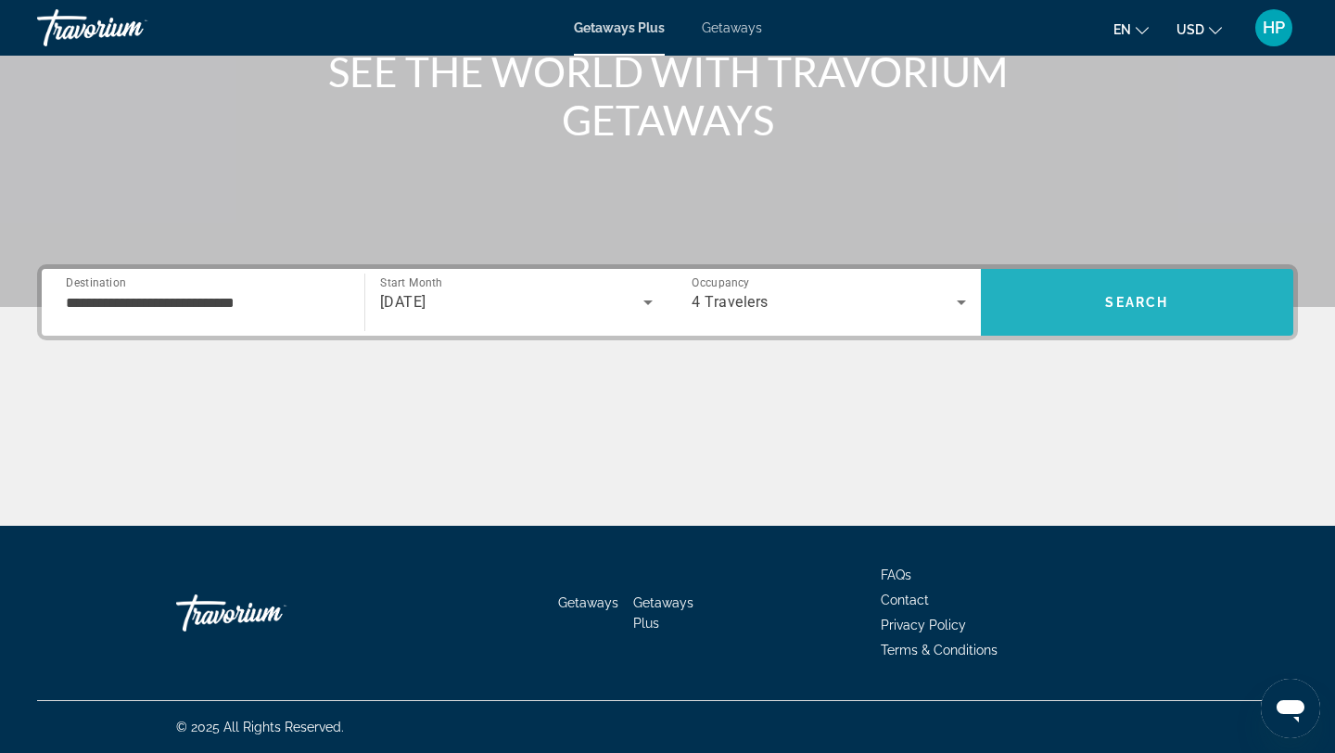
click at [1104, 289] on span "Search" at bounding box center [1137, 302] width 313 height 45
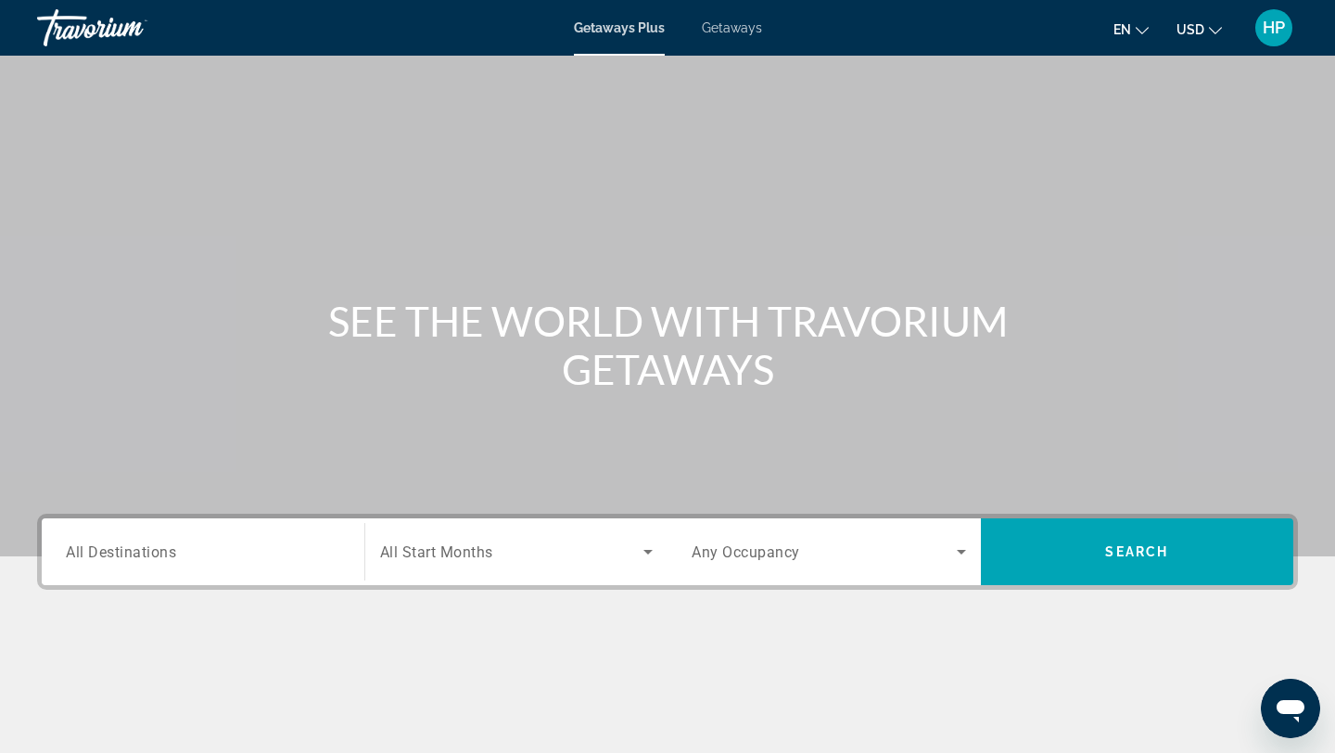
click at [126, 554] on span "All Destinations" at bounding box center [121, 552] width 110 height 18
click at [126, 554] on input "Destination All Destinations" at bounding box center [203, 553] width 275 height 22
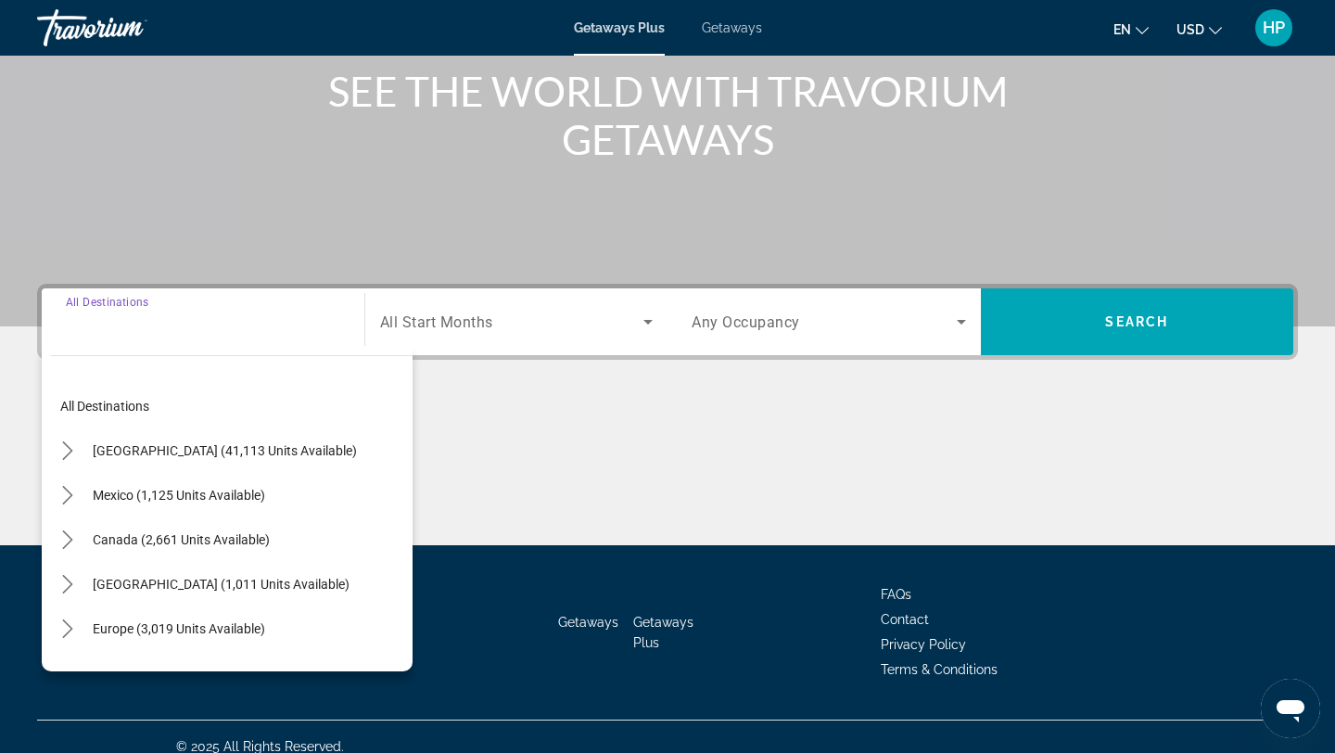
scroll to position [249, 0]
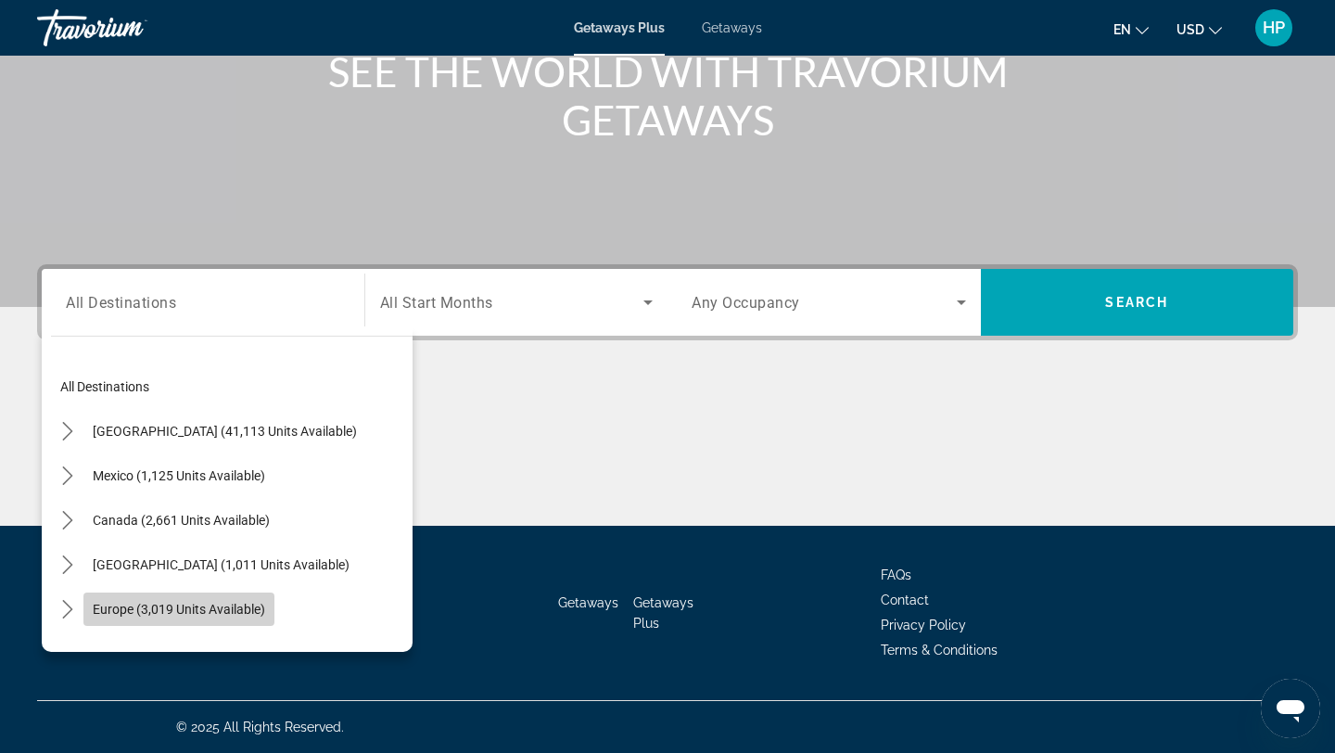
click at [137, 608] on span "Europe (3,019 units available)" at bounding box center [179, 609] width 172 height 15
type input "**********"
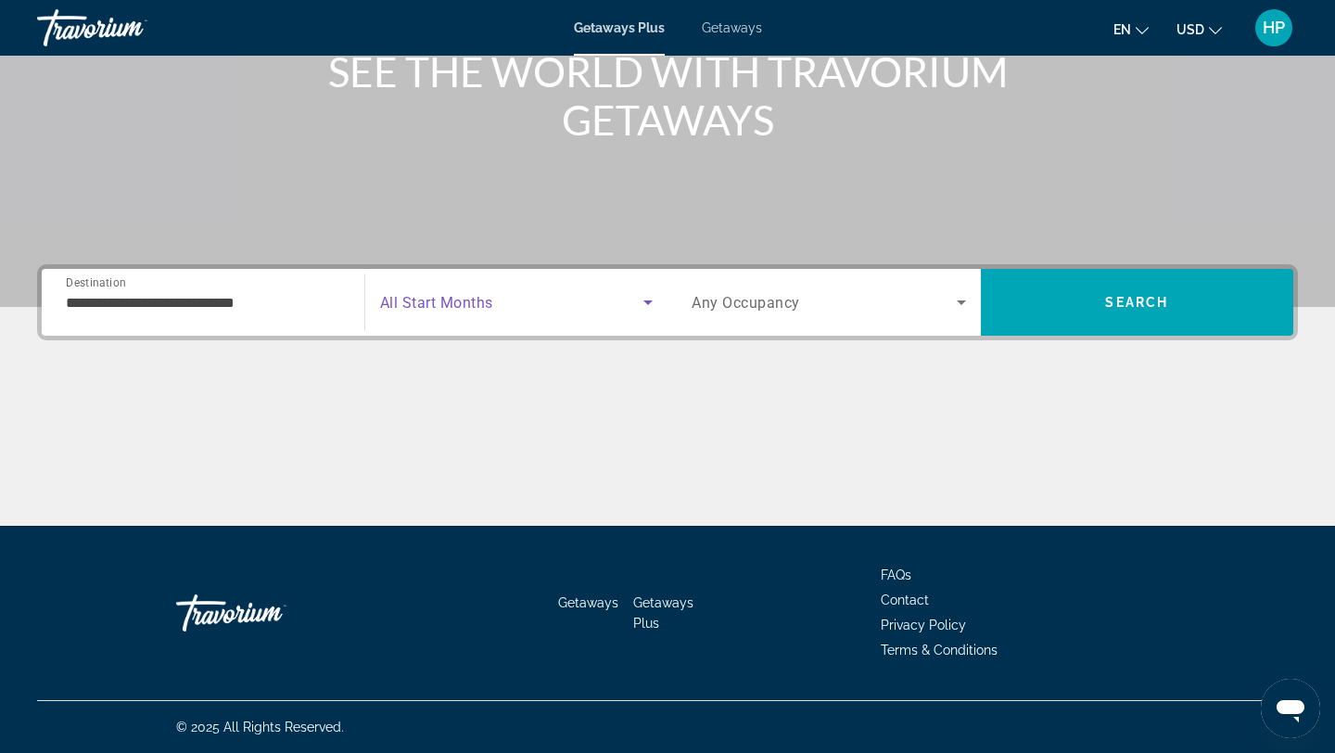
click at [648, 308] on icon "Search widget" at bounding box center [648, 302] width 22 height 22
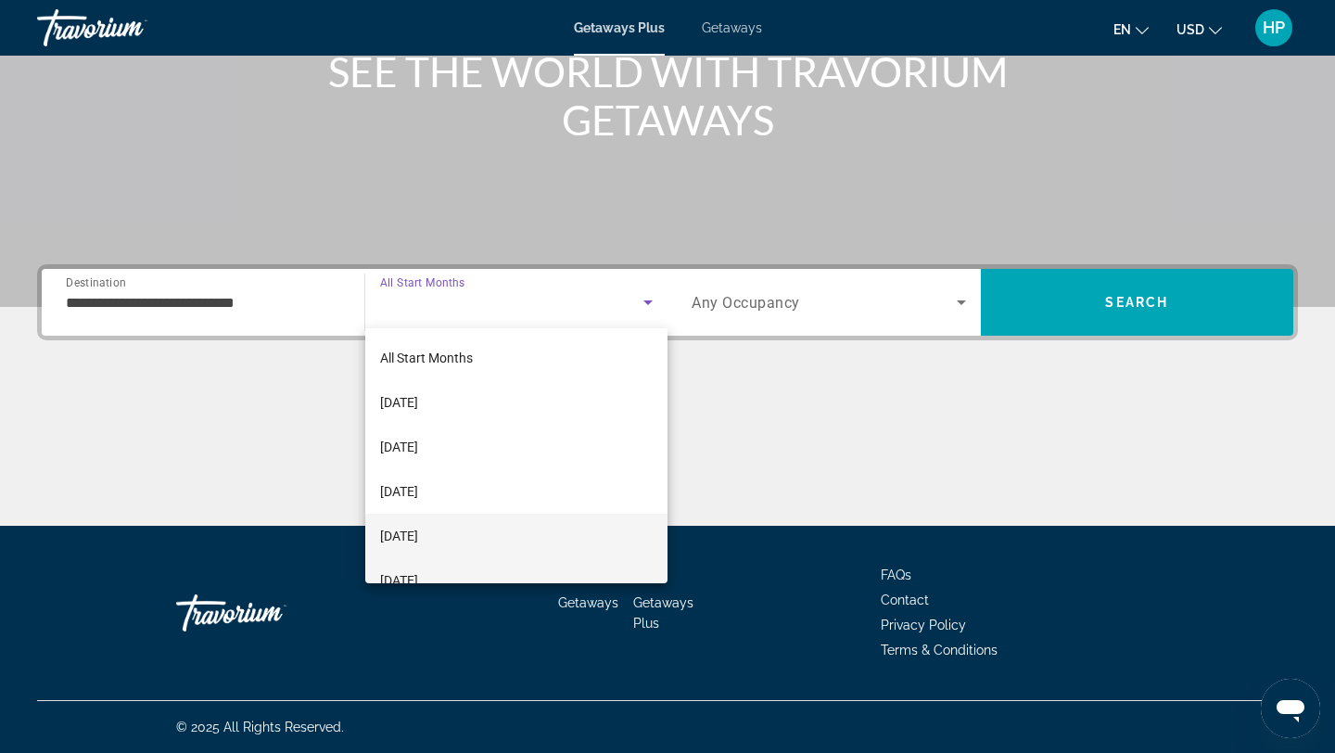
scroll to position [64, 0]
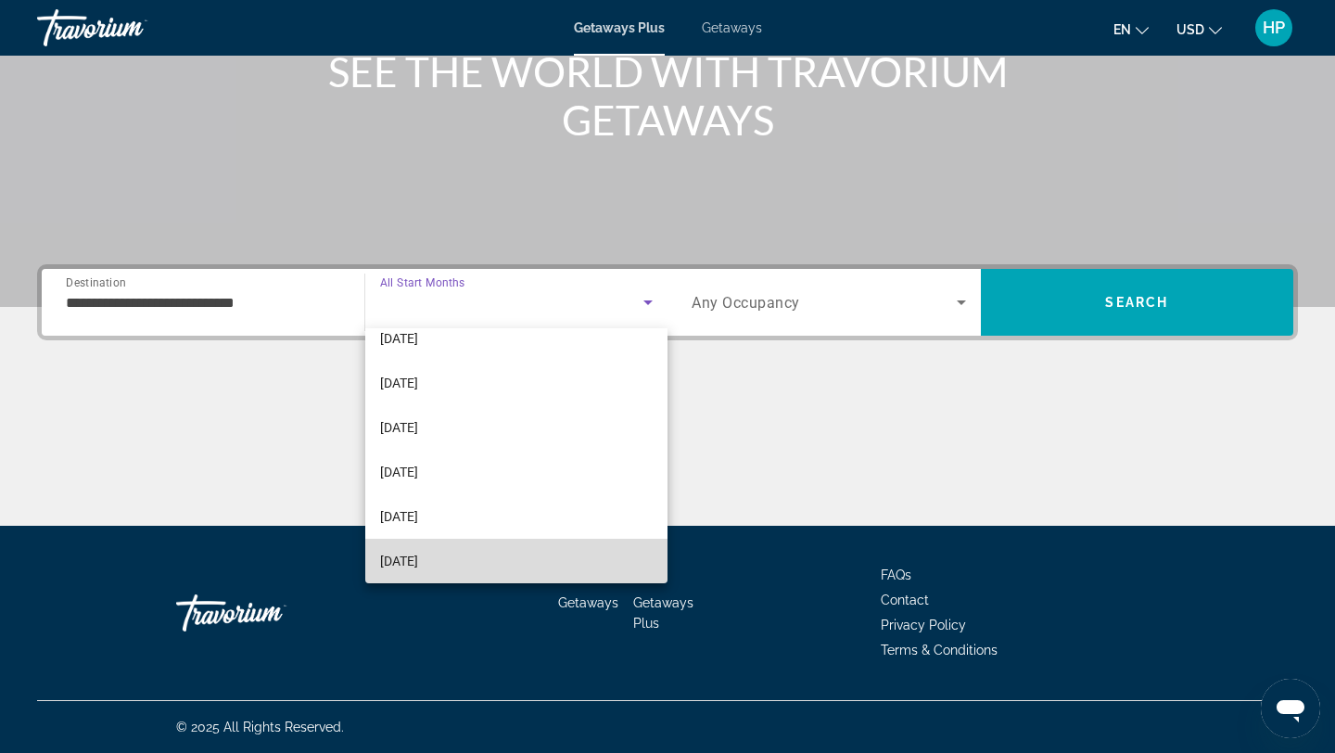
click at [414, 556] on span "[DATE]" at bounding box center [399, 561] width 38 height 22
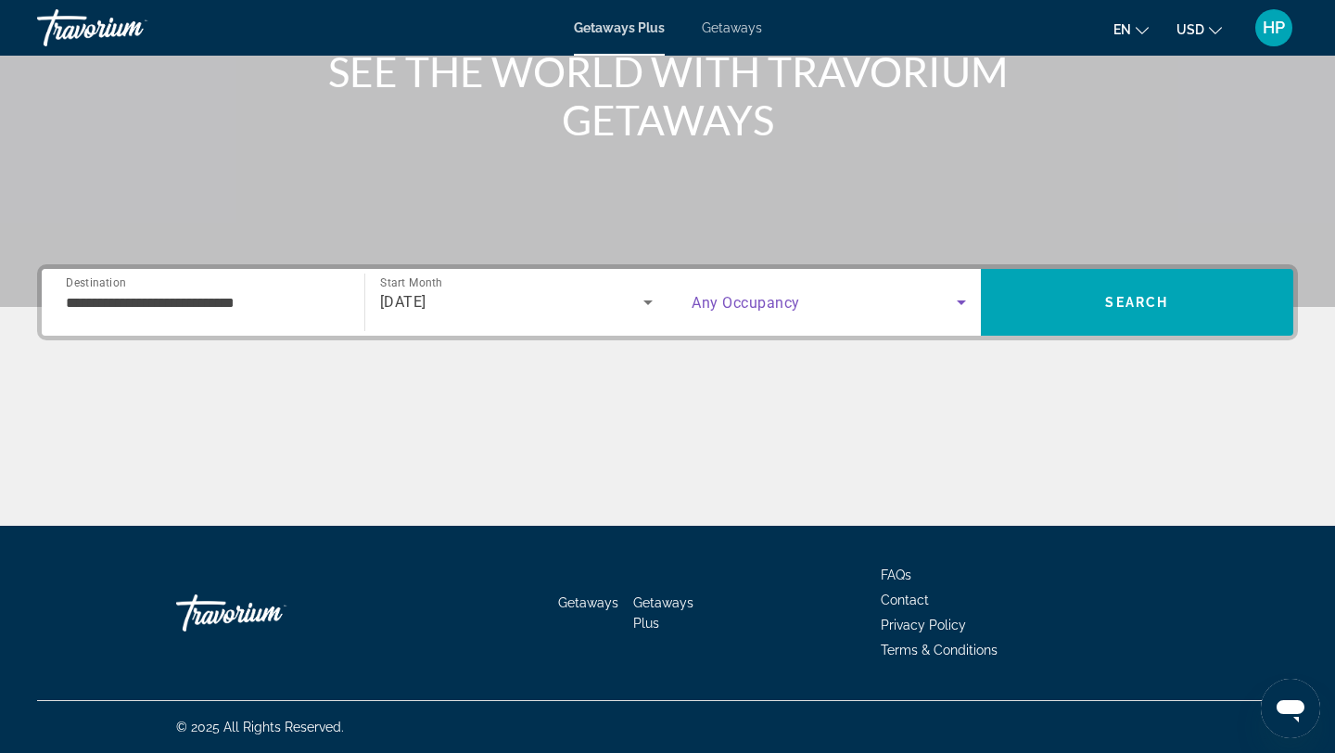
click at [960, 299] on icon "Search widget" at bounding box center [962, 302] width 22 height 22
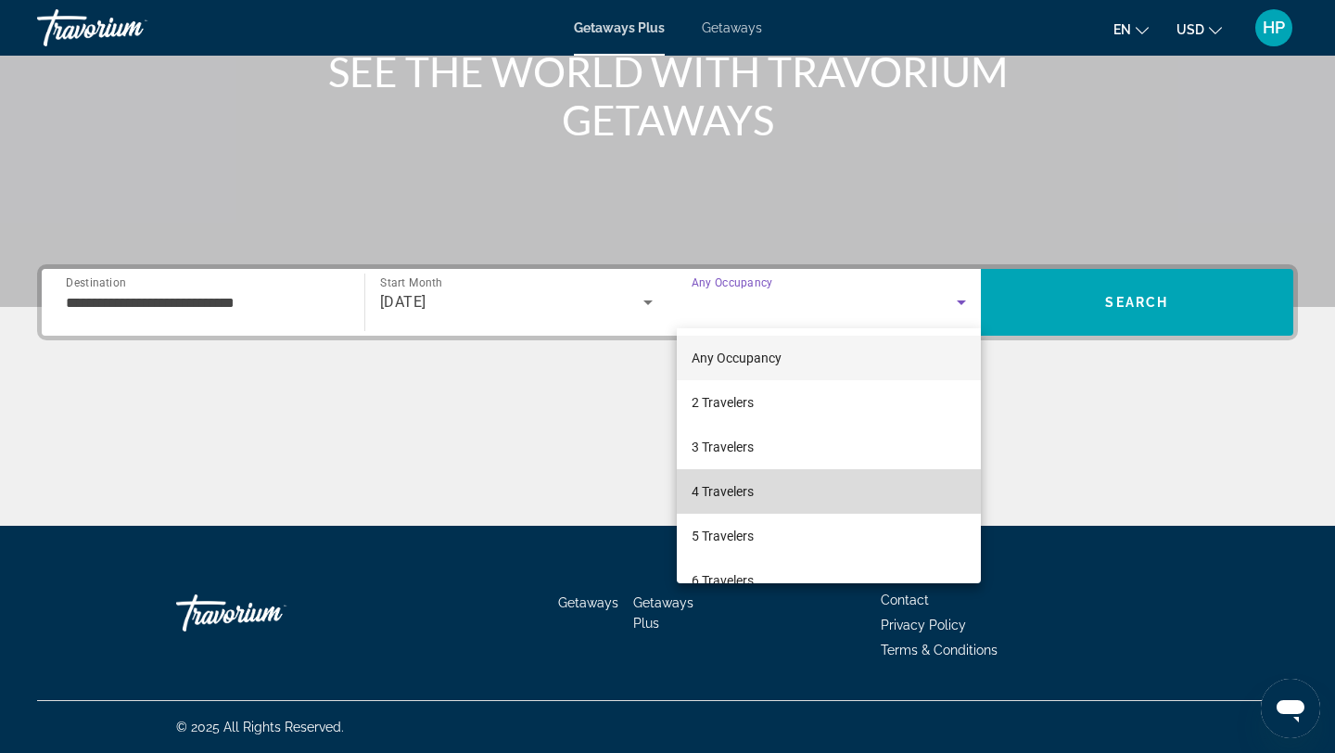
click at [710, 491] on span "4 Travelers" at bounding box center [723, 491] width 62 height 22
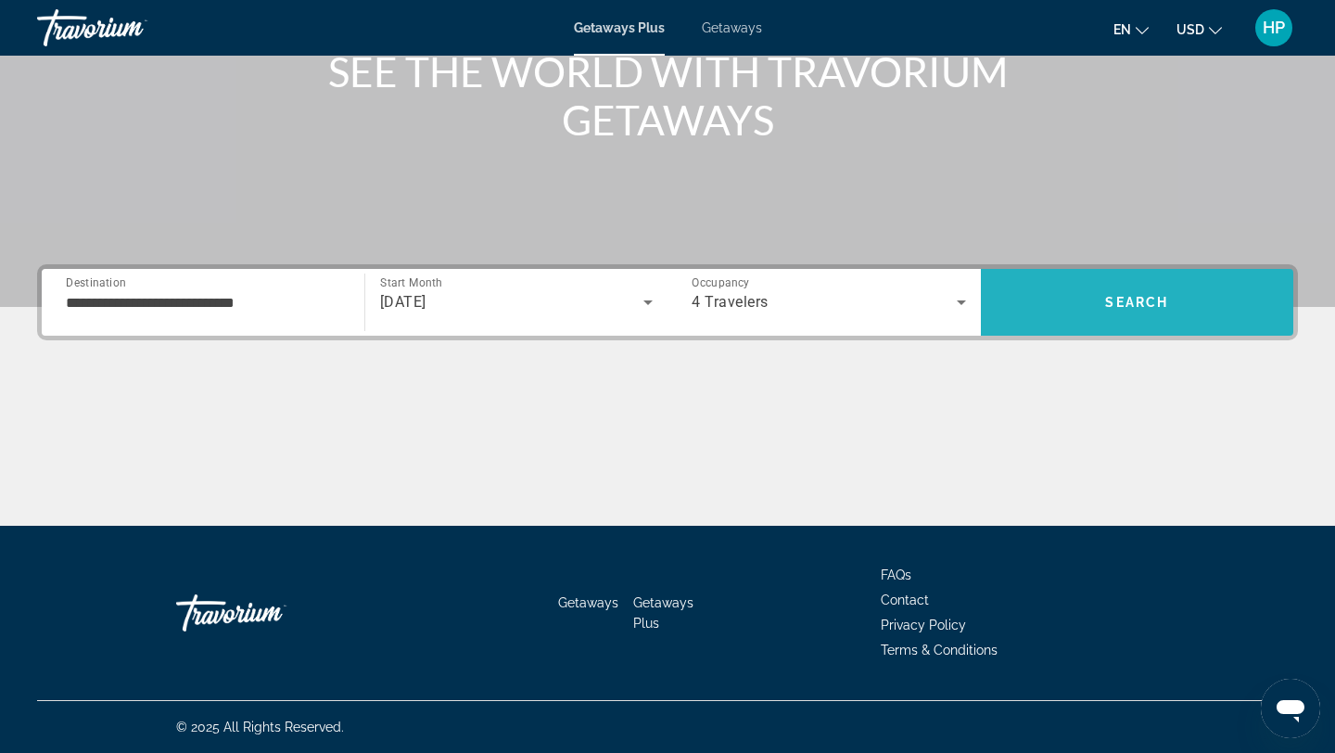
click at [1148, 287] on span "Search" at bounding box center [1137, 302] width 313 height 45
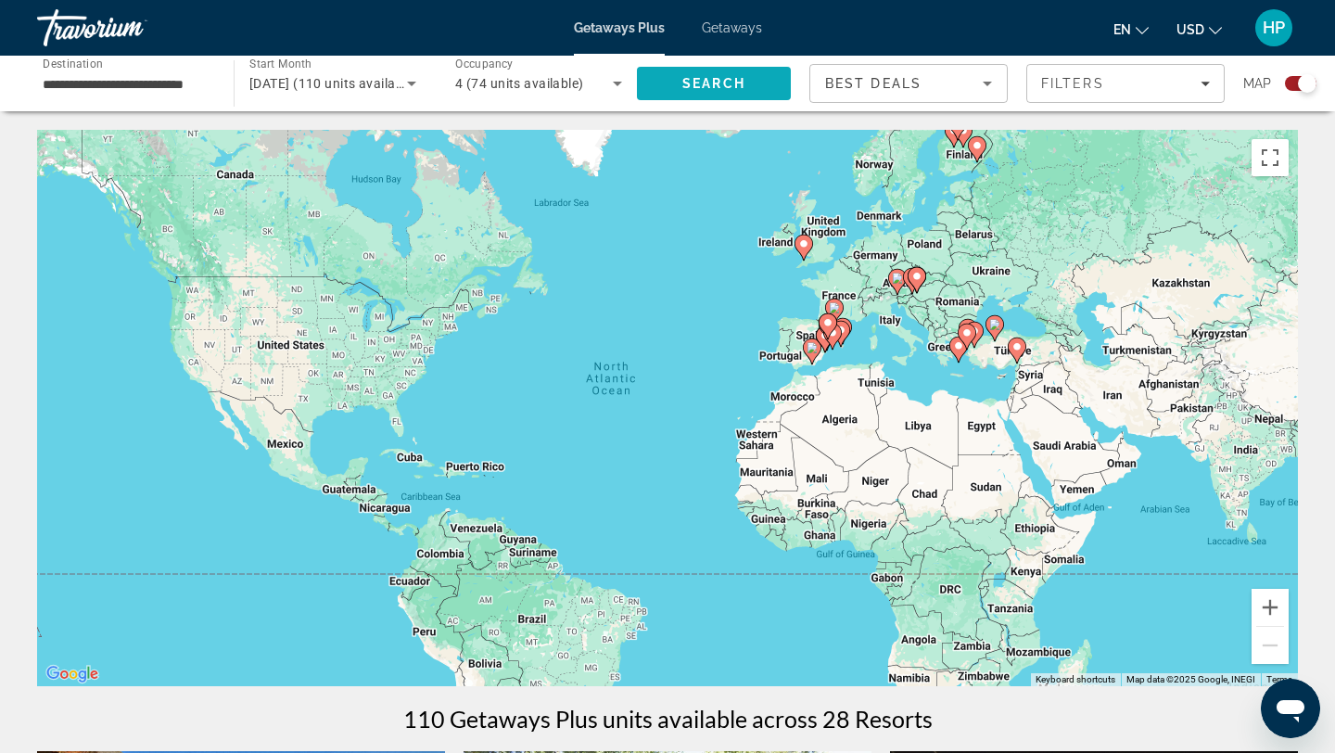
click at [746, 83] on span "Search" at bounding box center [714, 83] width 154 height 45
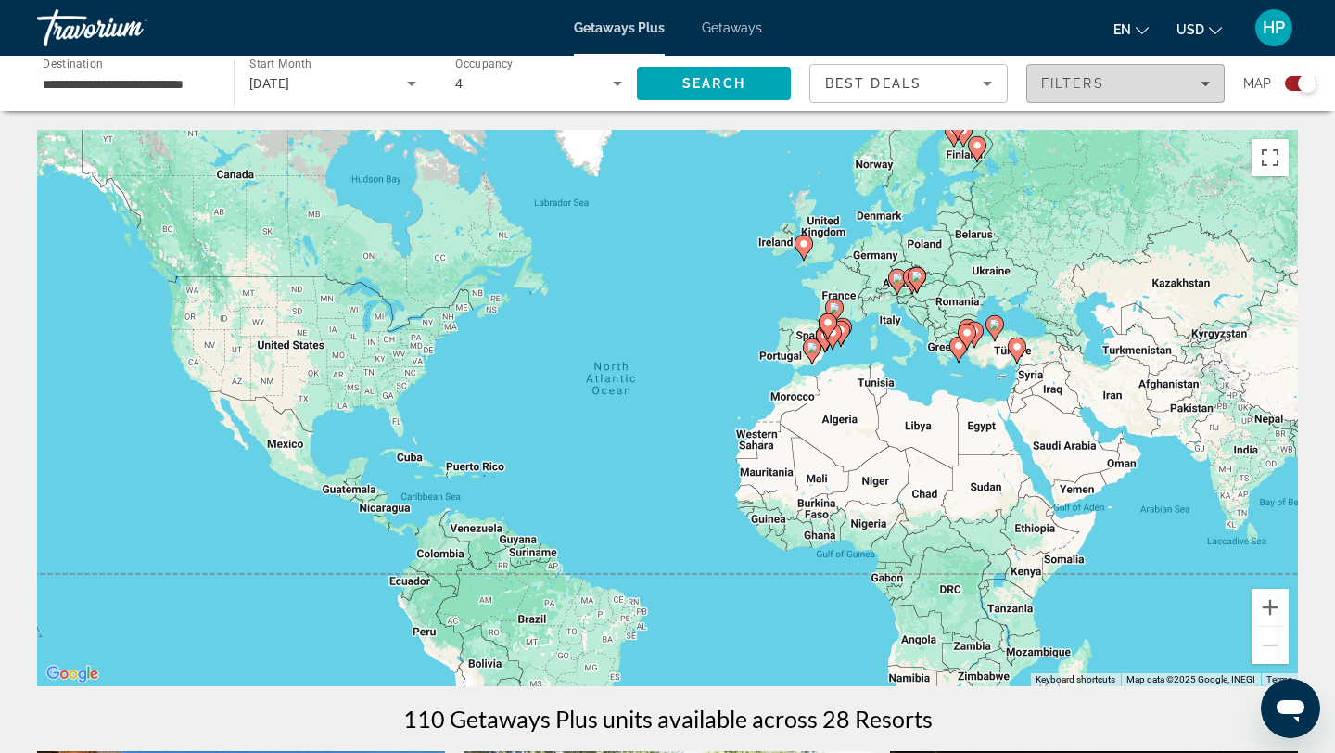
click at [1117, 84] on div "Filters" at bounding box center [1125, 83] width 169 height 15
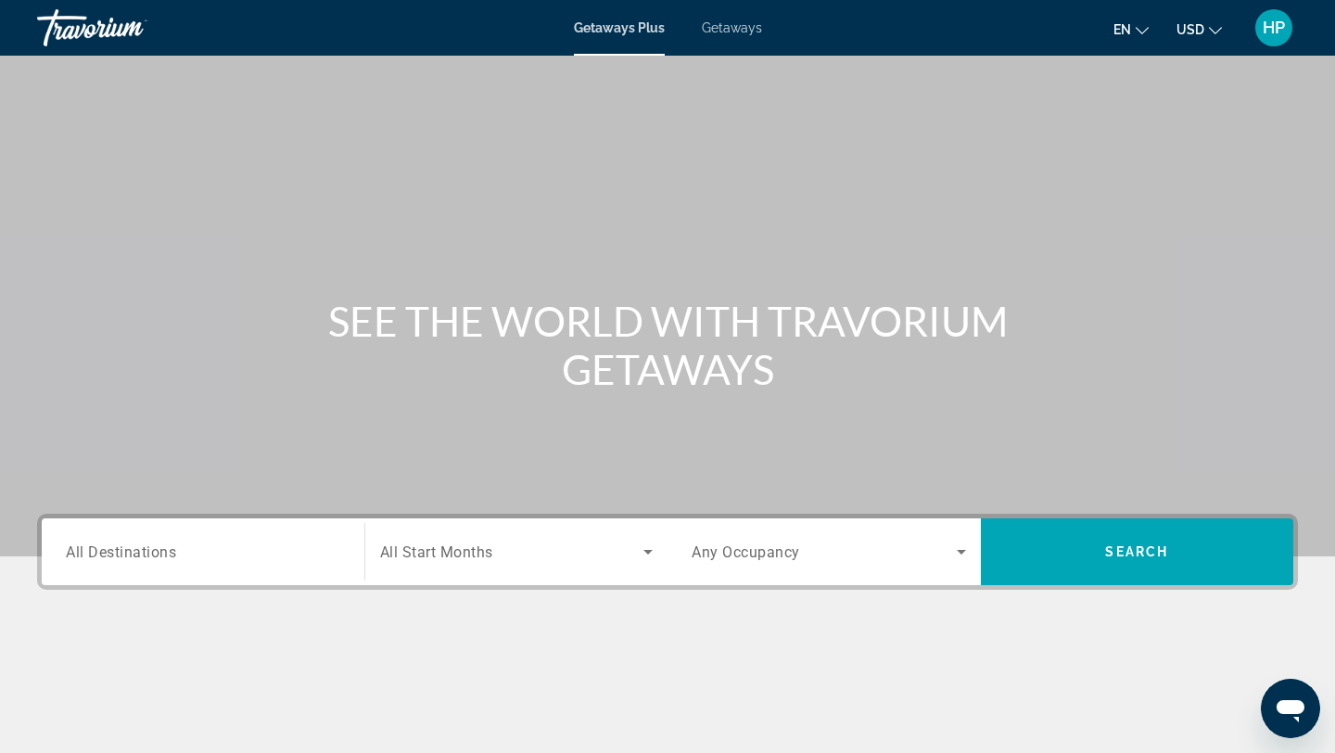
click at [134, 556] on span "All Destinations" at bounding box center [121, 552] width 110 height 18
click at [134, 556] on input "Destination All Destinations" at bounding box center [203, 553] width 275 height 22
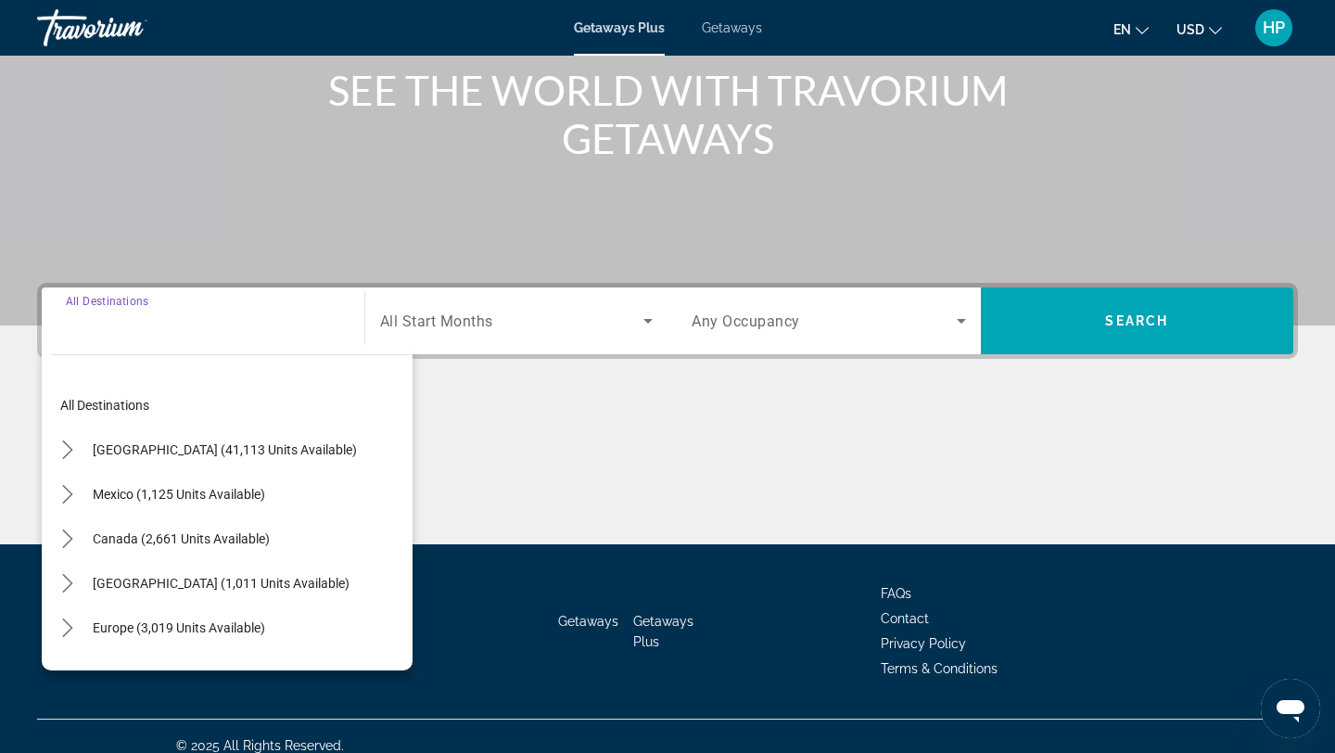
scroll to position [249, 0]
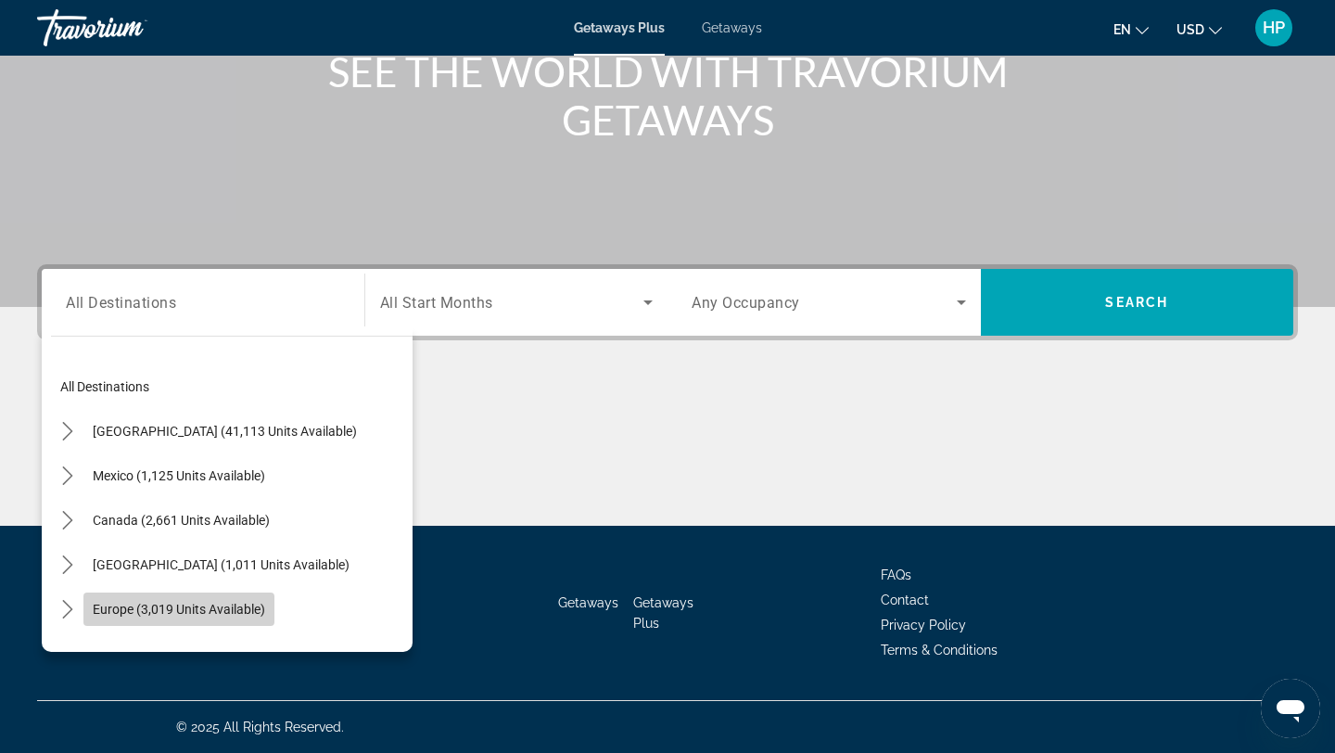
click at [153, 609] on span "Europe (3,019 units available)" at bounding box center [179, 609] width 172 height 15
type input "**********"
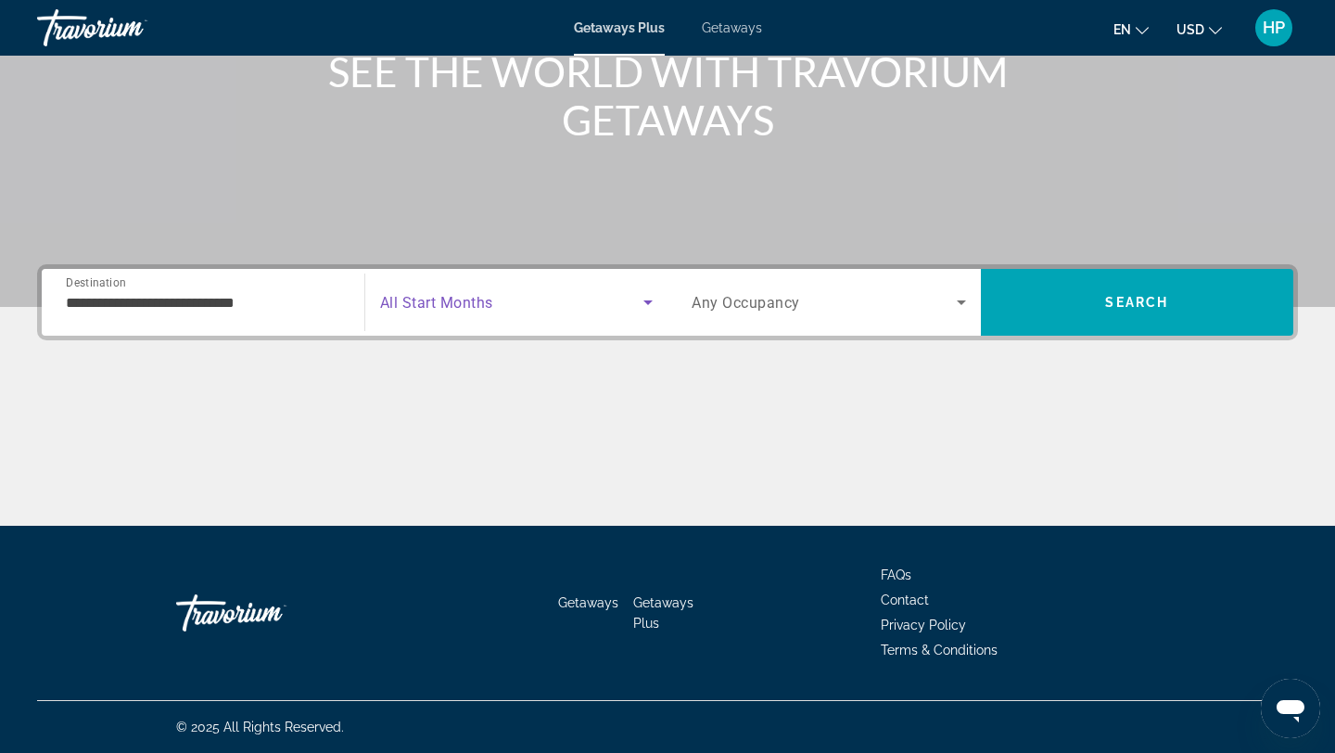
click at [650, 303] on icon "Search widget" at bounding box center [648, 302] width 22 height 22
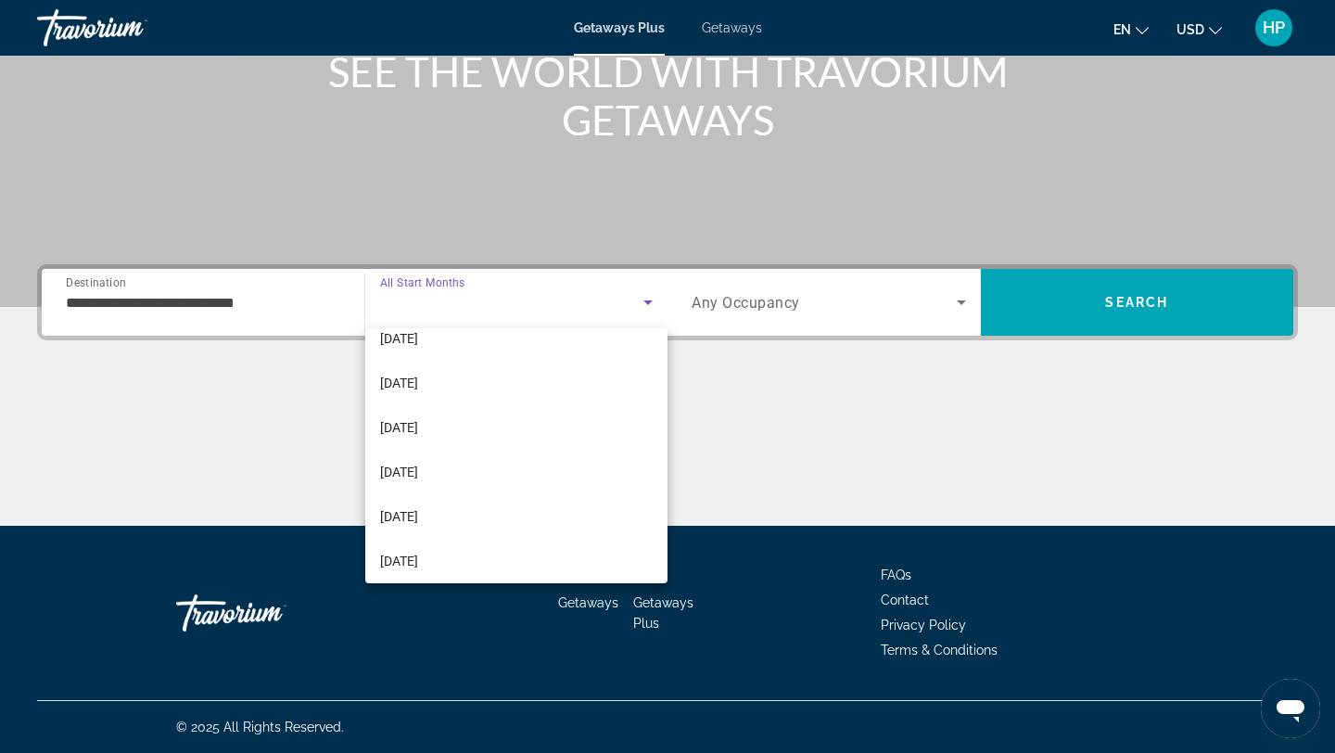
scroll to position [109, 0]
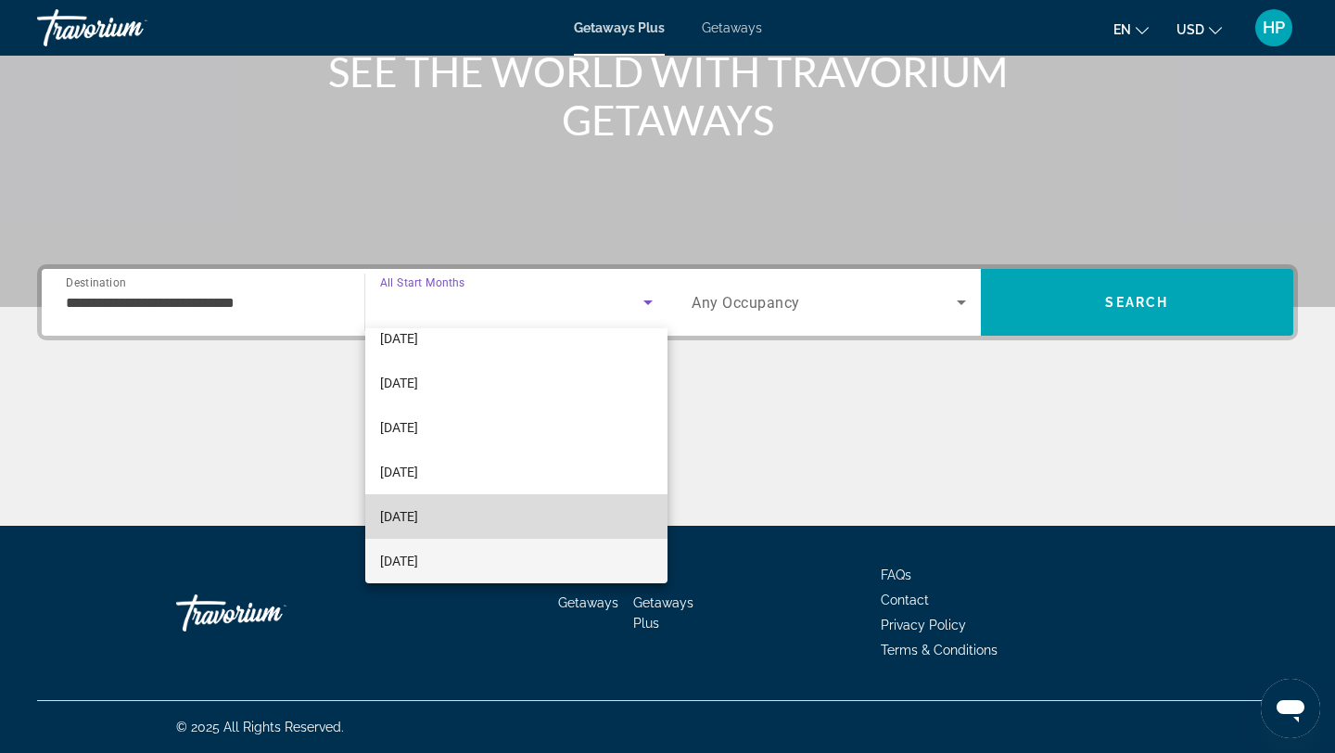
click at [418, 522] on span "[DATE]" at bounding box center [399, 516] width 38 height 22
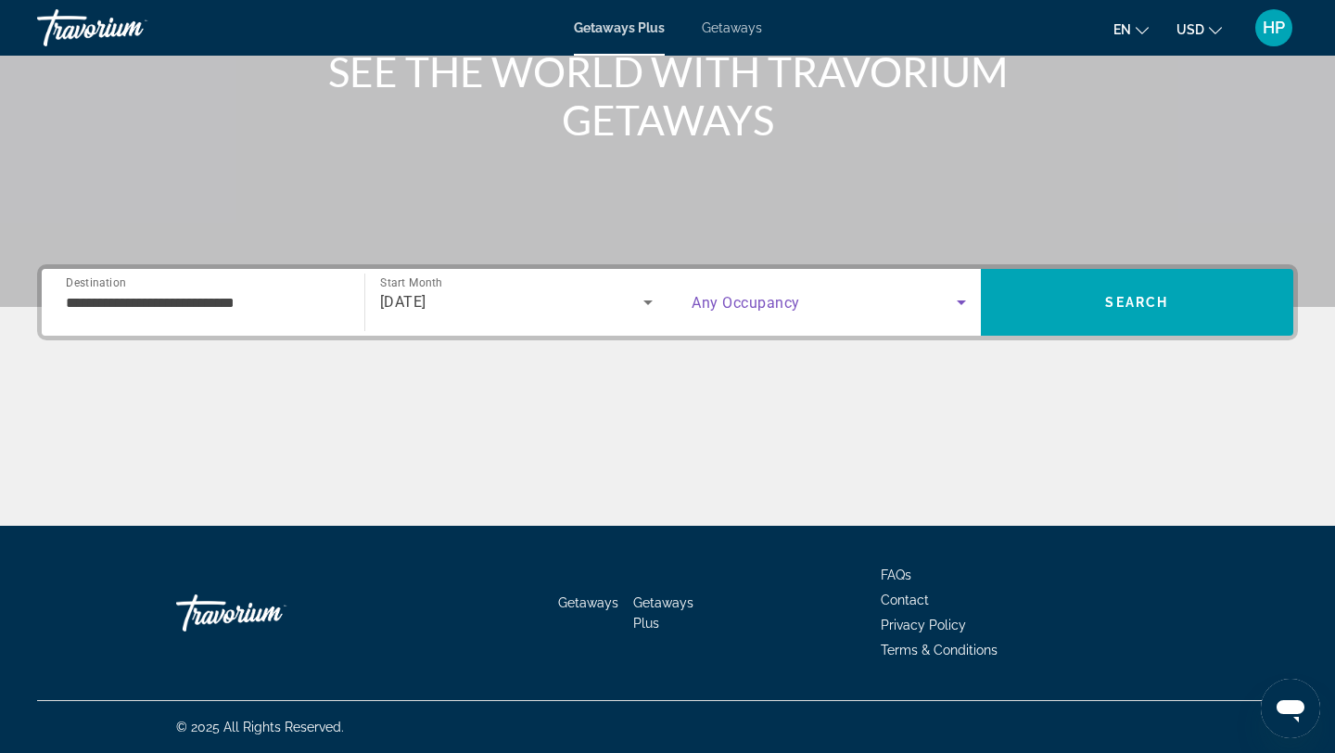
click at [963, 298] on icon "Search widget" at bounding box center [962, 302] width 22 height 22
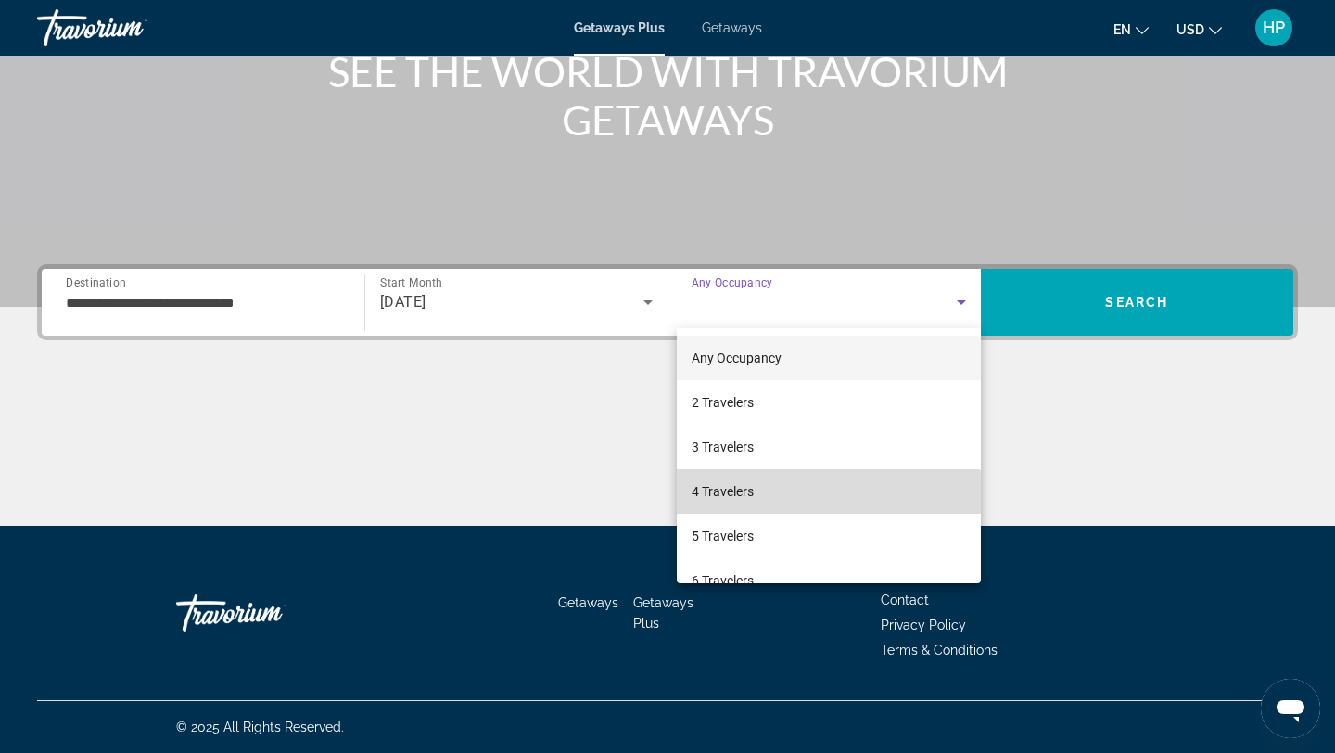
click at [760, 495] on mat-option "4 Travelers" at bounding box center [829, 491] width 304 height 45
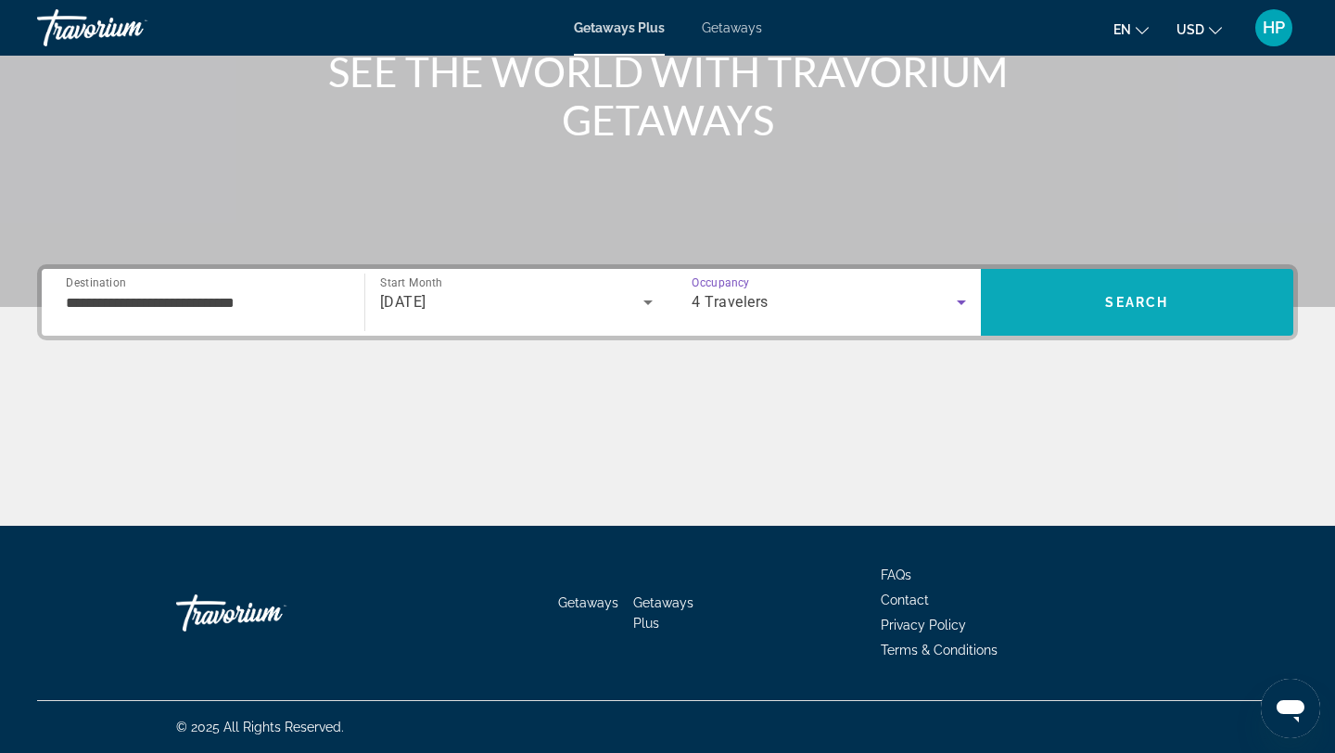
click at [1100, 301] on span "Search" at bounding box center [1137, 302] width 313 height 45
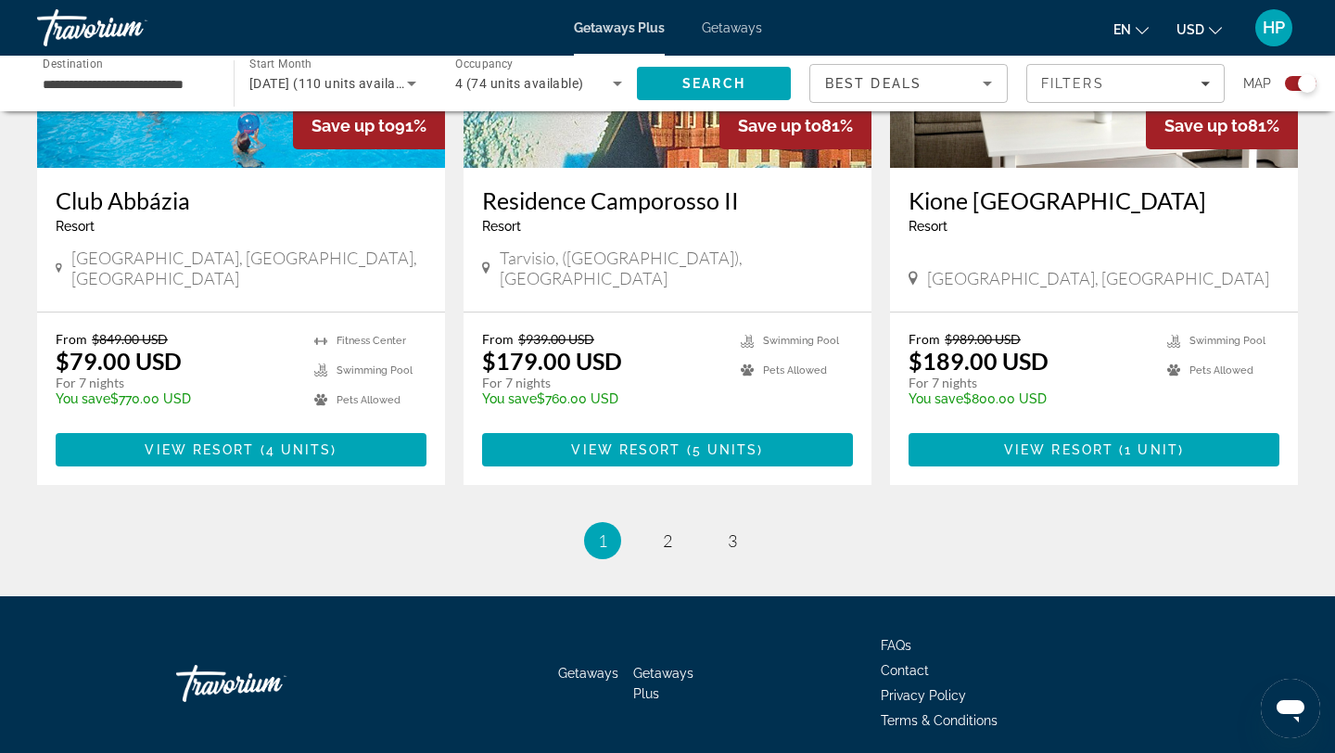
scroll to position [2822, 0]
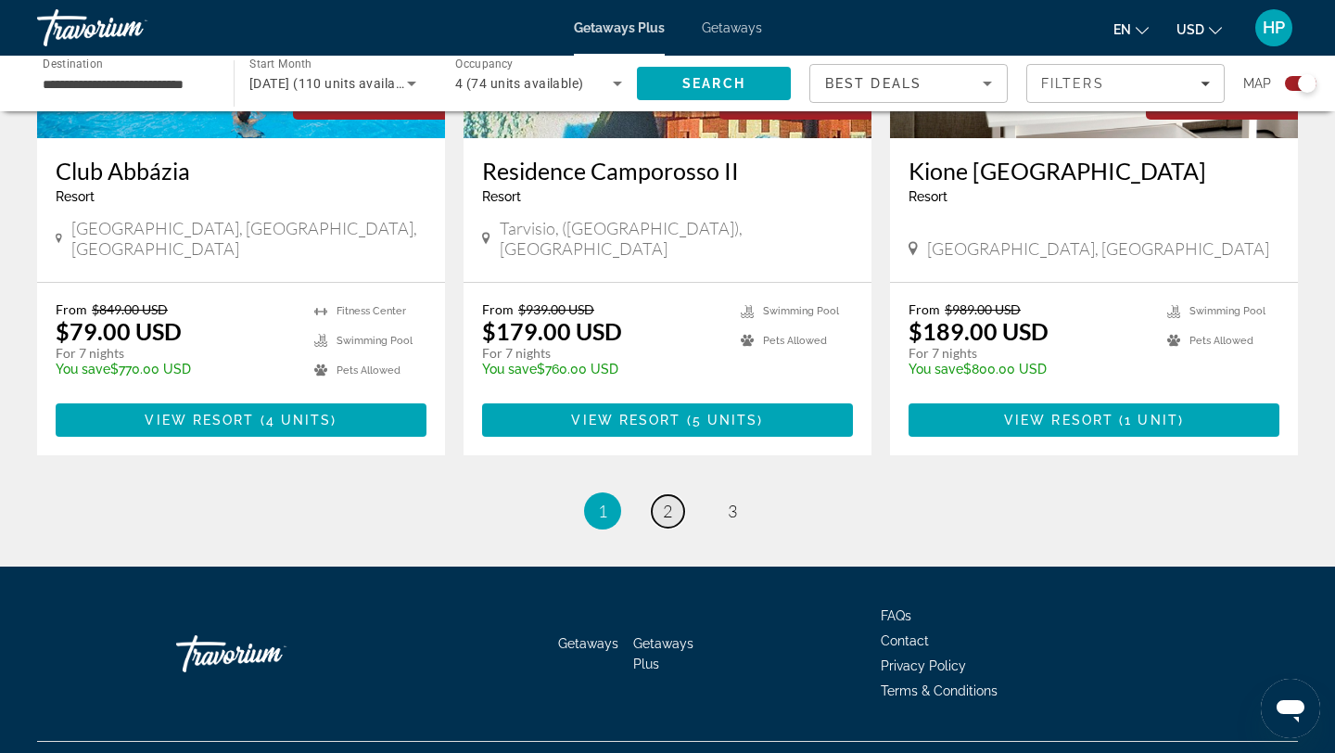
click at [665, 501] on span "2" at bounding box center [667, 511] width 9 height 20
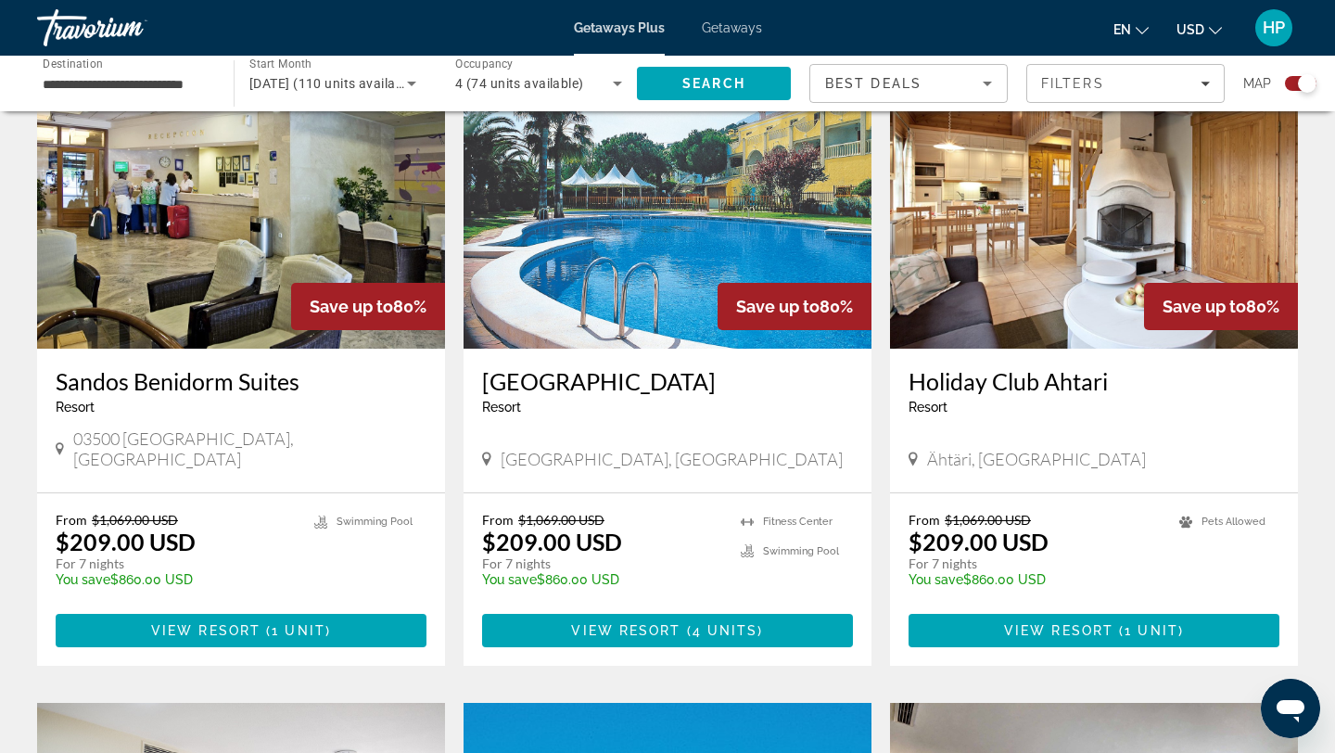
scroll to position [1335, 0]
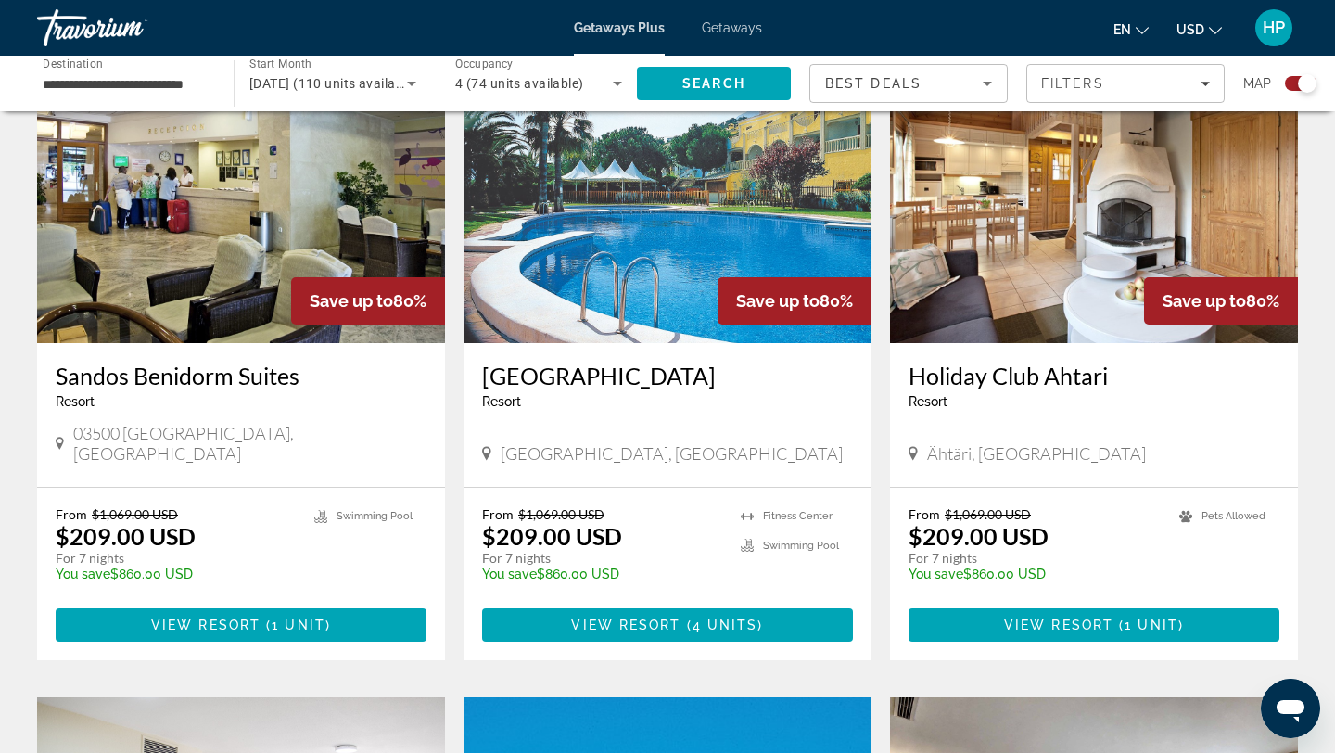
click at [1054, 300] on img "Main content" at bounding box center [1094, 194] width 408 height 297
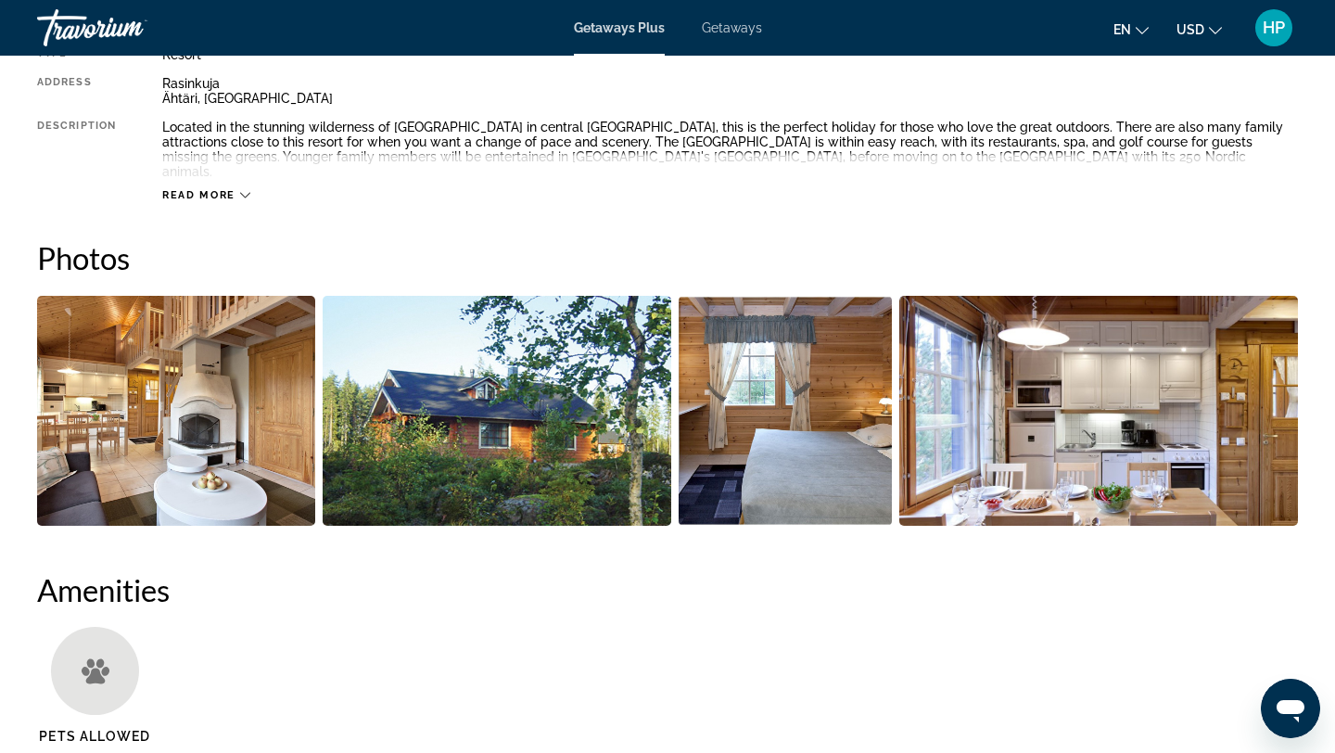
scroll to position [700, 0]
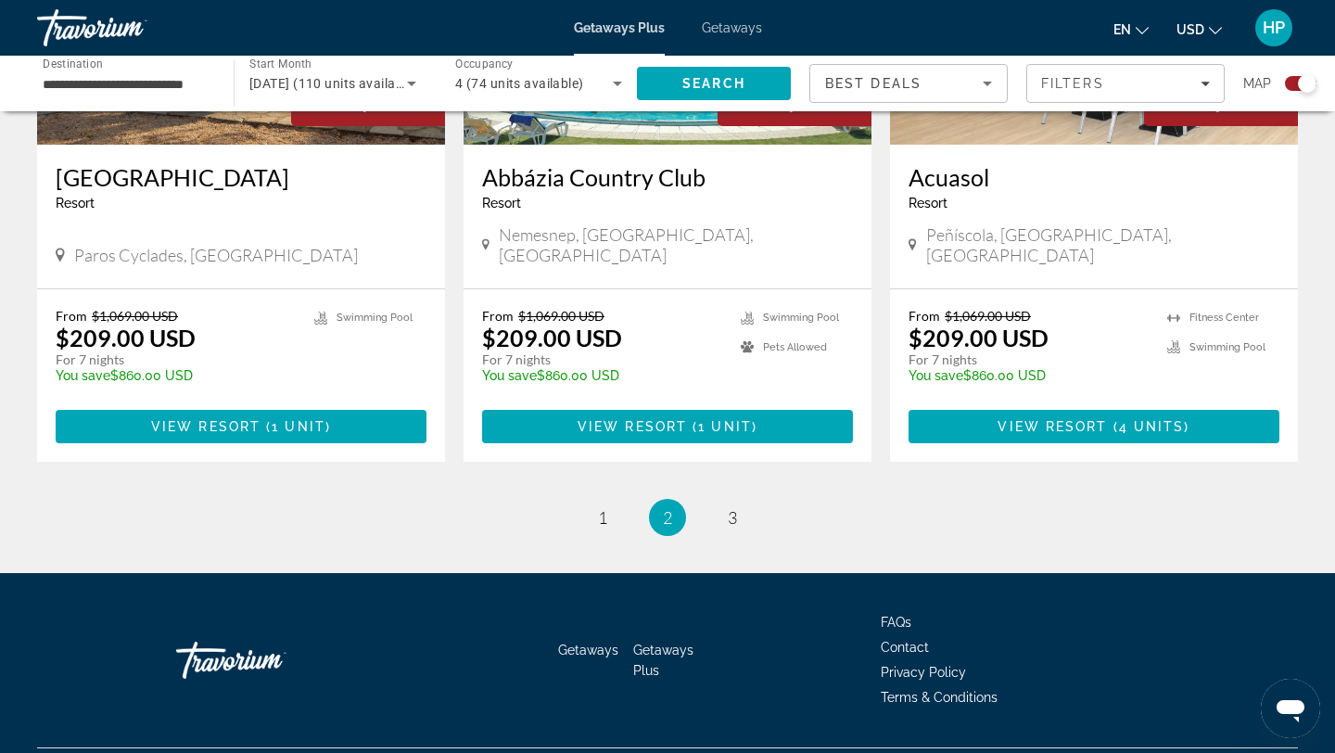
scroll to position [2850, 0]
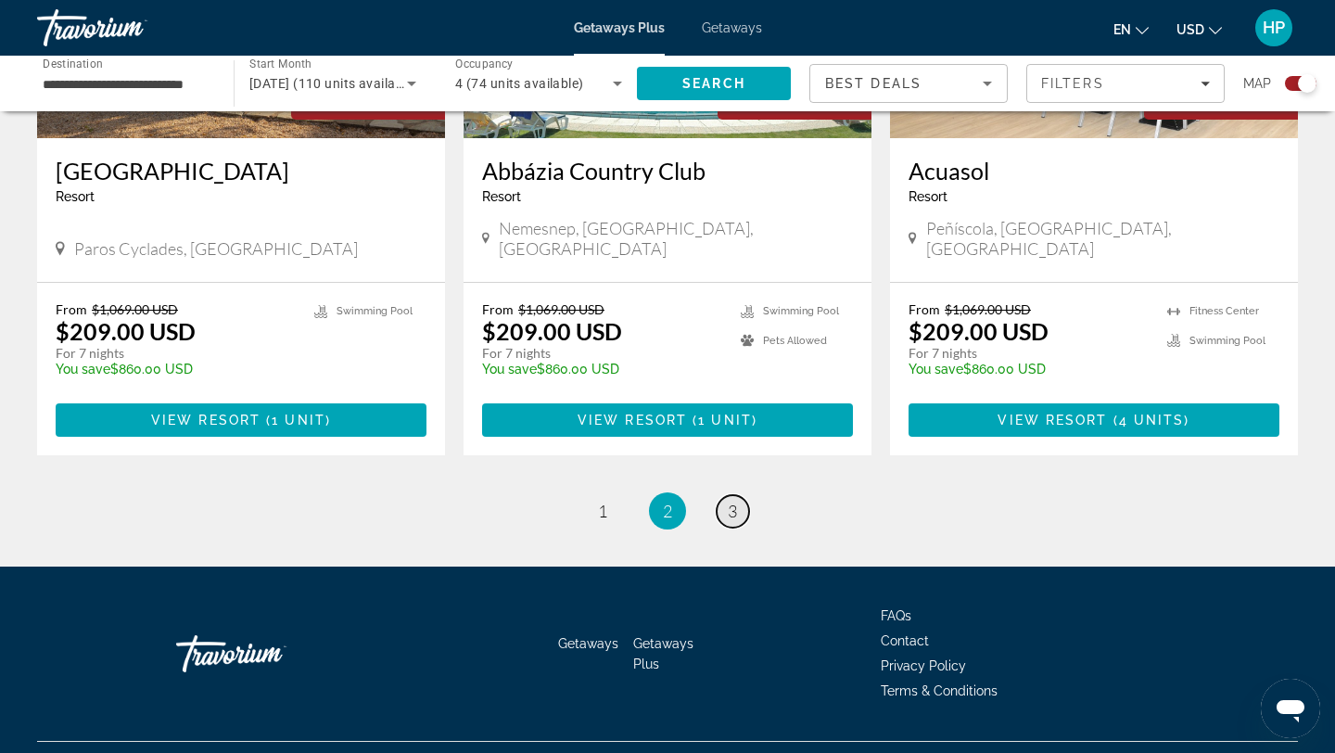
click at [731, 495] on link "page 3" at bounding box center [733, 511] width 32 height 32
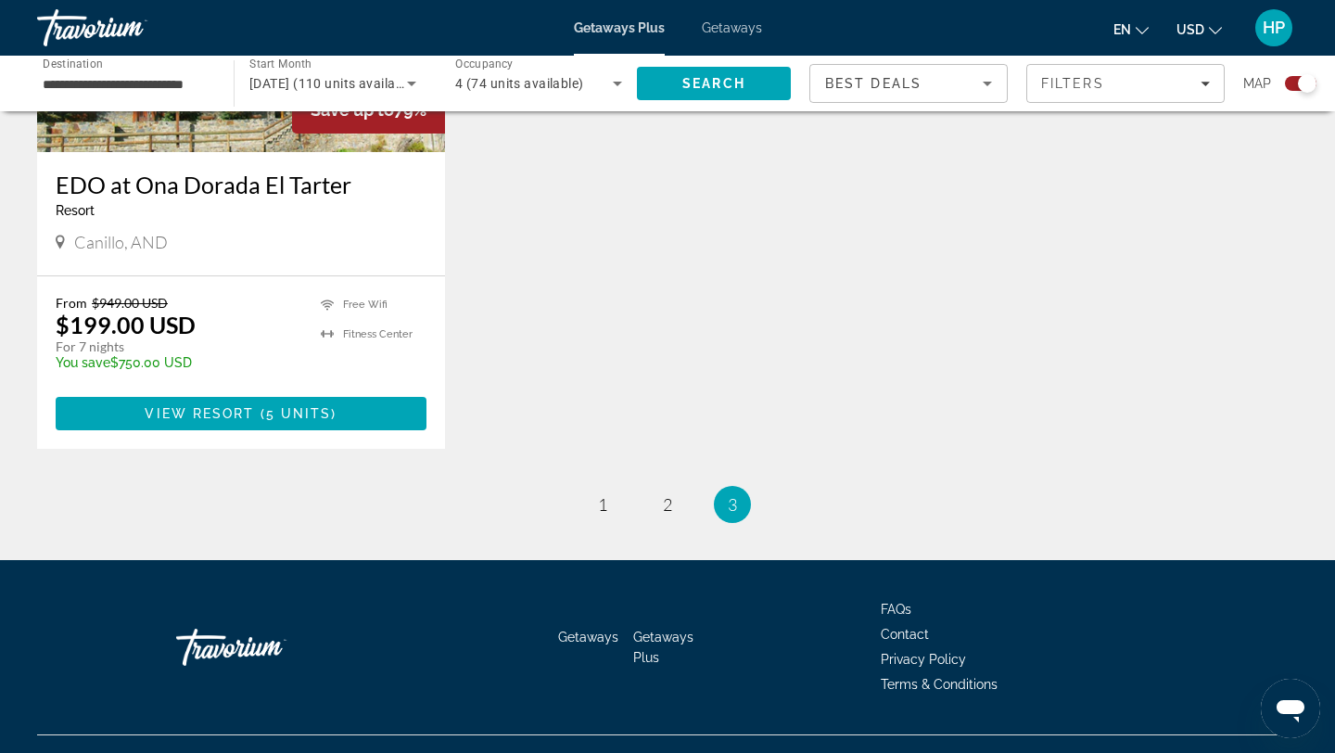
scroll to position [1558, 0]
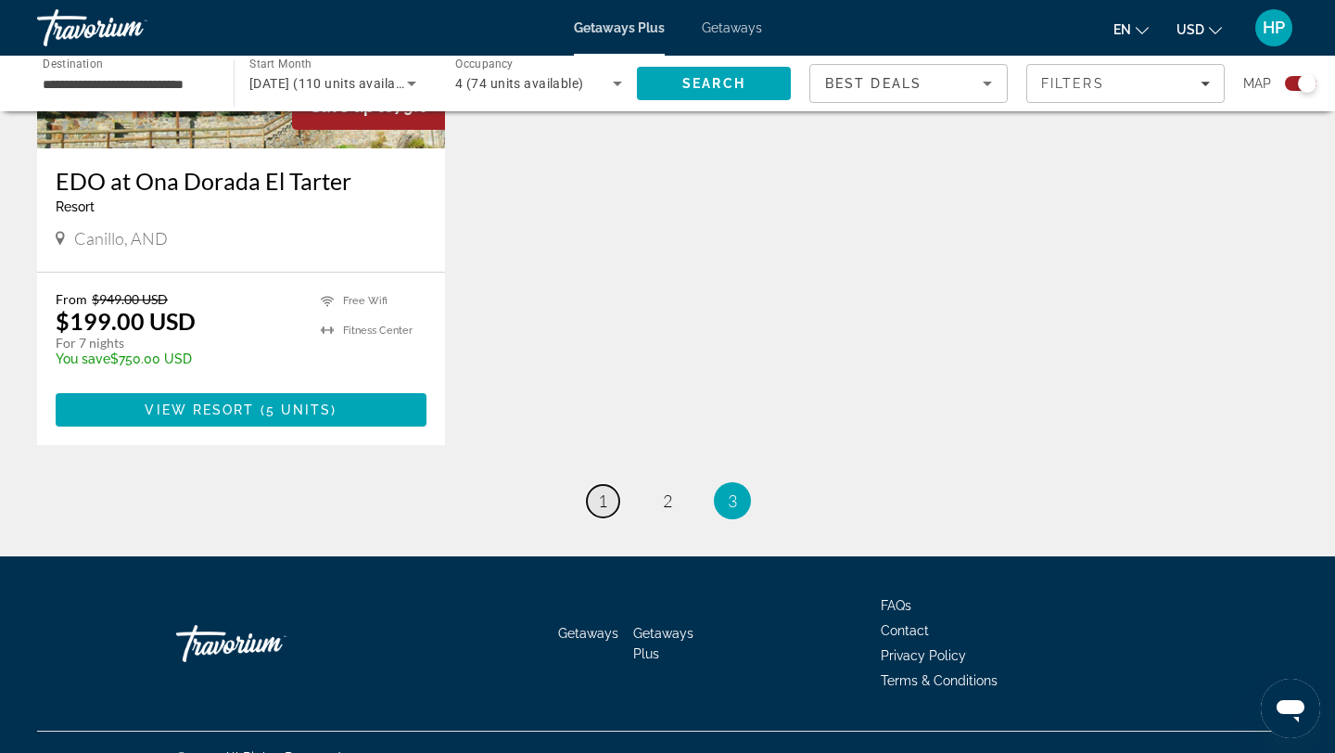
click at [601, 497] on span "1" at bounding box center [602, 501] width 9 height 20
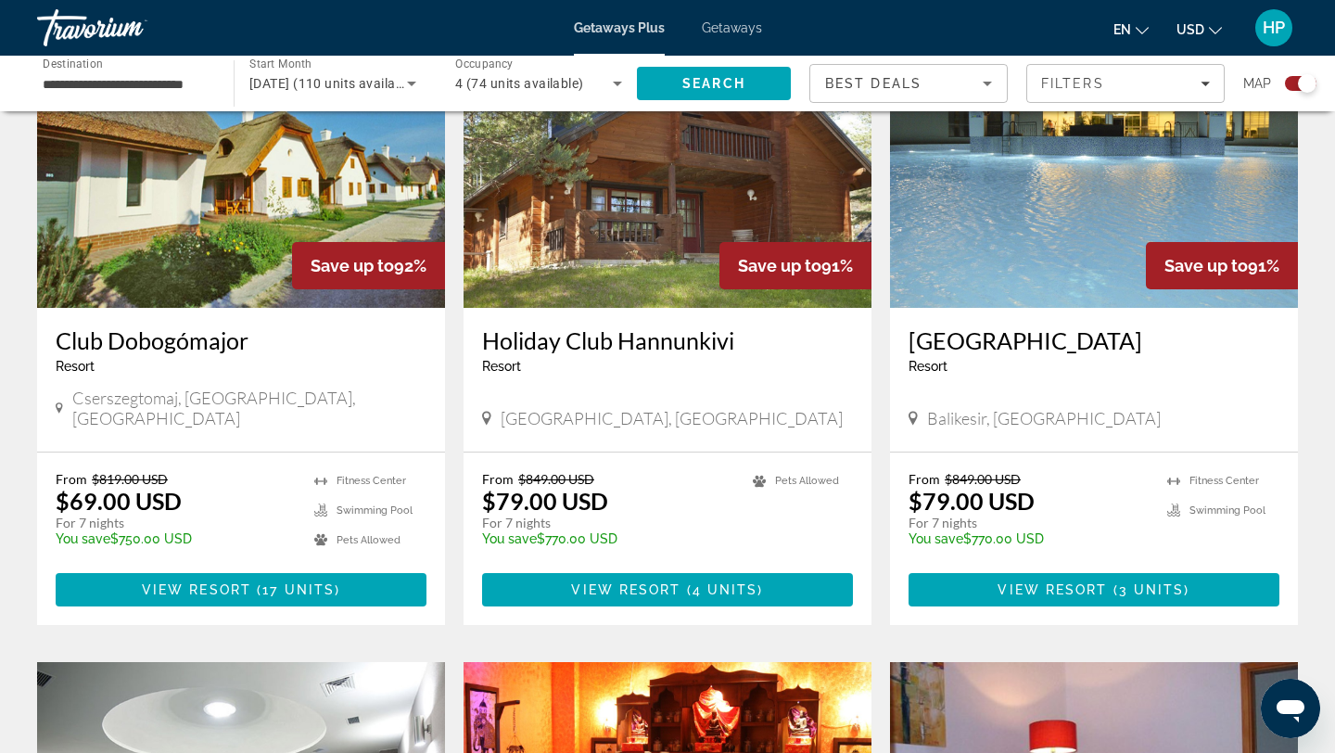
scroll to position [742, 0]
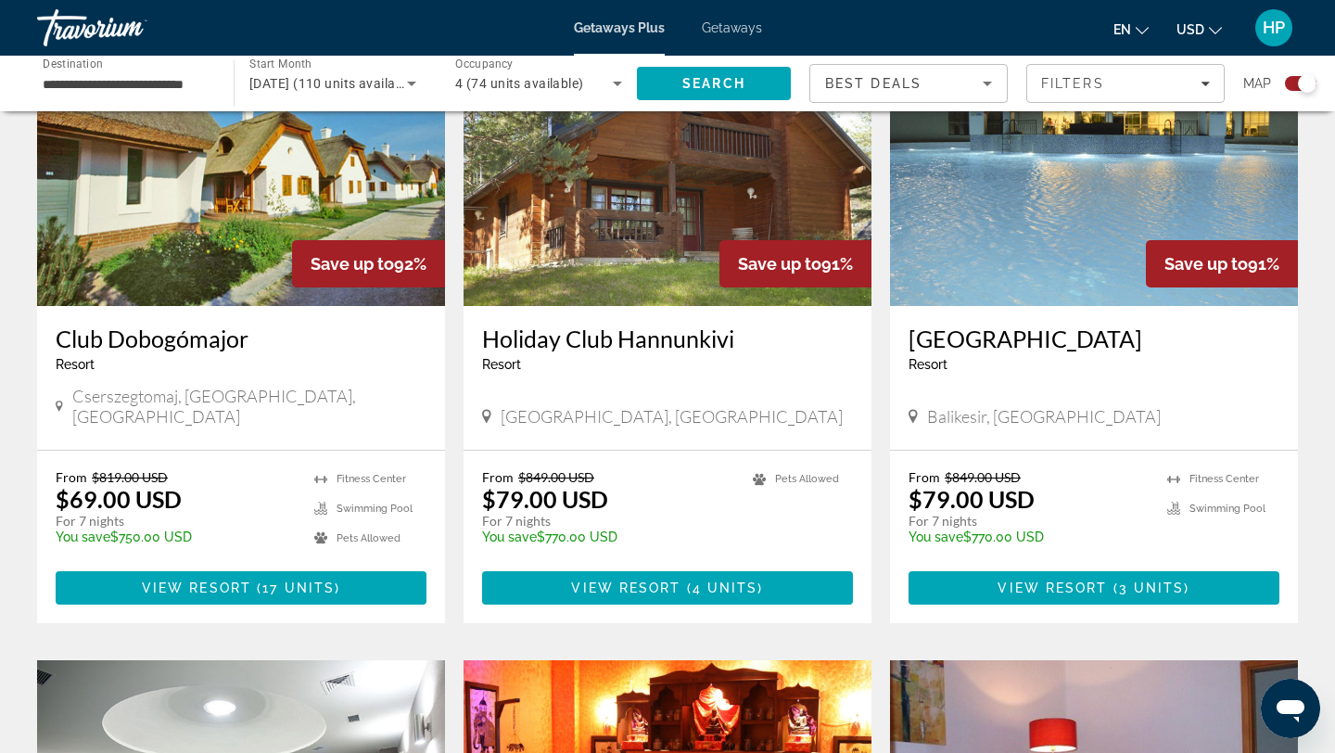
click at [681, 226] on img "Main content" at bounding box center [668, 157] width 408 height 297
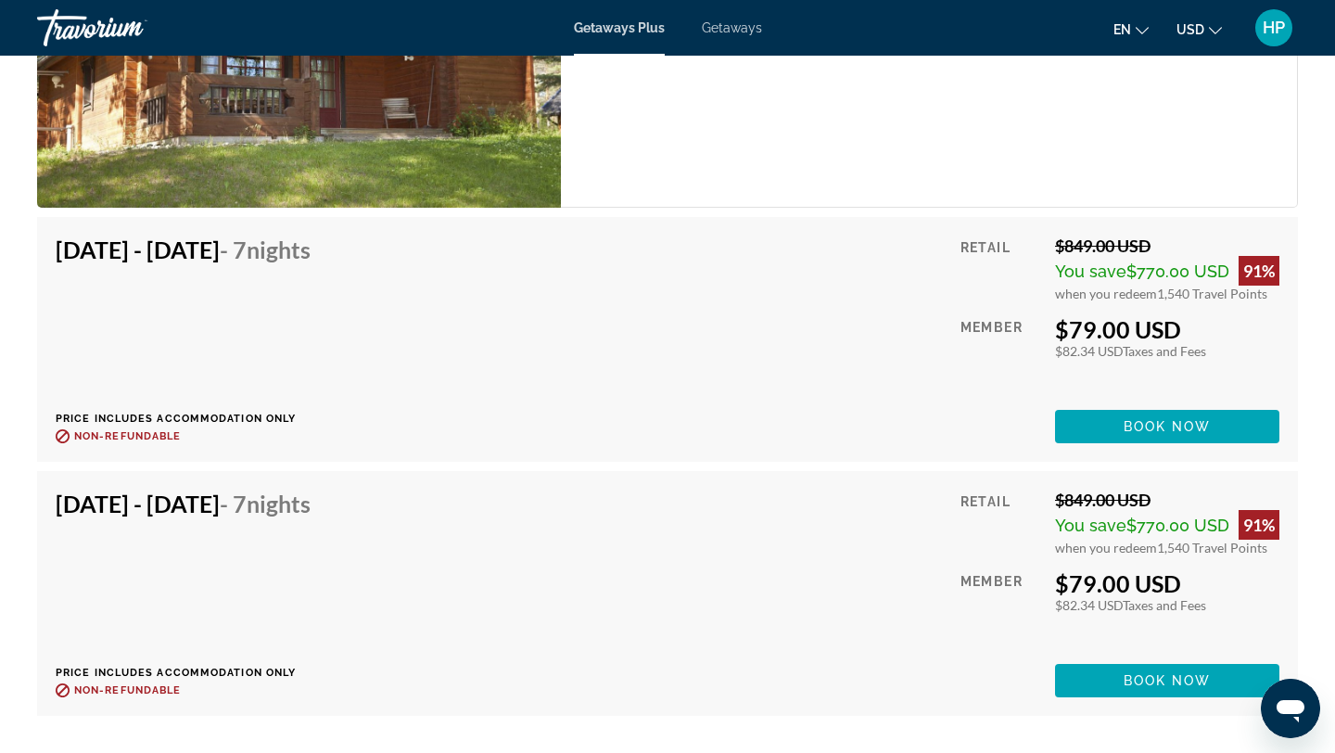
scroll to position [3339, 0]
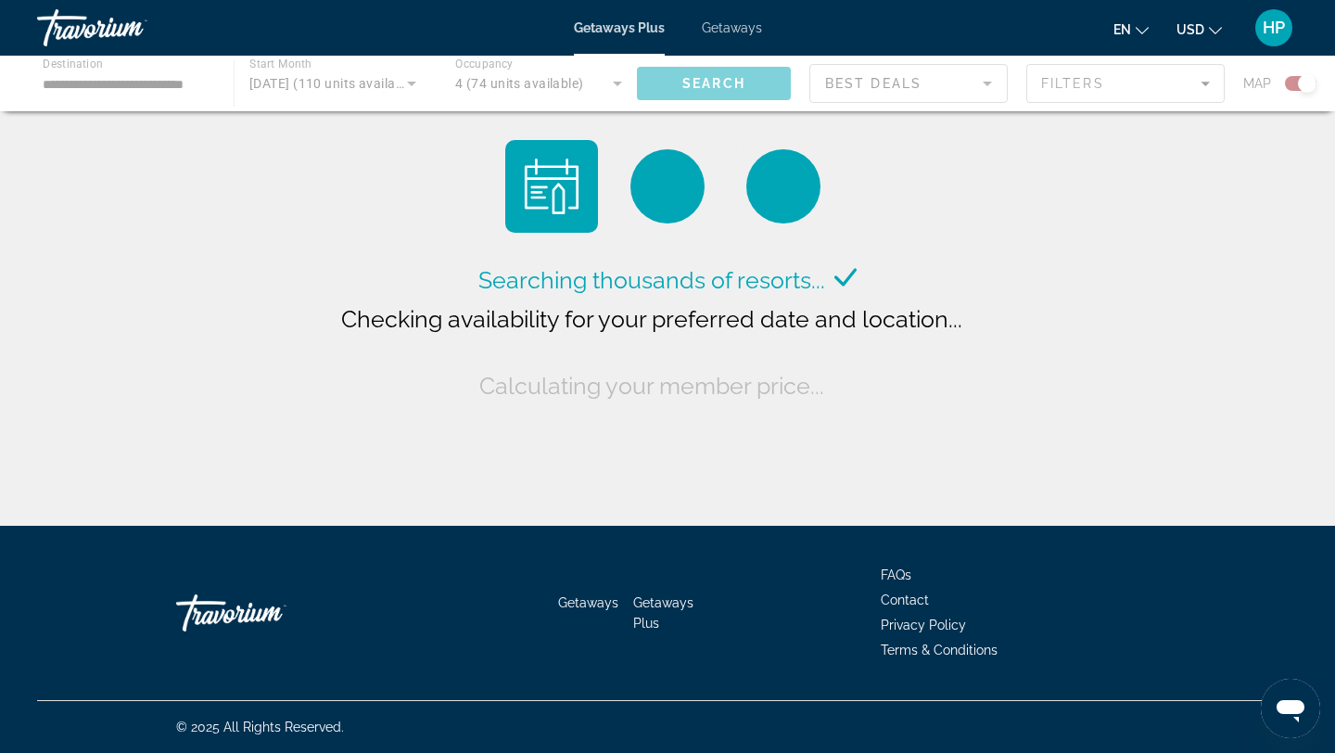
click at [95, 85] on div "Main content" at bounding box center [667, 84] width 1335 height 56
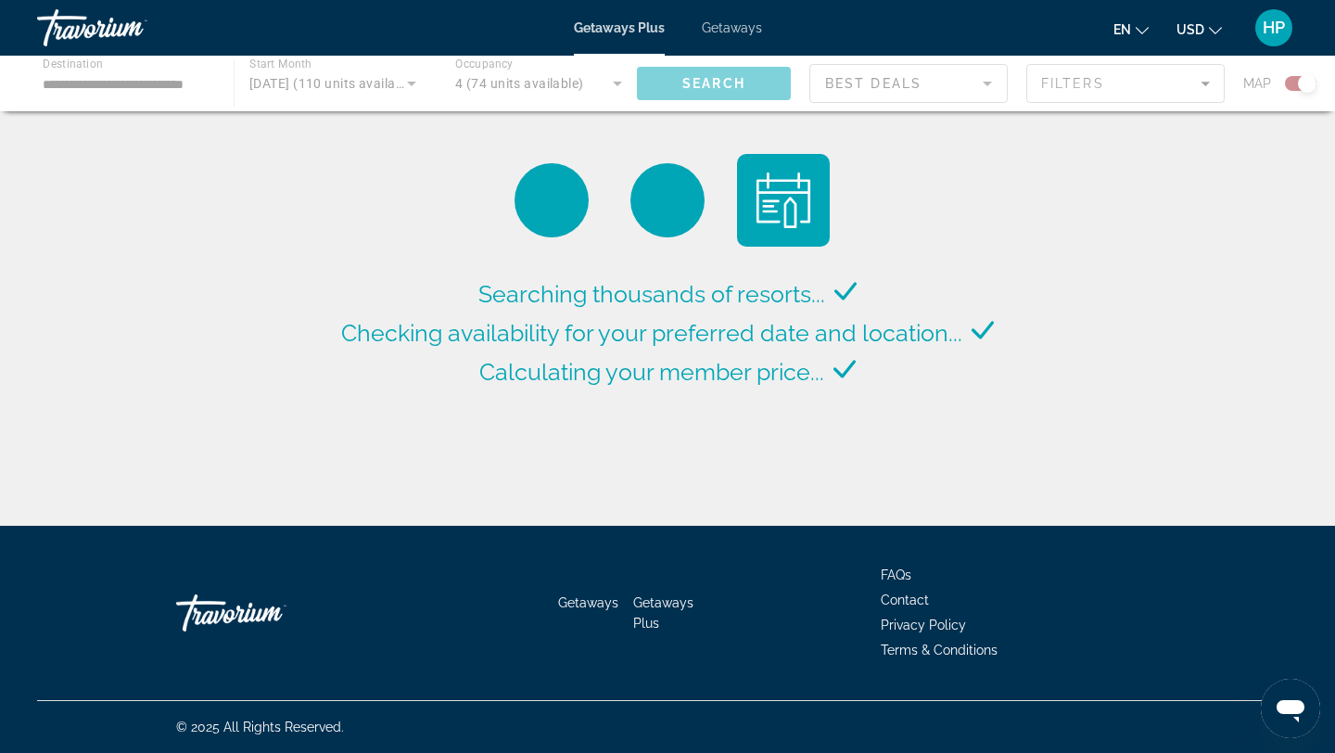
click at [95, 85] on div "Main content" at bounding box center [667, 84] width 1335 height 56
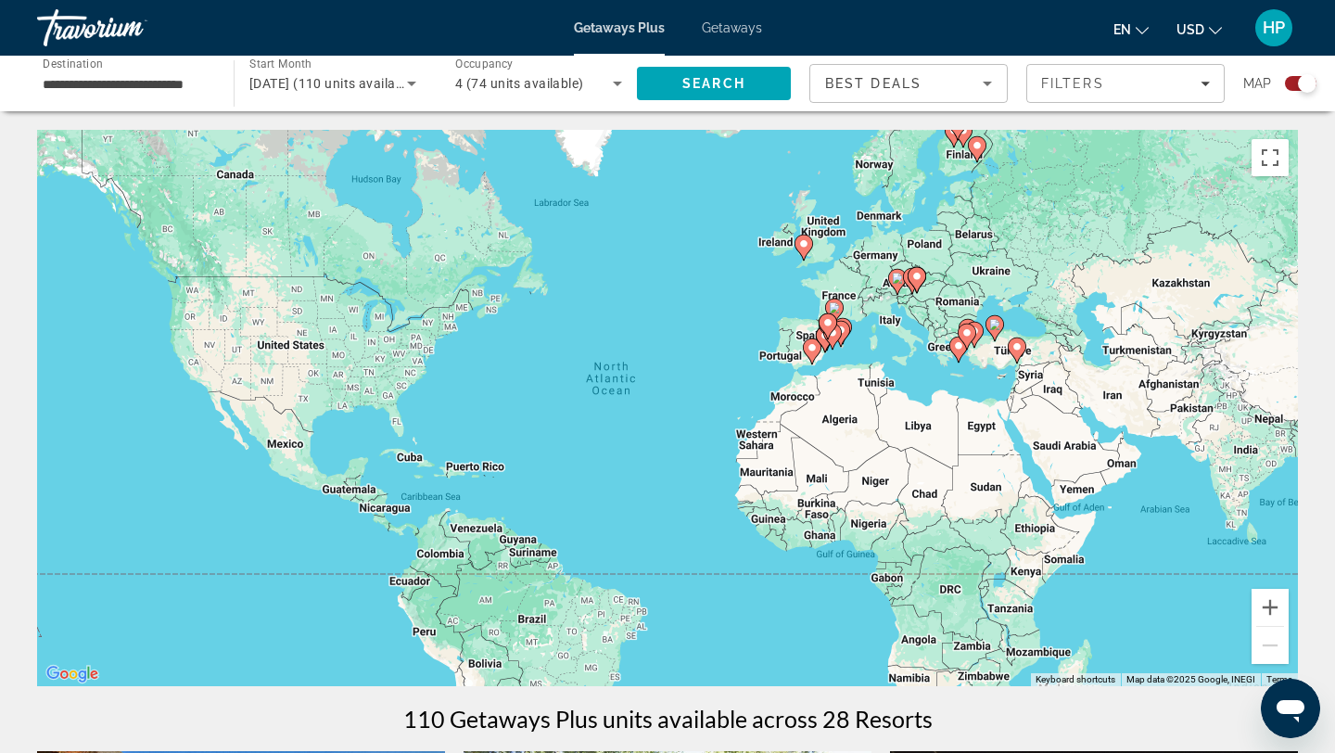
click at [735, 29] on span "Getaways" at bounding box center [732, 27] width 60 height 15
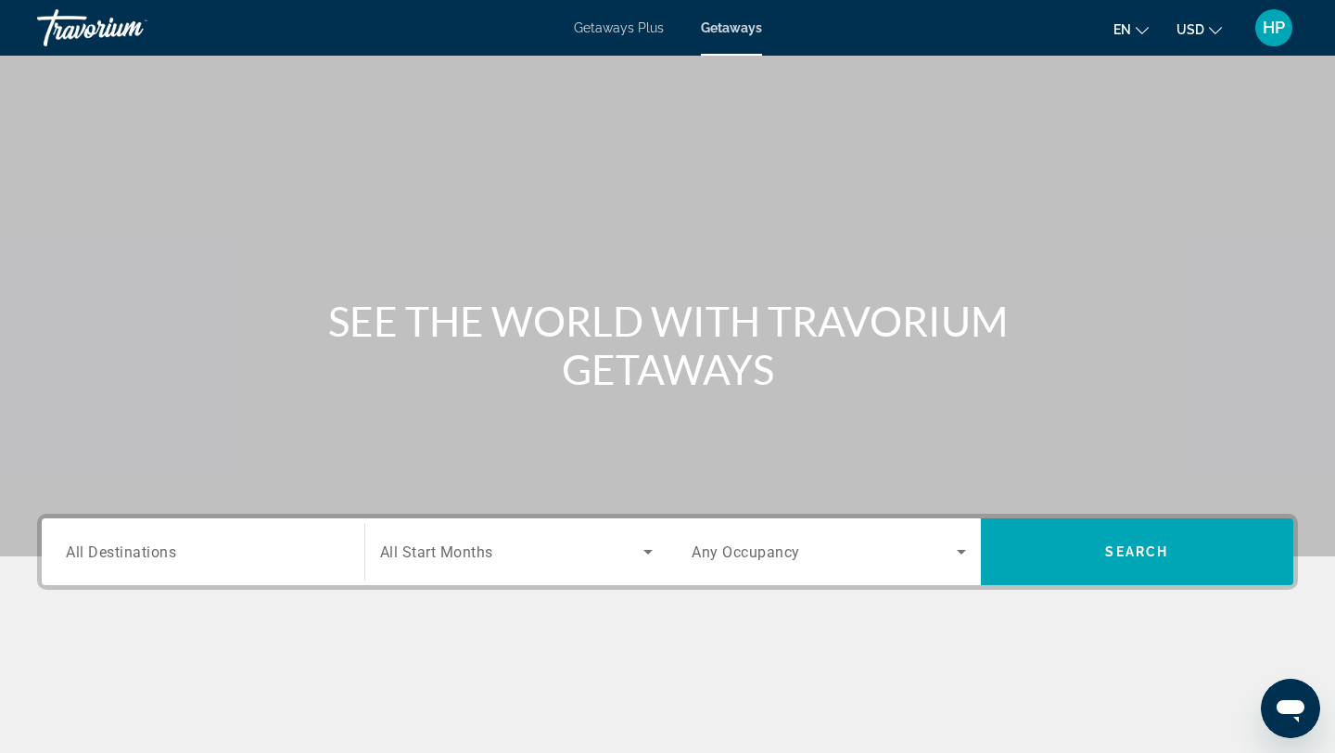
click at [127, 564] on div "Search widget" at bounding box center [203, 552] width 275 height 53
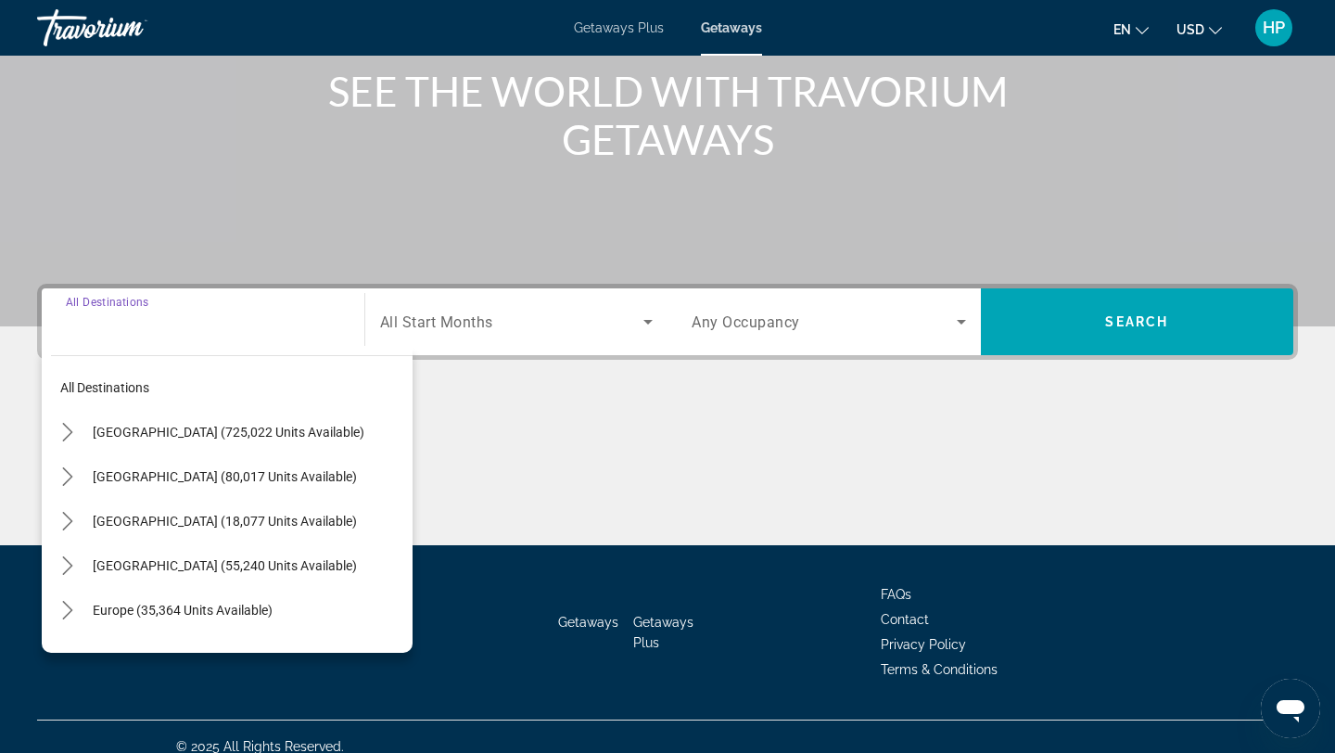
scroll to position [249, 0]
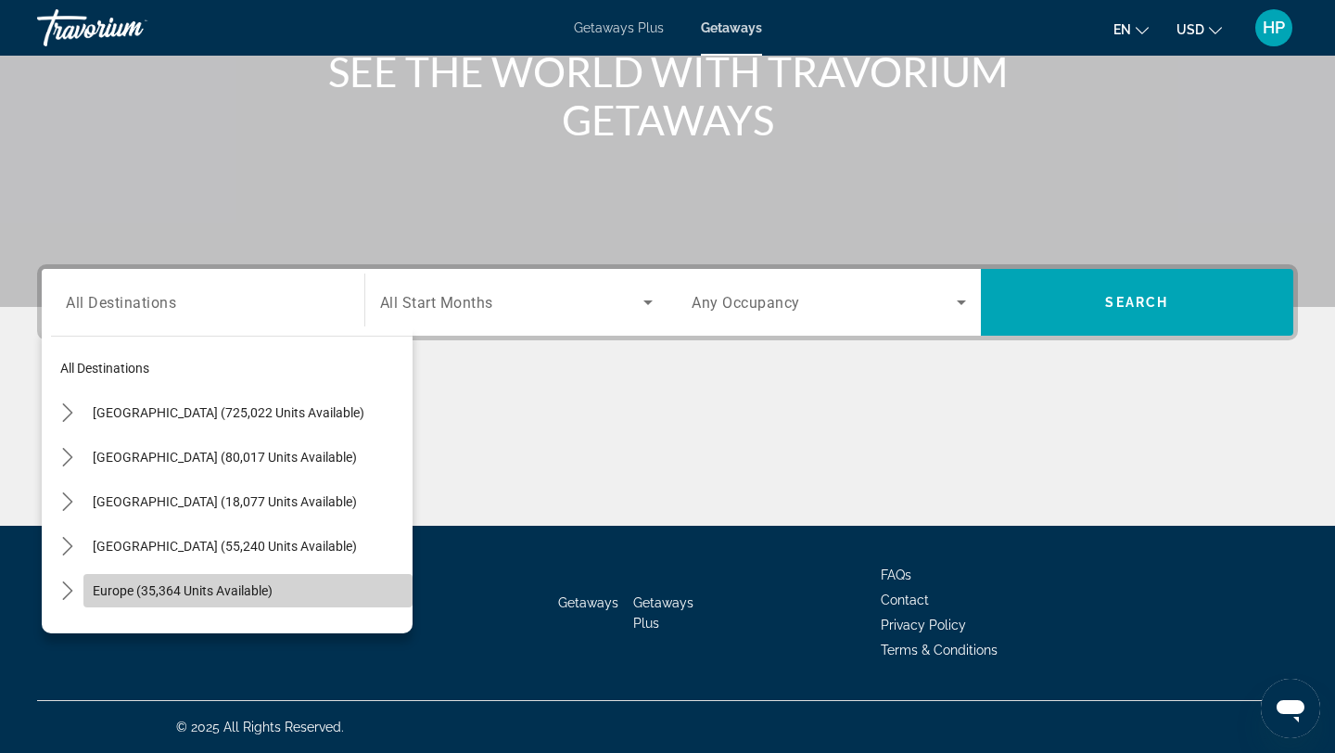
click at [135, 580] on span "Select destination: Europe (35,364 units available)" at bounding box center [247, 590] width 329 height 45
type input "**********"
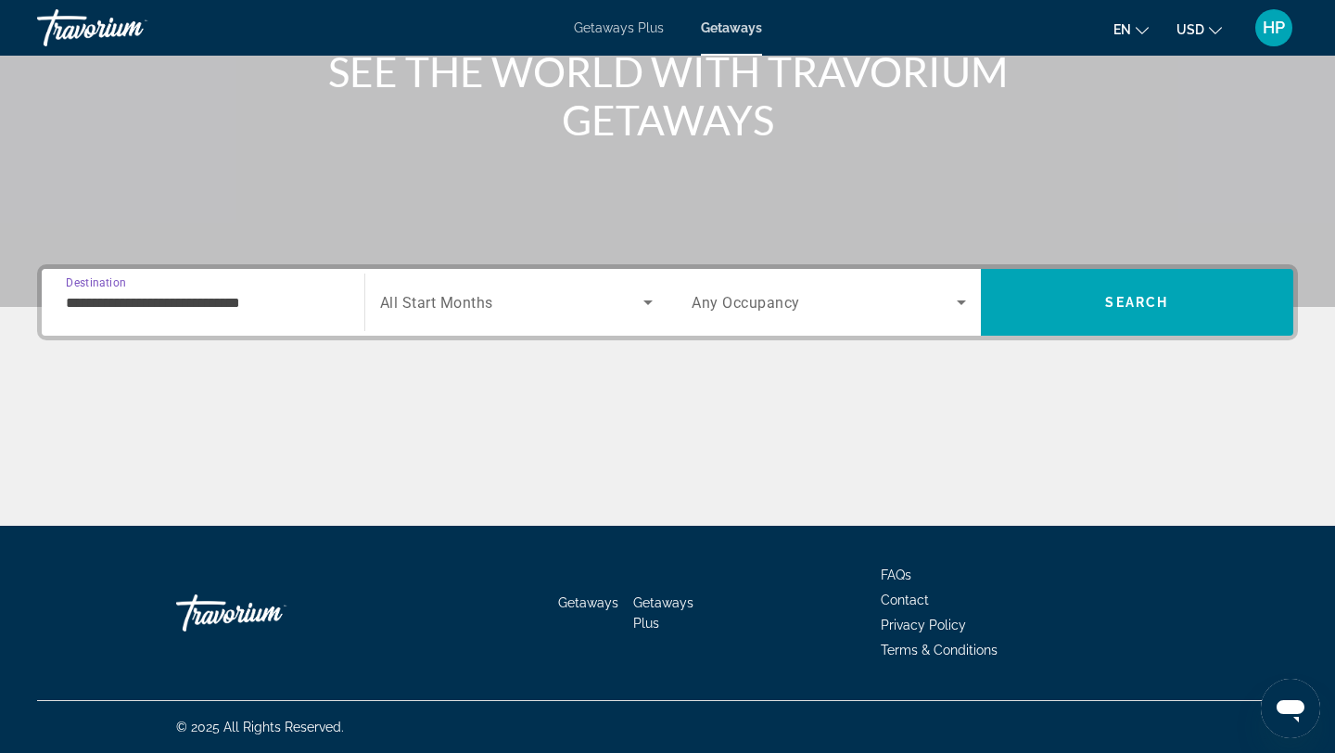
click at [255, 296] on input "**********" at bounding box center [203, 303] width 275 height 22
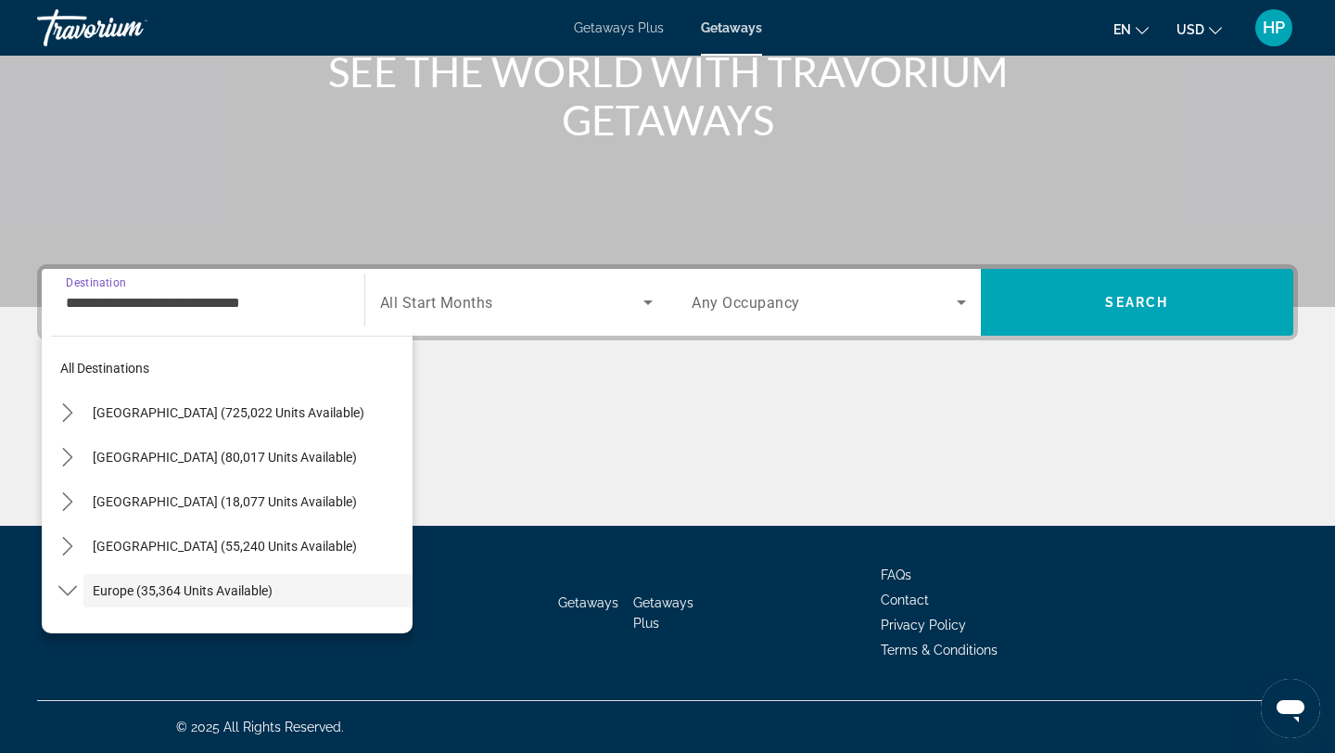
scroll to position [110, 0]
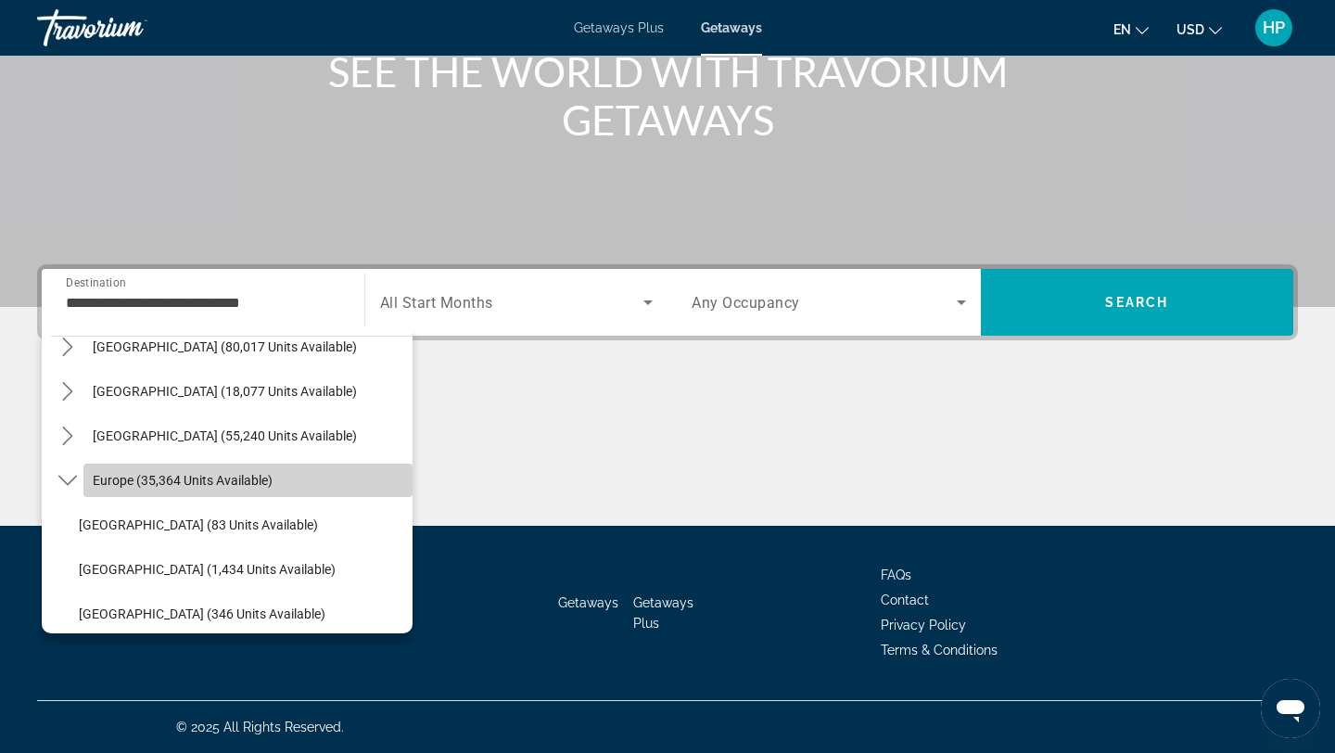
click at [184, 473] on span "Europe (35,364 units available)" at bounding box center [183, 480] width 180 height 15
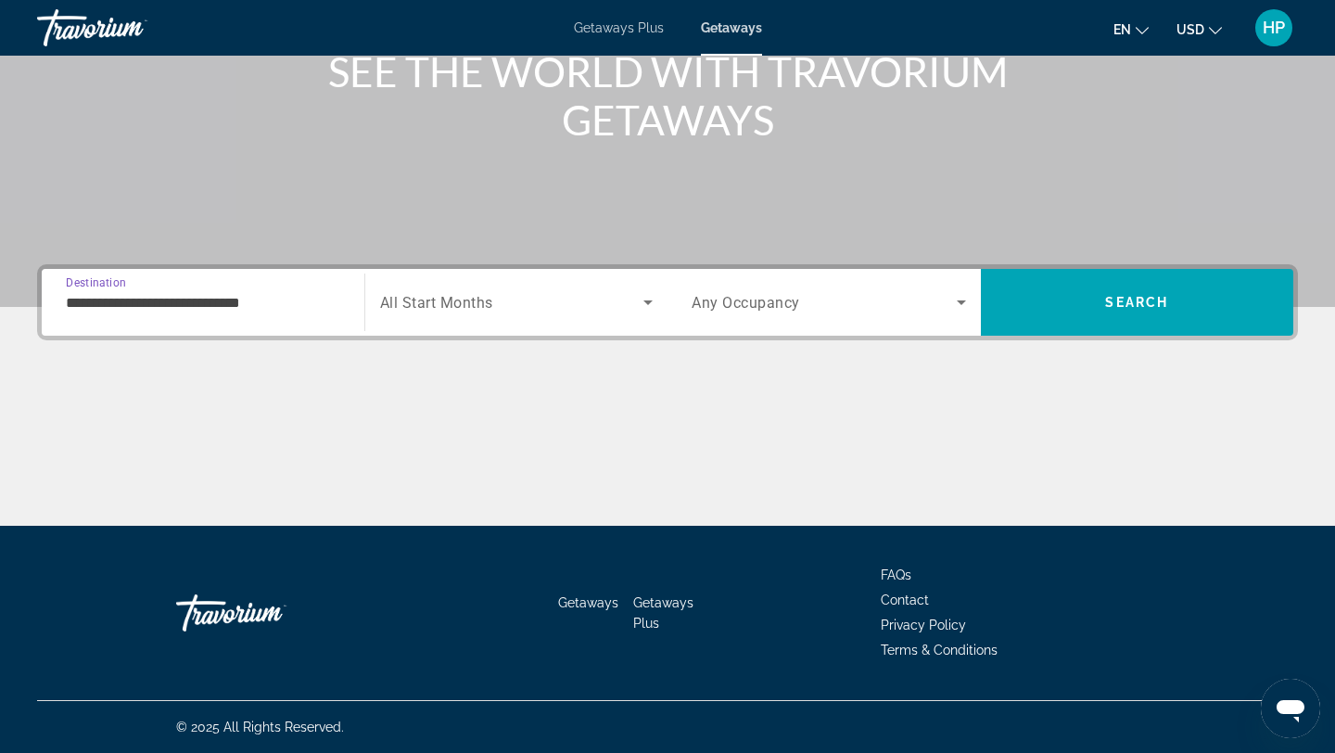
click at [325, 294] on input "**********" at bounding box center [203, 303] width 275 height 22
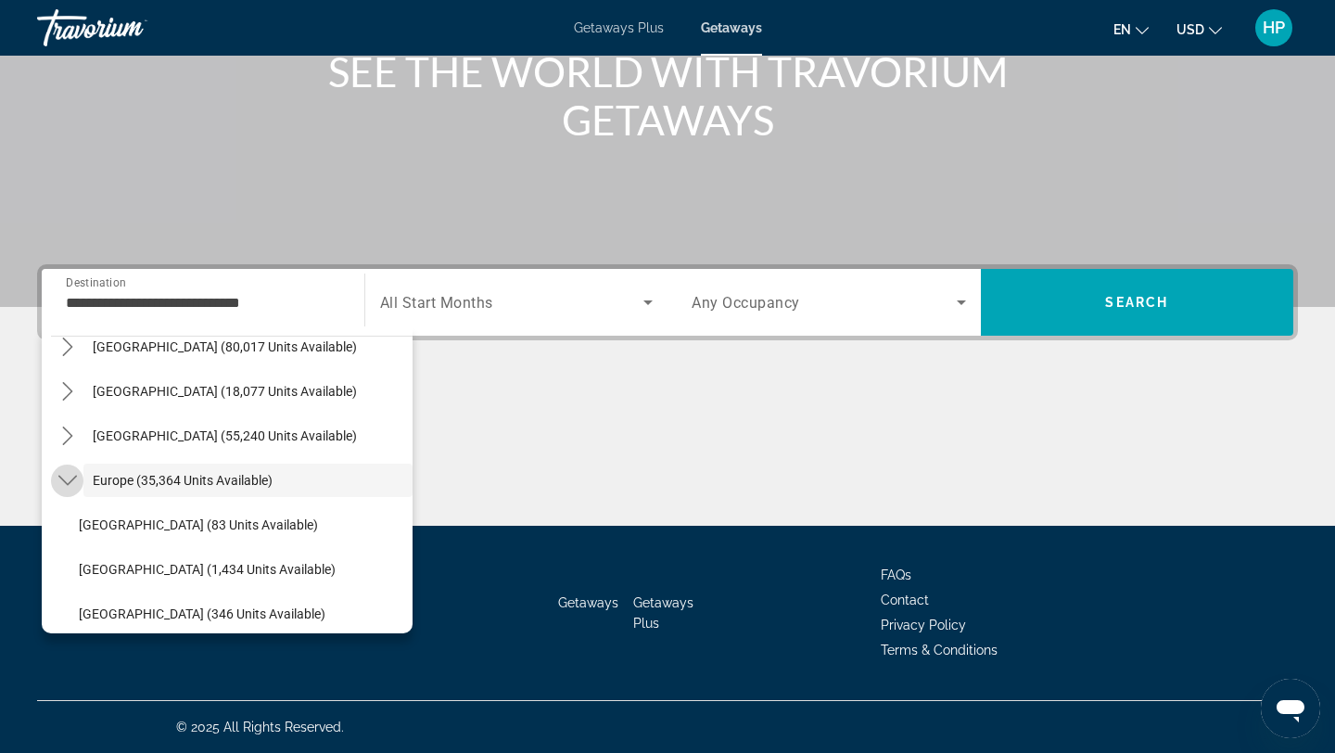
click at [70, 482] on icon "Toggle Europe (35,364 units available) submenu" at bounding box center [67, 480] width 19 height 19
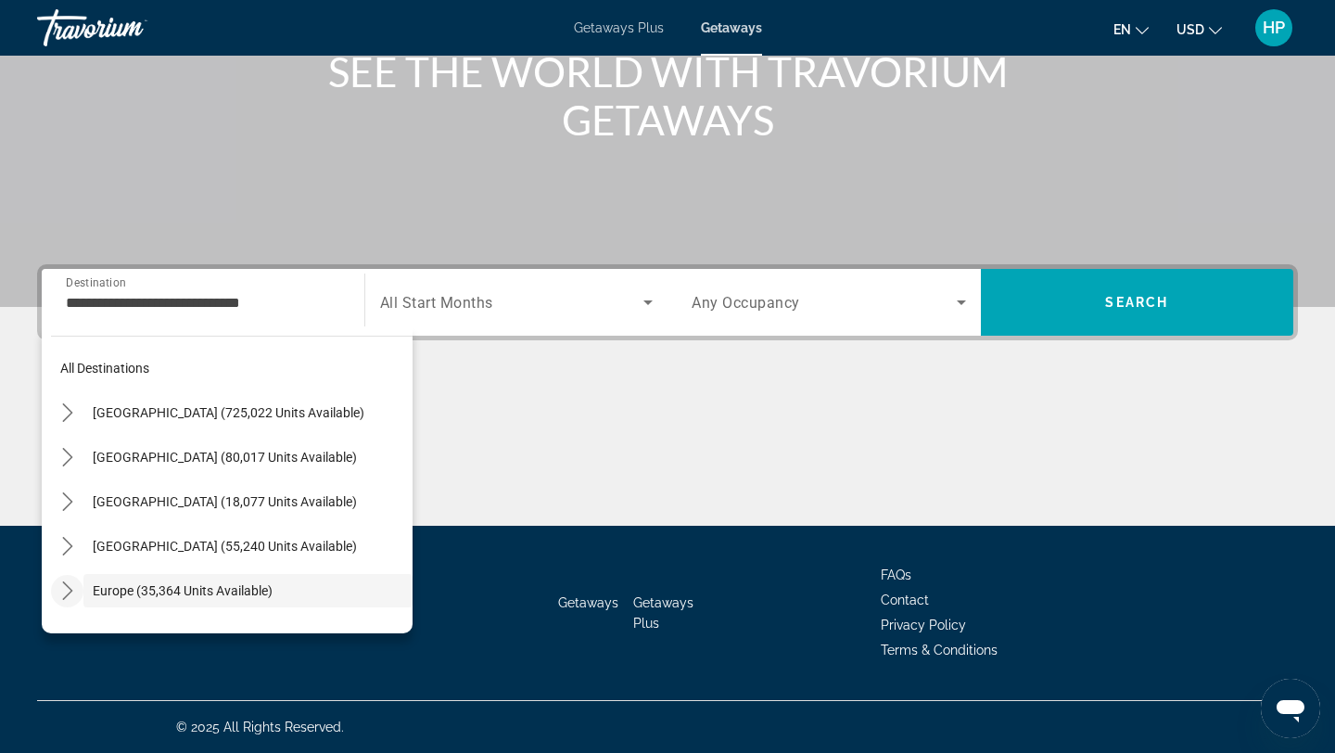
scroll to position [33, 0]
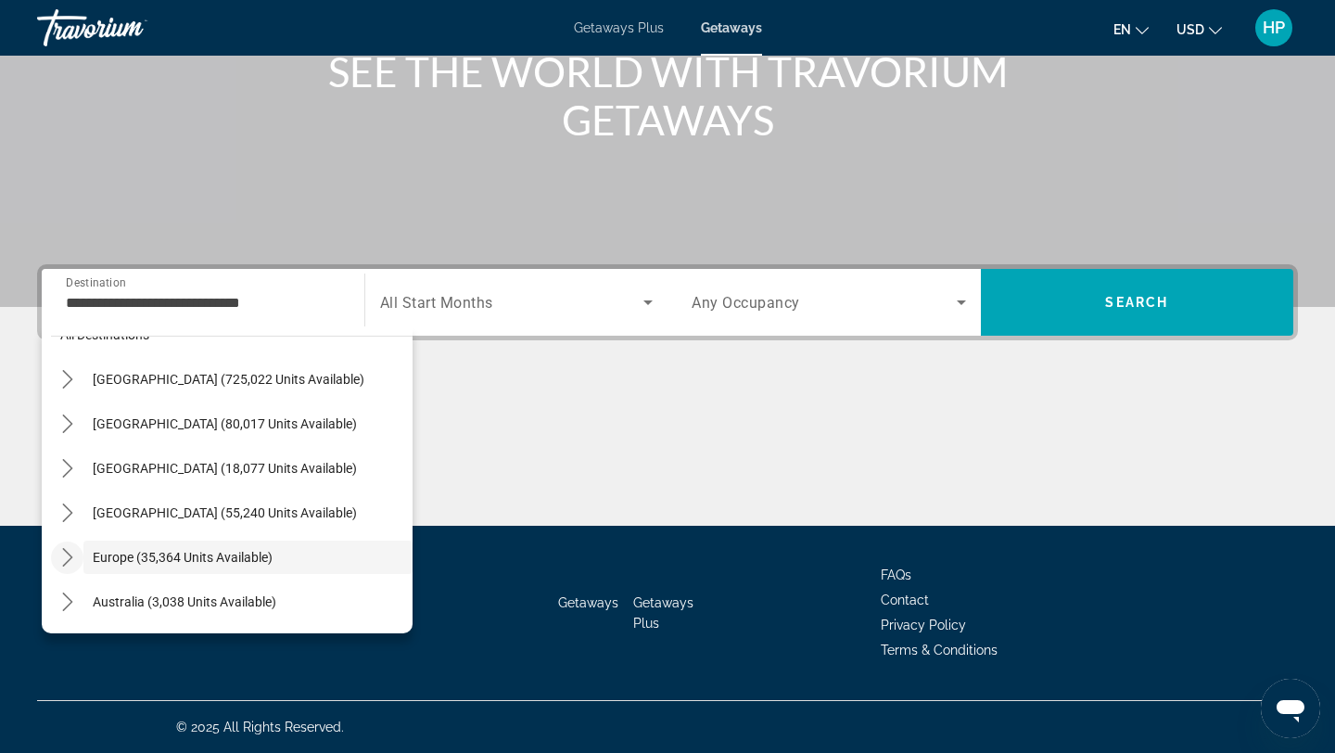
click at [70, 556] on icon "Toggle Europe (35,364 units available) submenu" at bounding box center [67, 557] width 10 height 19
click at [70, 556] on icon "Toggle Europe (35,364 units available) submenu" at bounding box center [67, 557] width 19 height 19
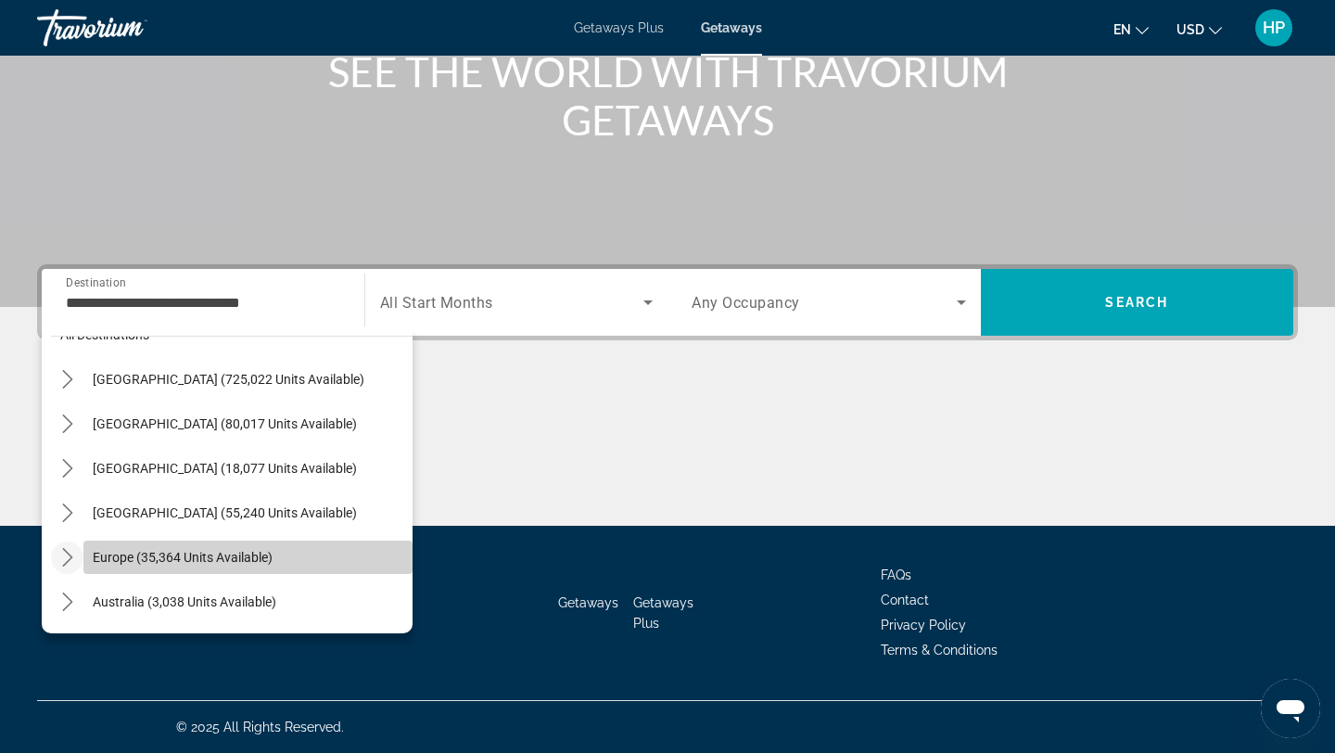
click at [175, 547] on span "Select destination: Europe (35,364 units available)" at bounding box center [247, 557] width 329 height 45
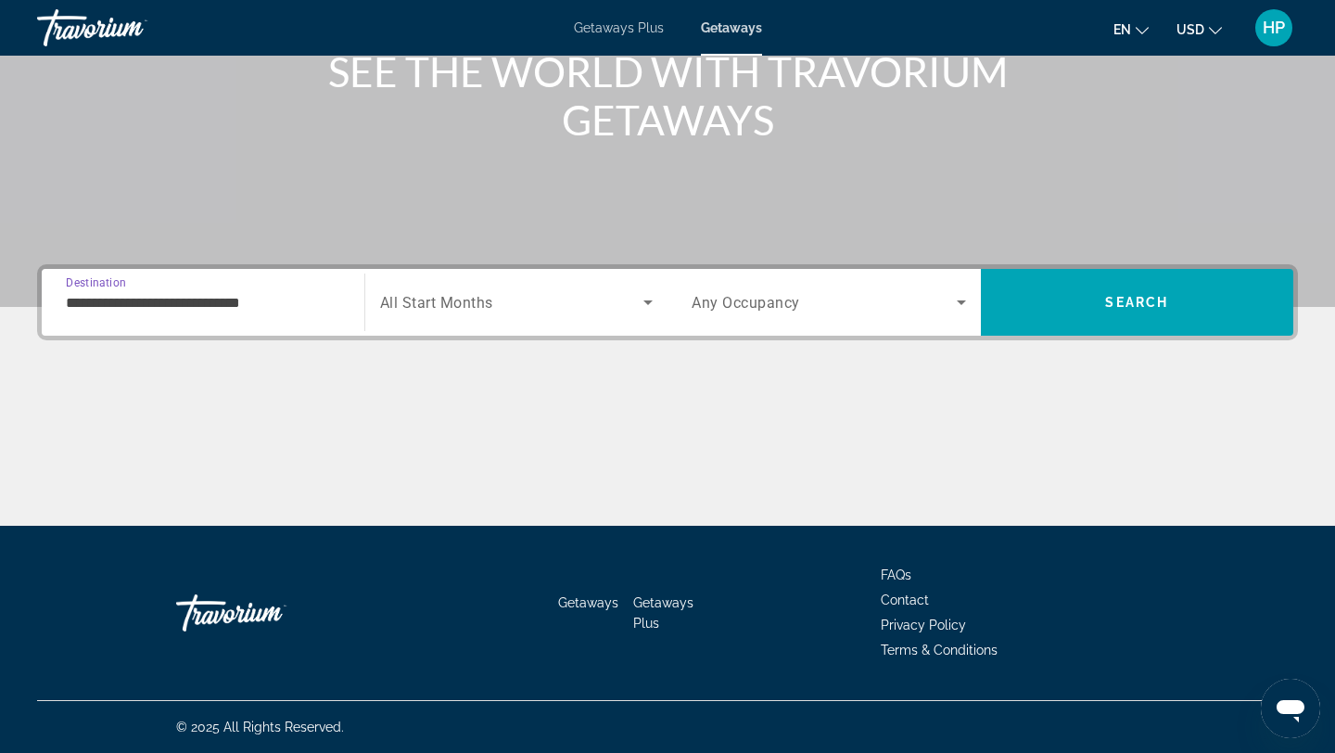
click at [635, 305] on span "Search widget" at bounding box center [512, 302] width 264 height 22
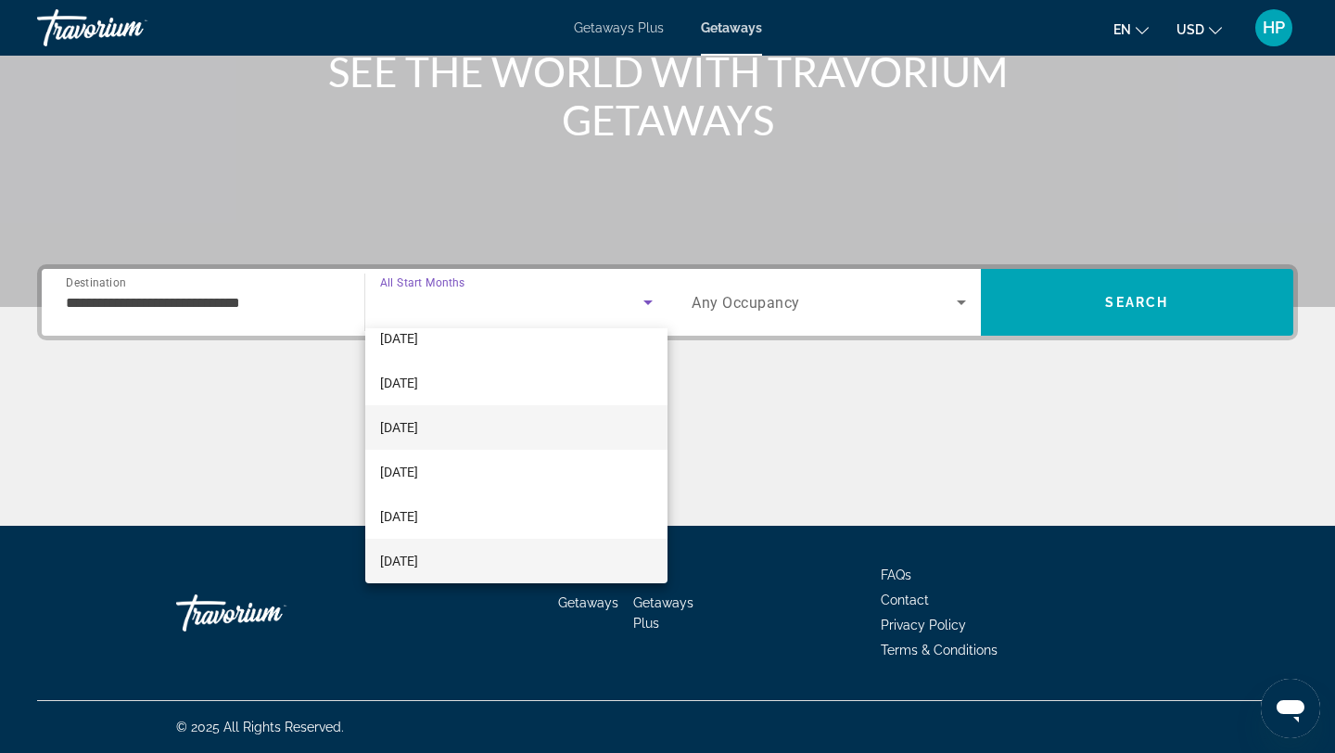
scroll to position [153, 0]
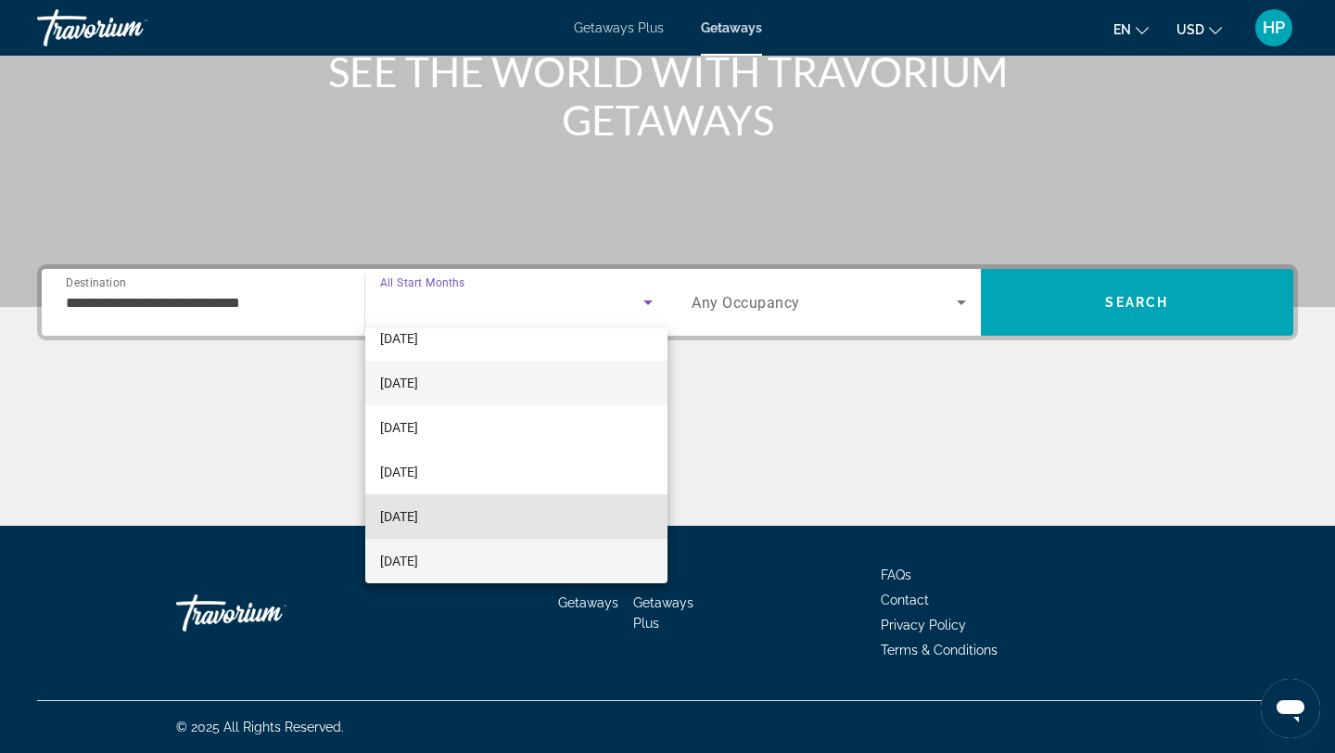
click at [450, 519] on mat-option "[DATE]" at bounding box center [516, 516] width 303 height 45
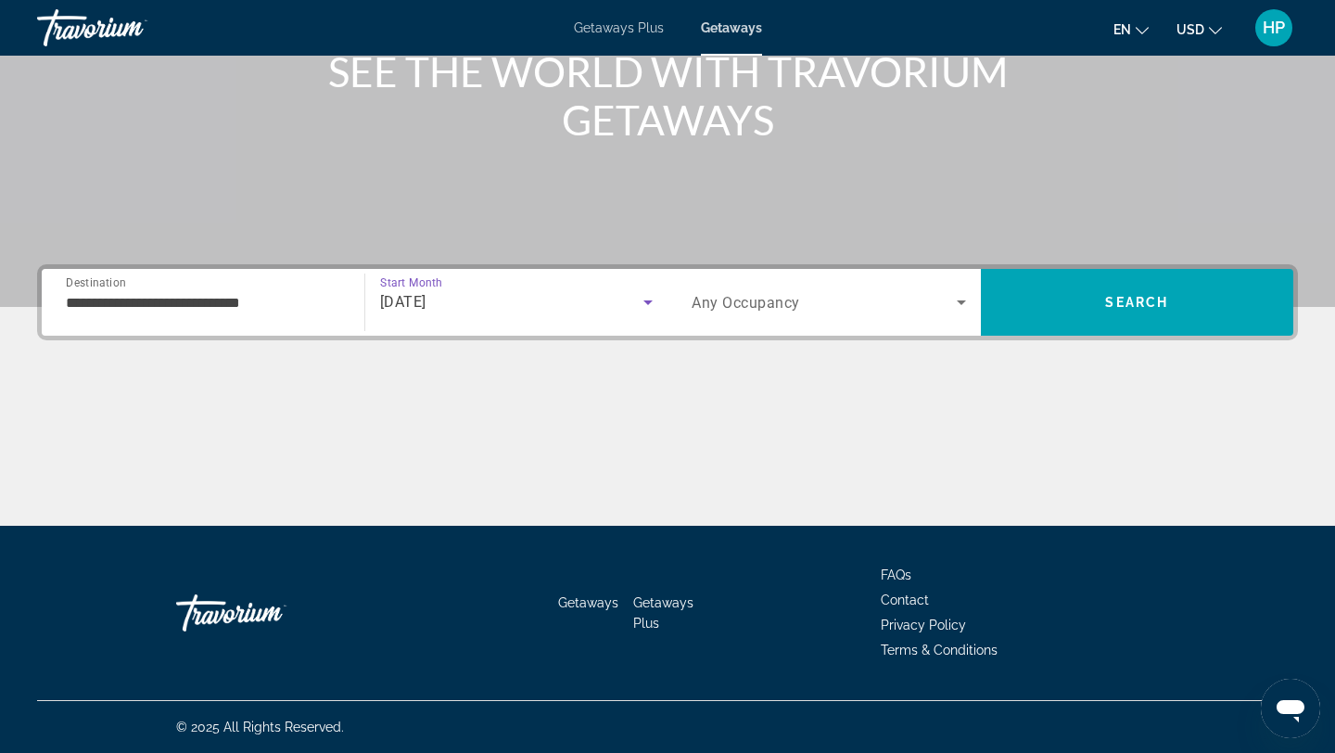
click at [960, 300] on icon "Search widget" at bounding box center [961, 302] width 9 height 5
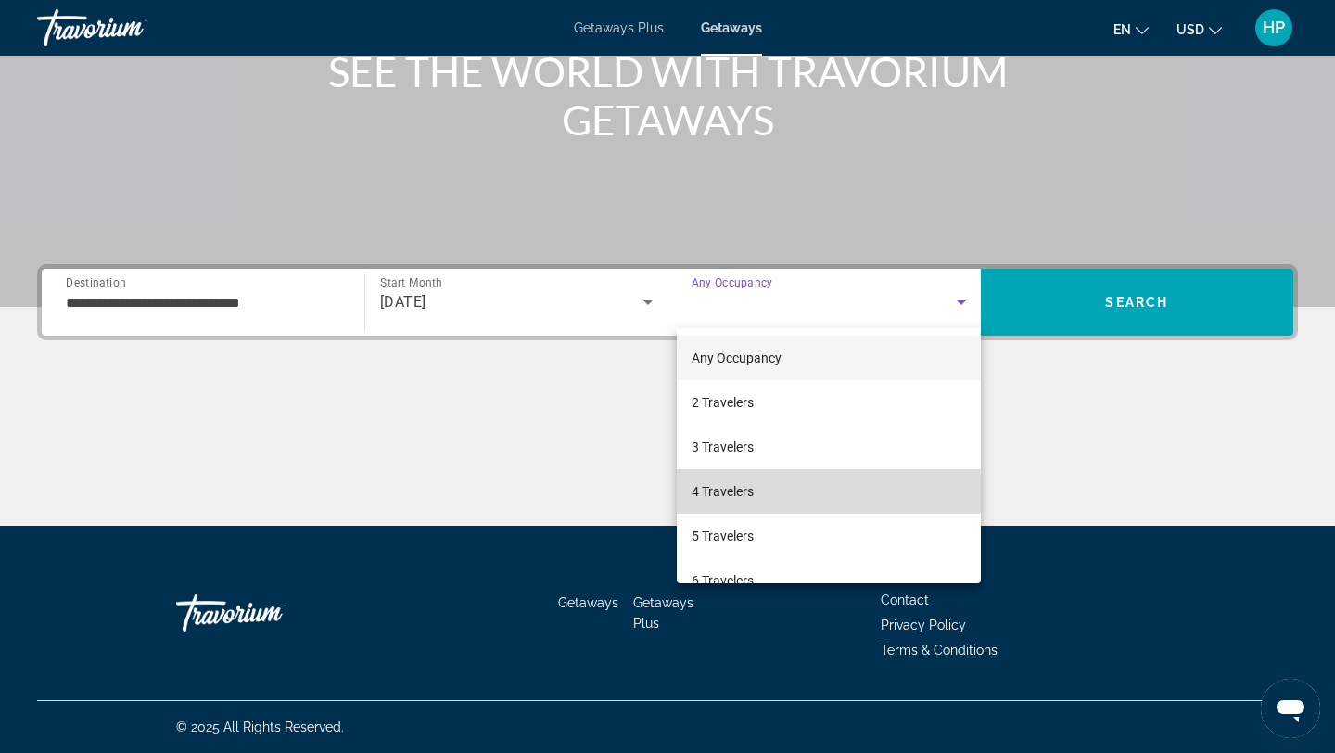
click at [738, 492] on span "4 Travelers" at bounding box center [723, 491] width 62 height 22
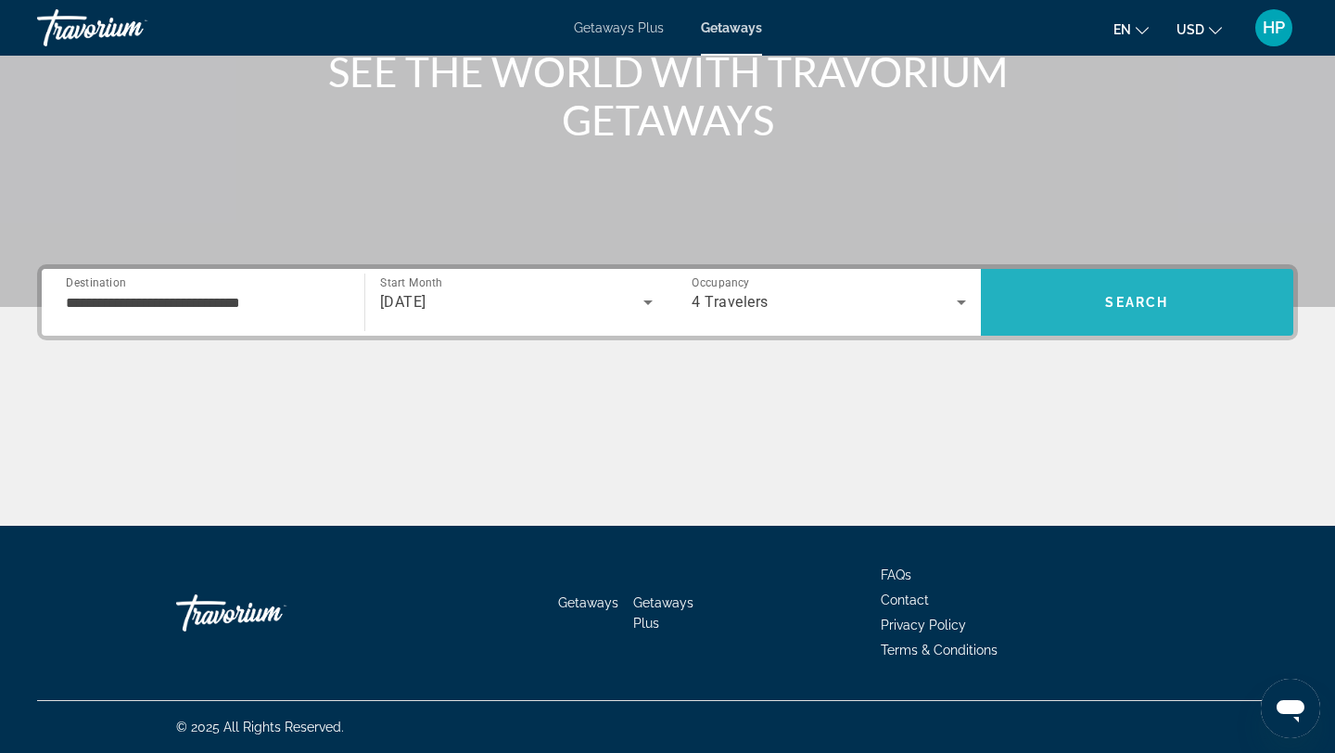
click at [1121, 304] on span "Search" at bounding box center [1136, 302] width 63 height 15
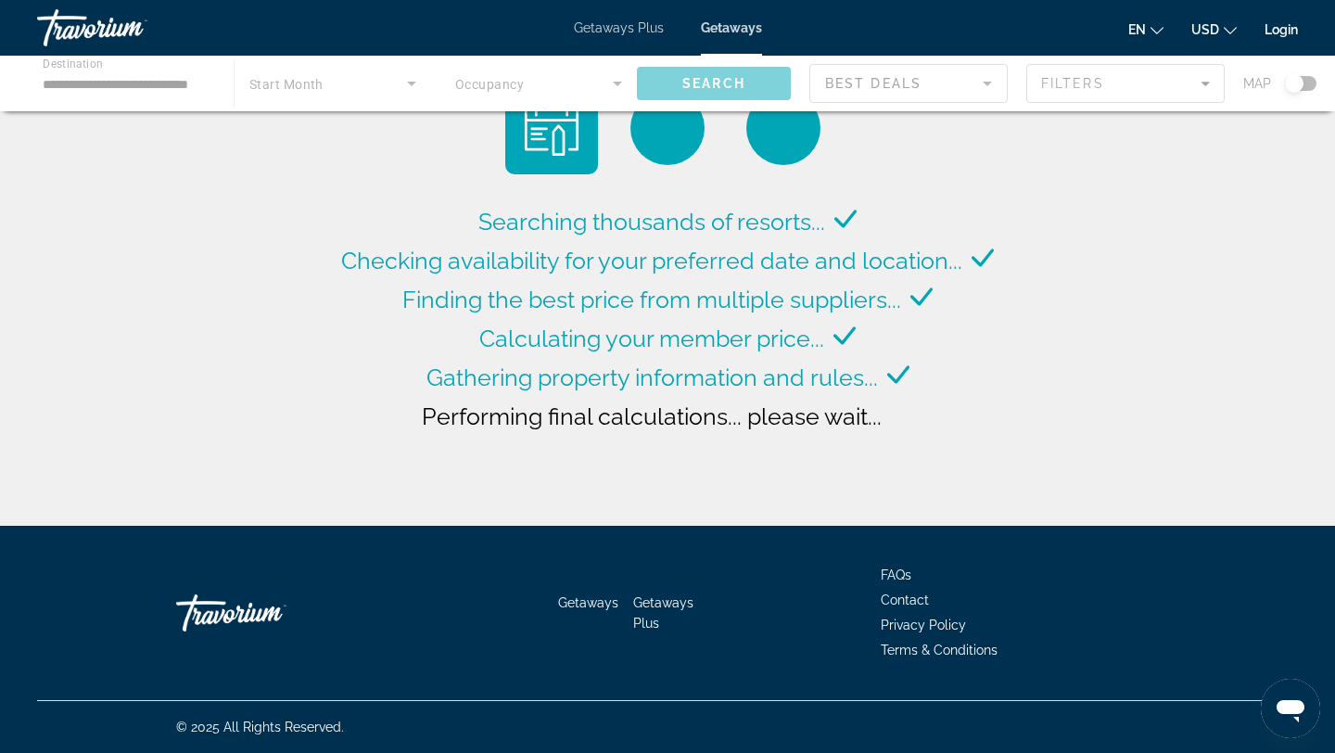
click at [725, 28] on span "Getaways" at bounding box center [731, 27] width 61 height 15
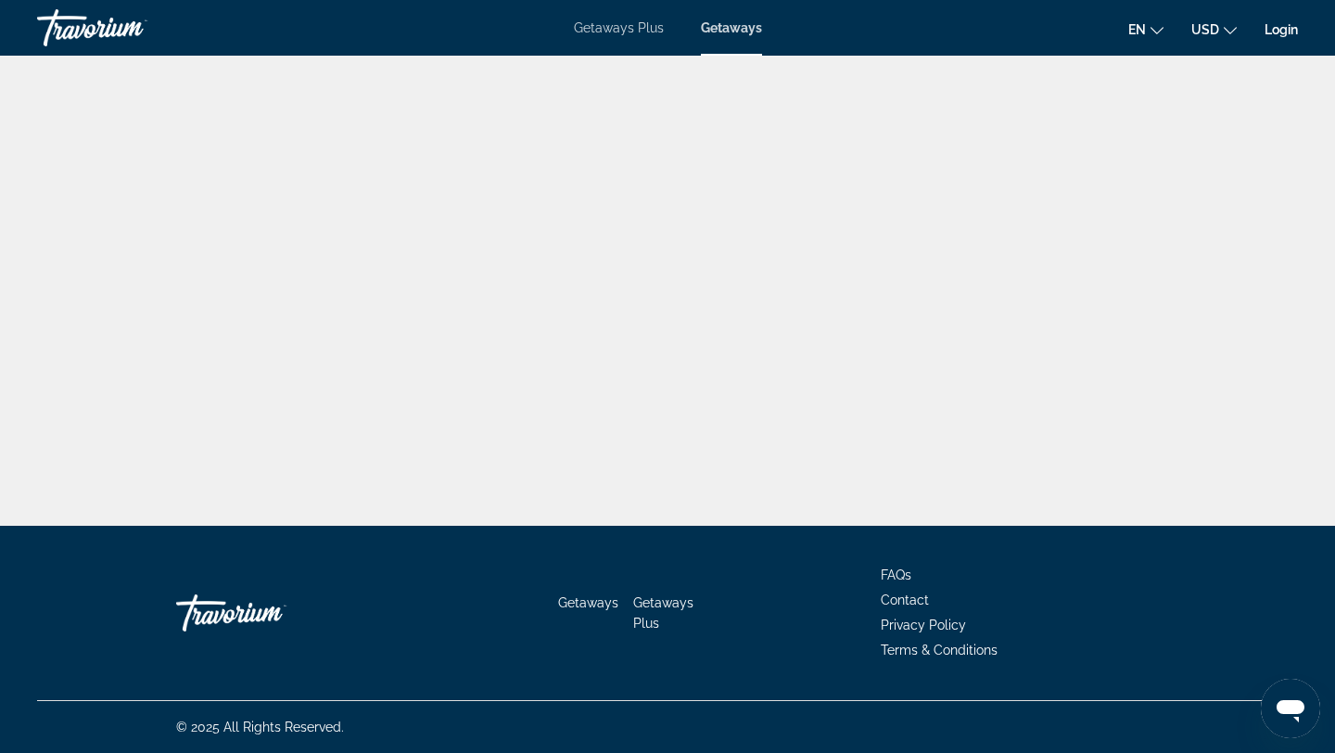
click at [729, 28] on span "Getaways" at bounding box center [731, 27] width 61 height 15
click at [619, 28] on span "Getaways Plus" at bounding box center [619, 27] width 90 height 15
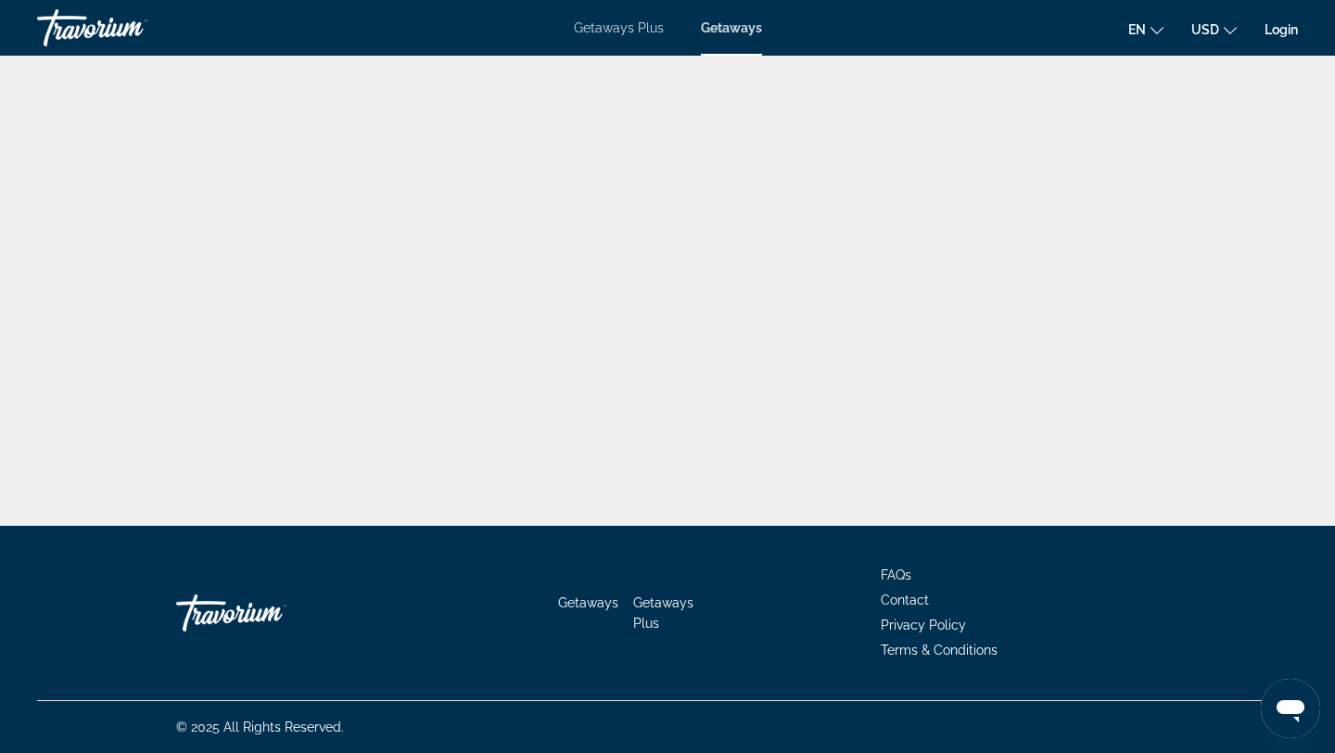
click at [619, 27] on span "Getaways Plus" at bounding box center [619, 27] width 90 height 15
